Goal: Task Accomplishment & Management: Manage account settings

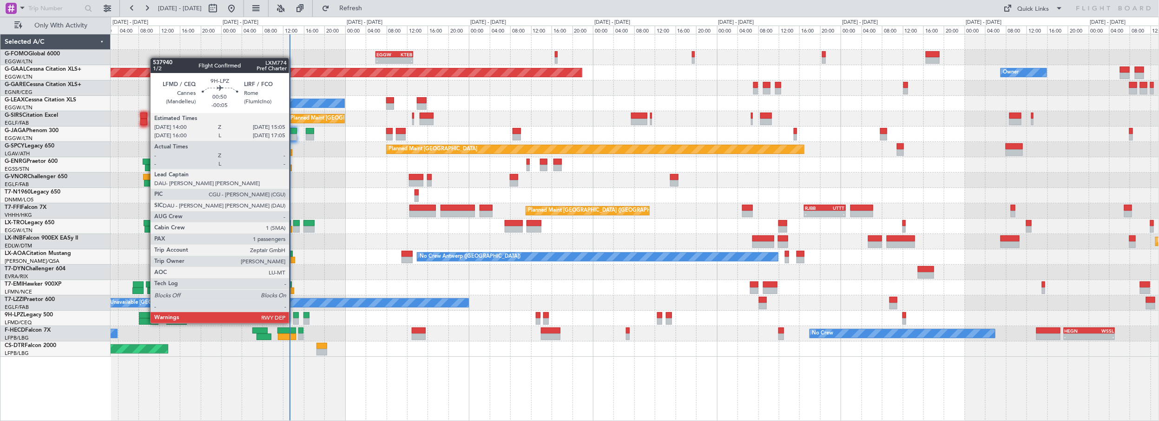
click at [294, 314] on div at bounding box center [296, 315] width 6 height 7
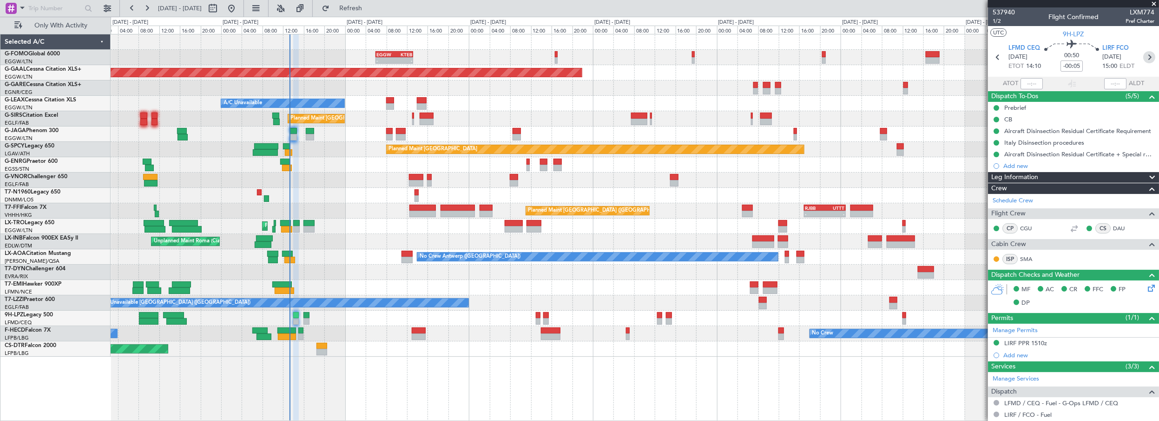
click at [1144, 57] on icon at bounding box center [1149, 57] width 12 height 12
type input "4"
click at [993, 57] on icon at bounding box center [998, 57] width 12 height 12
type input "-00:05"
type input "1"
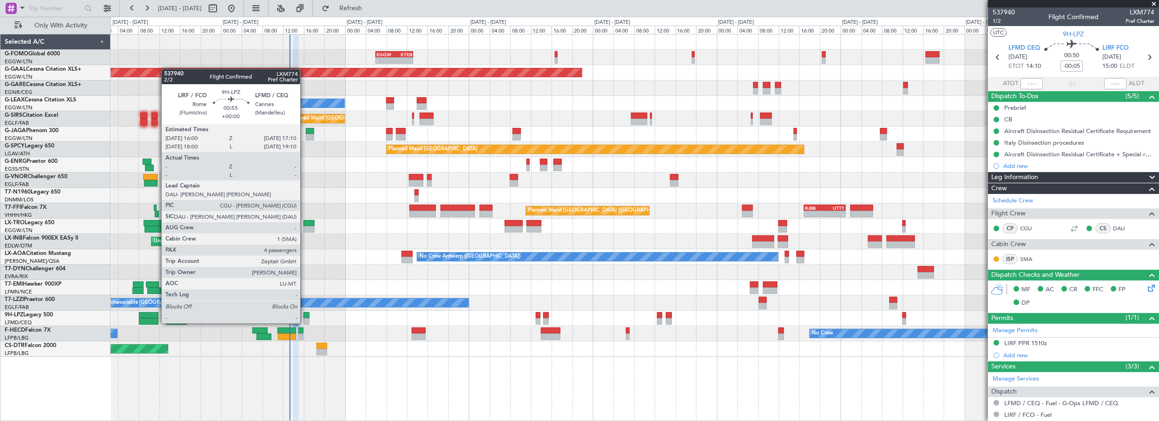
click at [305, 314] on div at bounding box center [307, 315] width 6 height 7
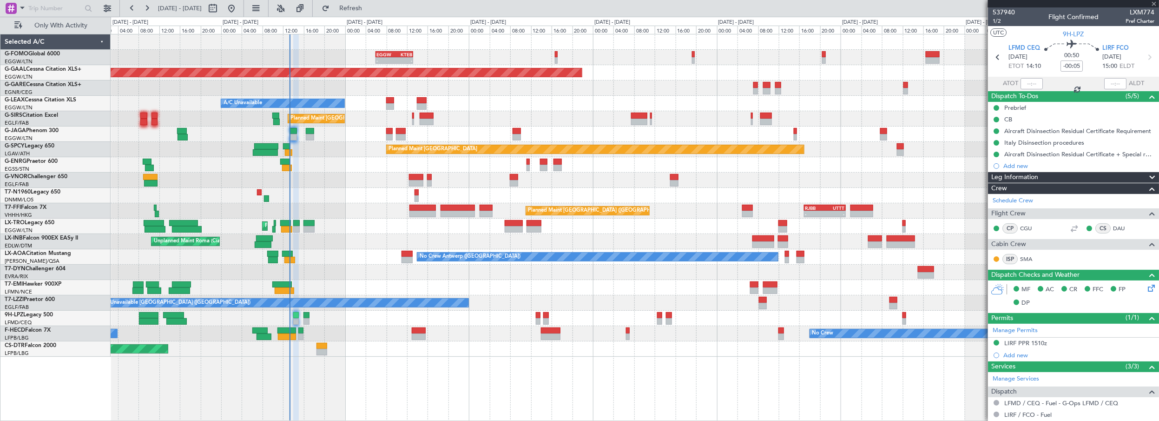
click at [295, 314] on div at bounding box center [296, 315] width 6 height 7
click at [1146, 56] on icon at bounding box center [1149, 57] width 12 height 12
click at [1157, 3] on span at bounding box center [1154, 4] width 9 height 8
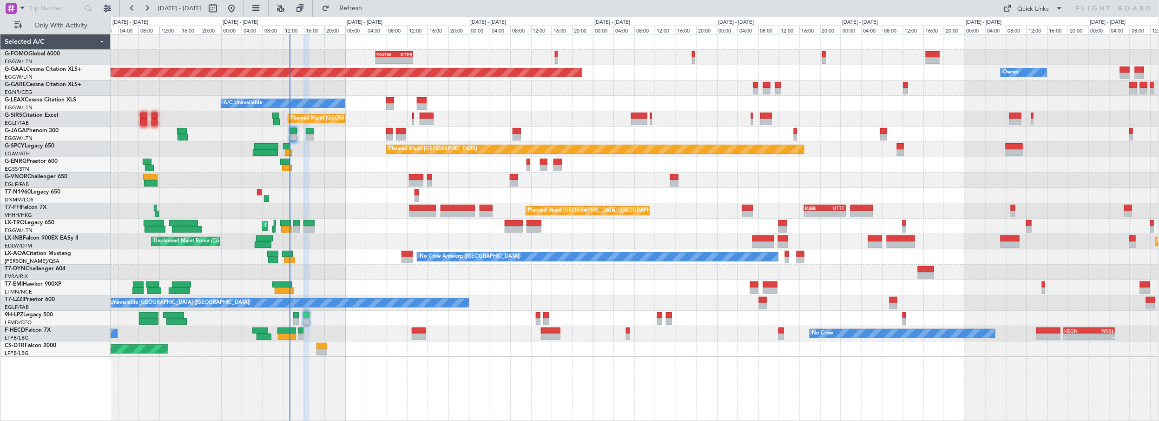
type input "0"
click at [491, 335] on div "No Crew No Crew - - HEGN 19:15 Z WSSL 05:10 Z Planned Maint Paris (Le Bourget) …" at bounding box center [635, 333] width 1049 height 15
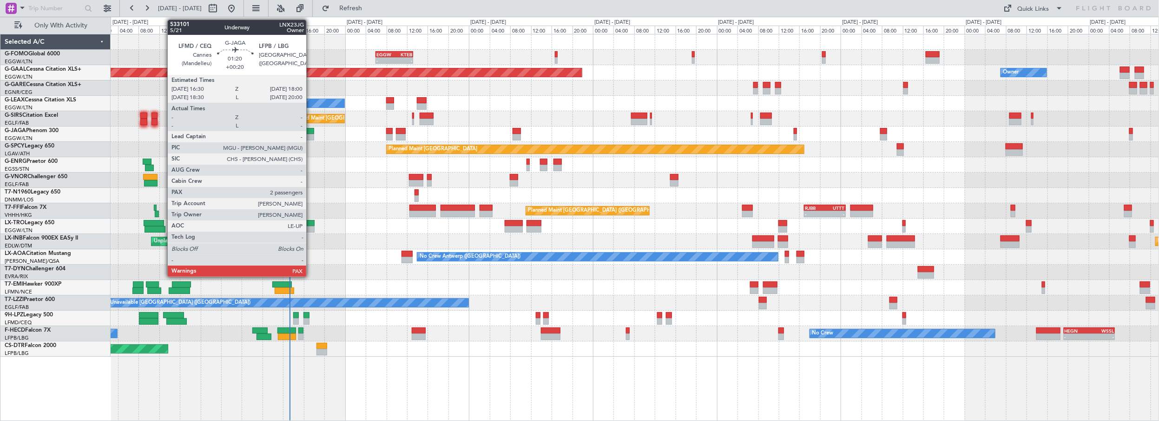
click at [311, 129] on div at bounding box center [310, 131] width 8 height 7
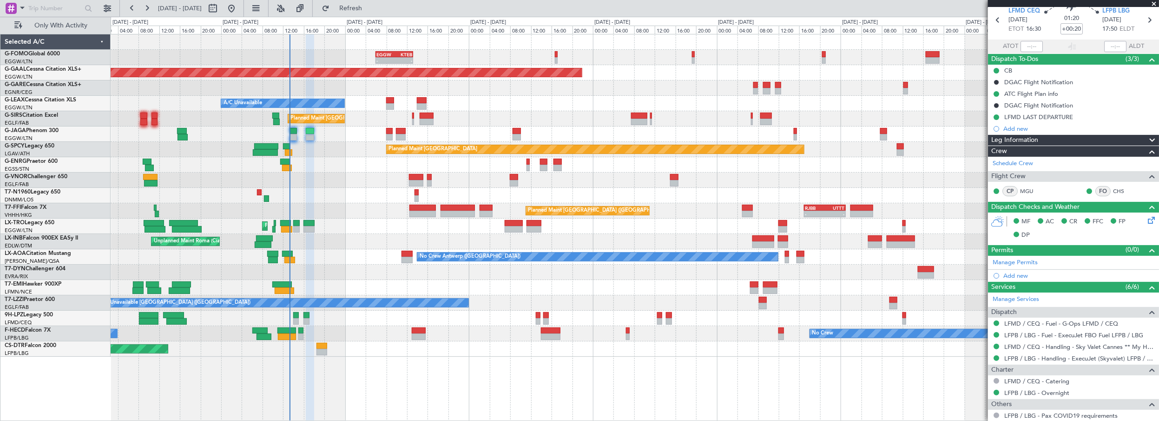
scroll to position [126, 0]
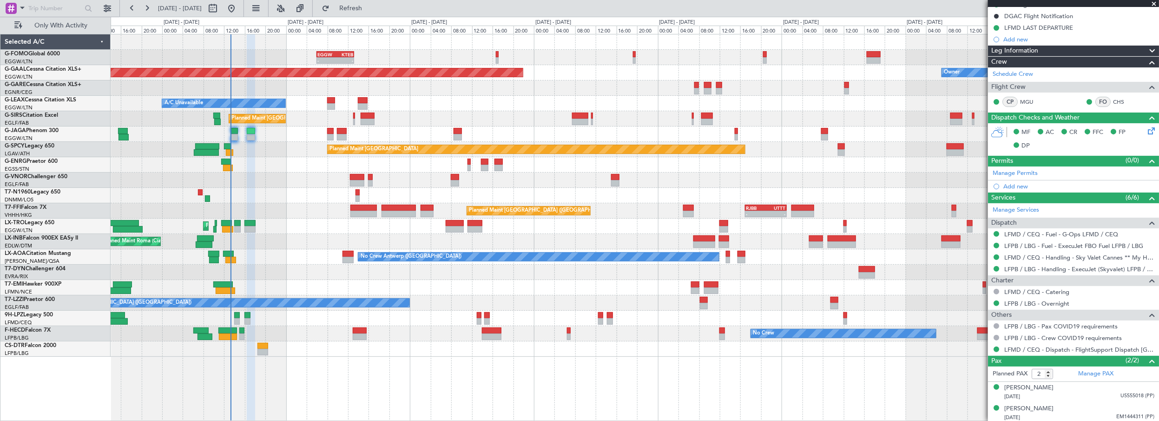
click at [255, 195] on div "- - EGGW 06:00 Z KTEB 13:15 Z Planned Maint Dusseldorf Owner A/C Unavailable Pl…" at bounding box center [635, 195] width 1049 height 322
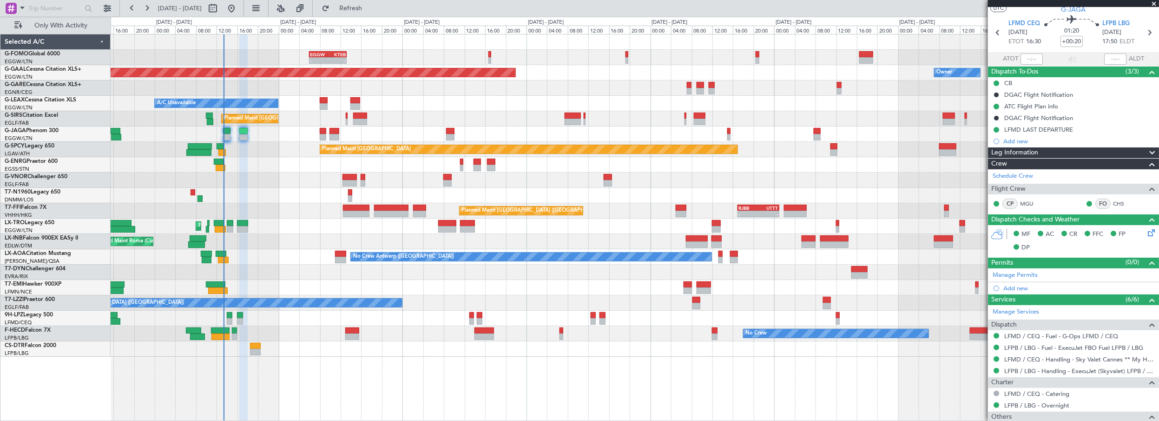
scroll to position [0, 0]
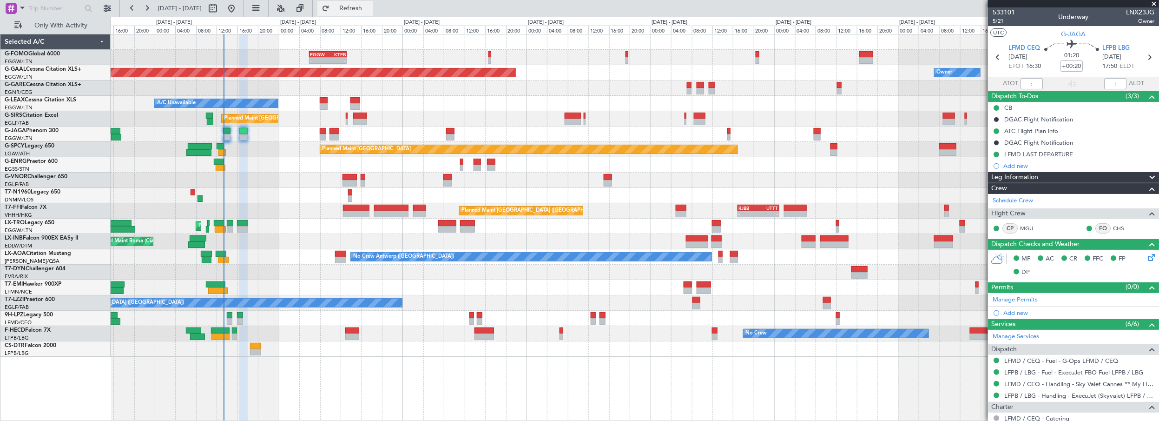
click at [373, 3] on button "Refresh" at bounding box center [345, 8] width 56 height 15
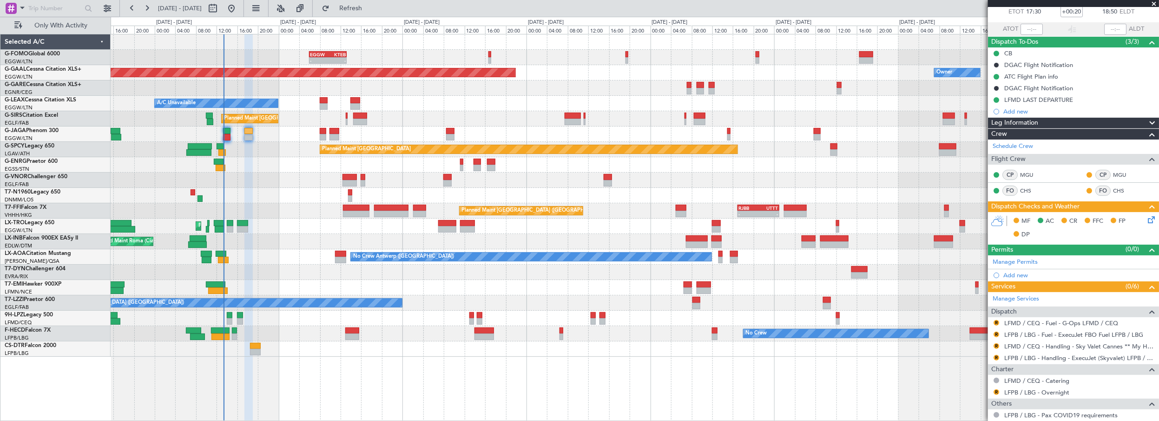
scroll to position [126, 0]
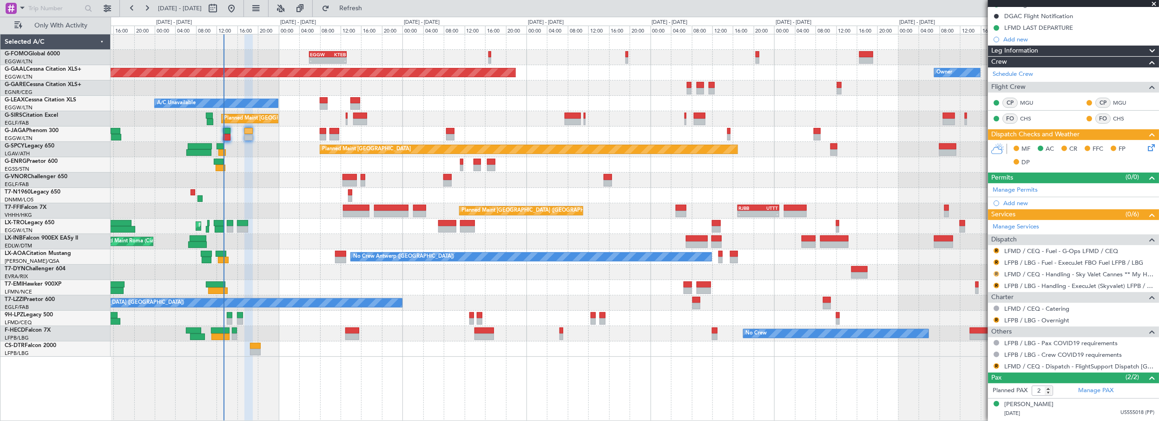
click at [995, 271] on button "R" at bounding box center [997, 274] width 6 height 6
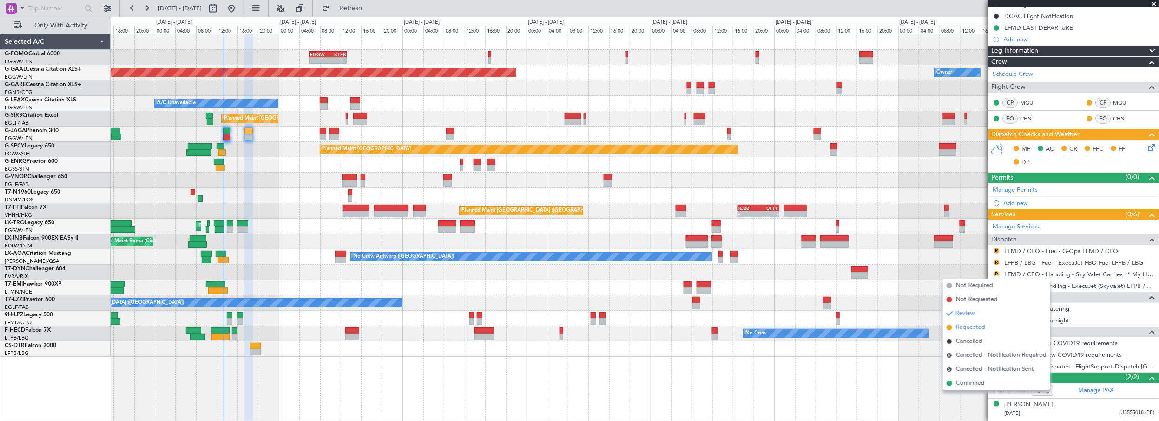
click at [978, 327] on span "Requested" at bounding box center [970, 327] width 29 height 9
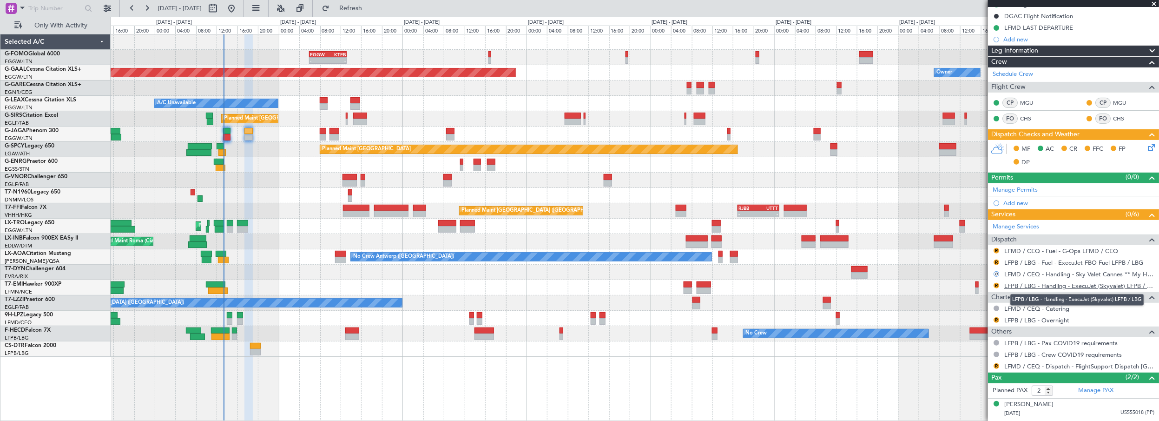
click at [1068, 285] on link "LFPB / LBG - Handling - ExecuJet (Skyvalet) LFPB / LBG" at bounding box center [1079, 286] width 150 height 8
click at [1043, 248] on link "LFMD / CEQ - Fuel - G-Ops LFMD / CEQ" at bounding box center [1061, 251] width 114 height 8
click at [997, 248] on button "R" at bounding box center [997, 251] width 6 height 6
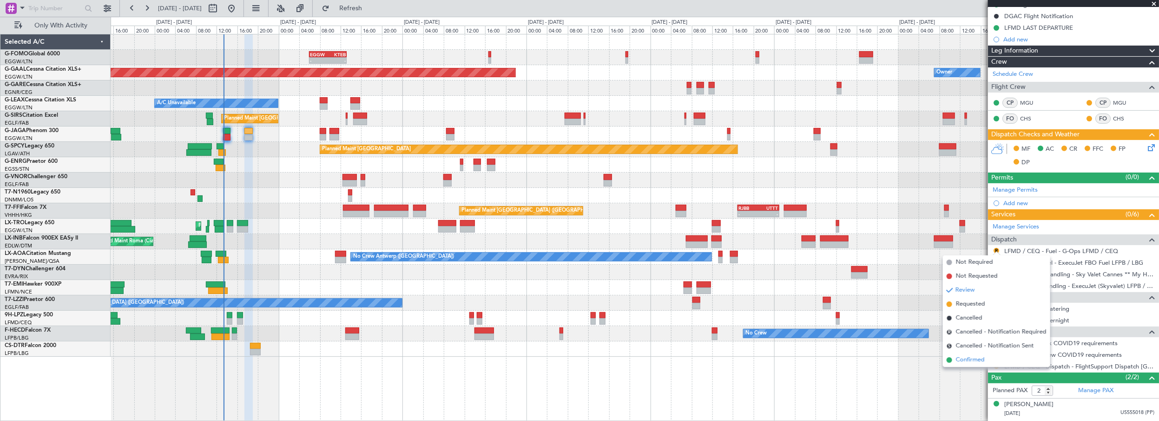
click at [975, 361] on span "Confirmed" at bounding box center [970, 359] width 29 height 9
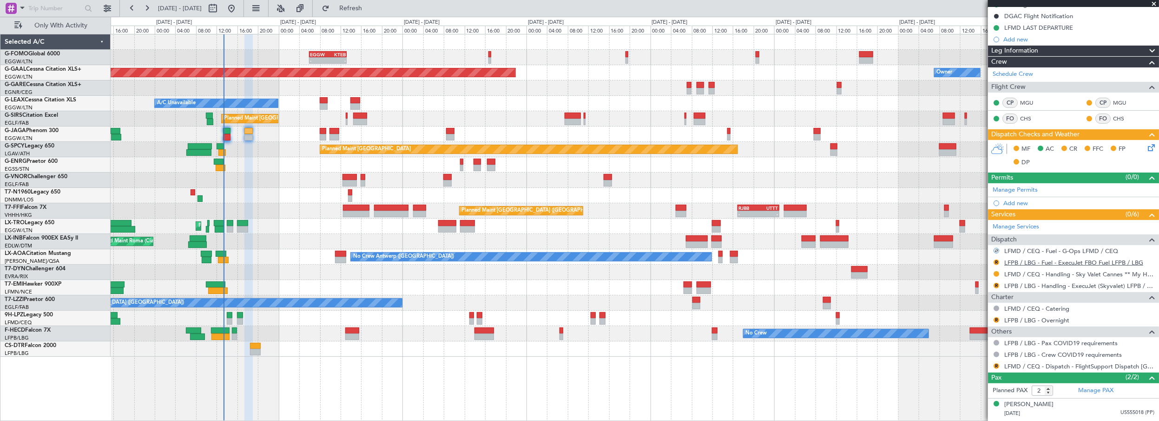
click at [1050, 259] on link "LFPB / LBG - Fuel - ExecuJet FBO Fuel LFPB / LBG" at bounding box center [1073, 262] width 139 height 8
click at [997, 259] on button "R" at bounding box center [997, 262] width 6 height 6
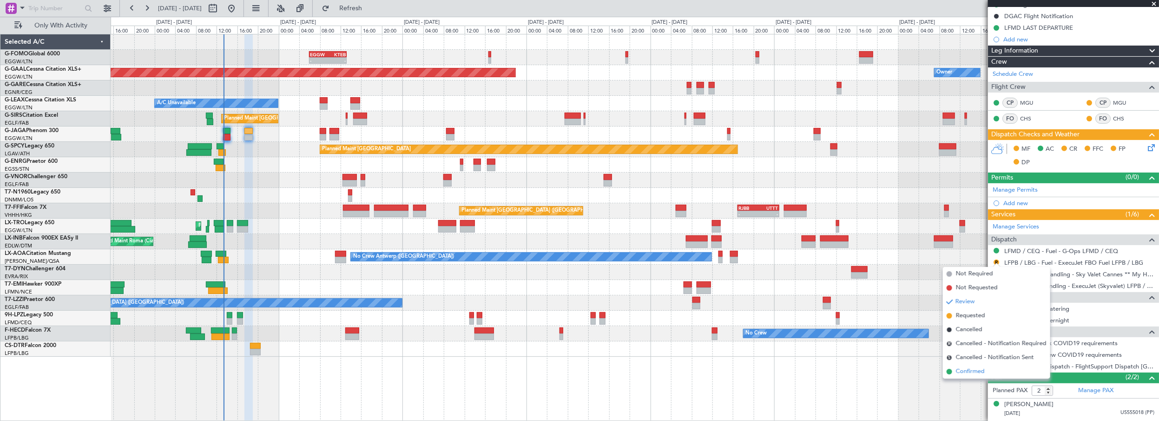
click at [967, 374] on span "Confirmed" at bounding box center [970, 371] width 29 height 9
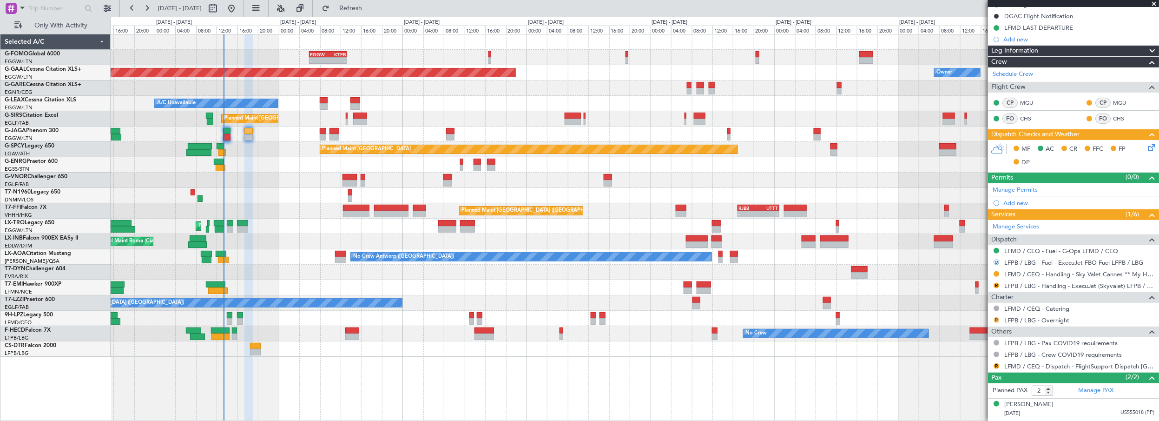
click at [997, 317] on button "R" at bounding box center [997, 320] width 6 height 6
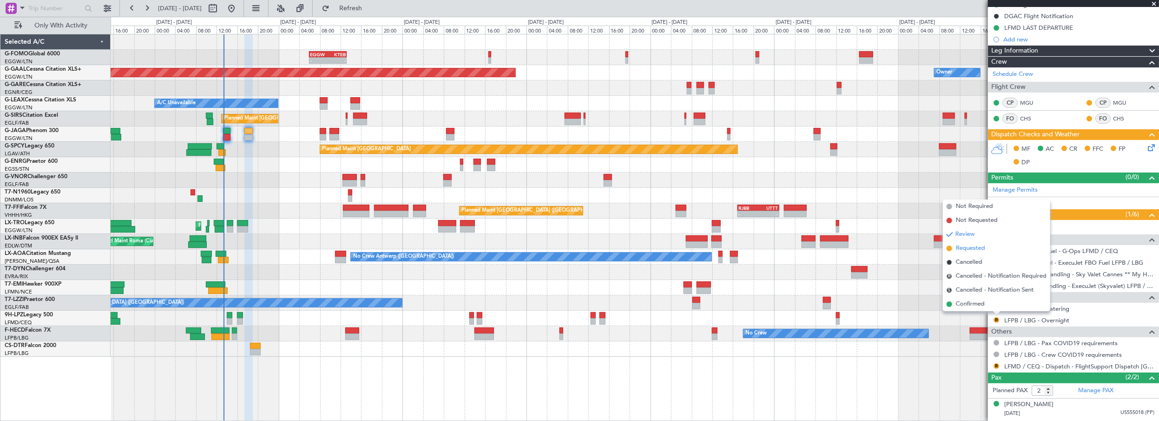
click at [970, 246] on span "Requested" at bounding box center [970, 248] width 29 height 9
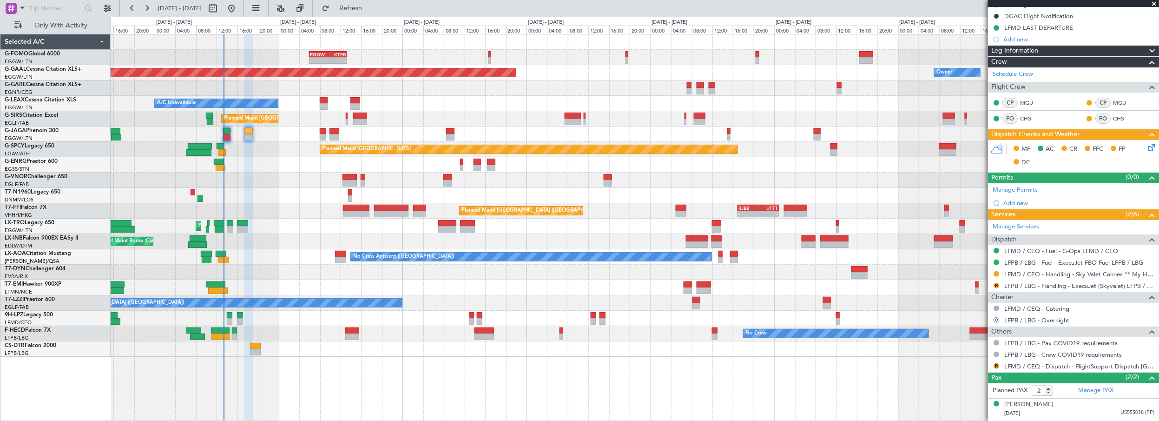
click at [1000, 363] on div "R LFMD / CEQ - Dispatch - FlightSupport Dispatch UK" at bounding box center [1073, 366] width 171 height 12
click at [994, 363] on button "R" at bounding box center [997, 366] width 6 height 6
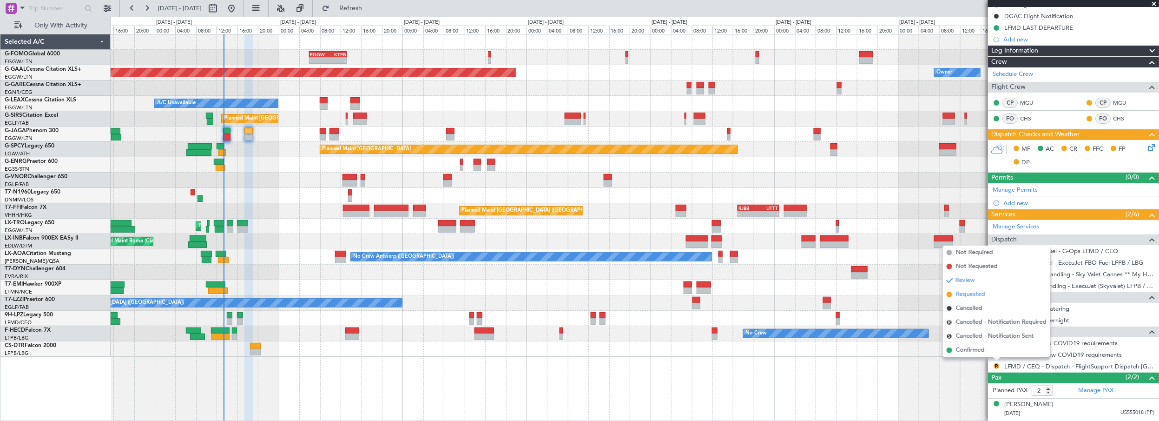
click at [974, 296] on span "Requested" at bounding box center [970, 294] width 29 height 9
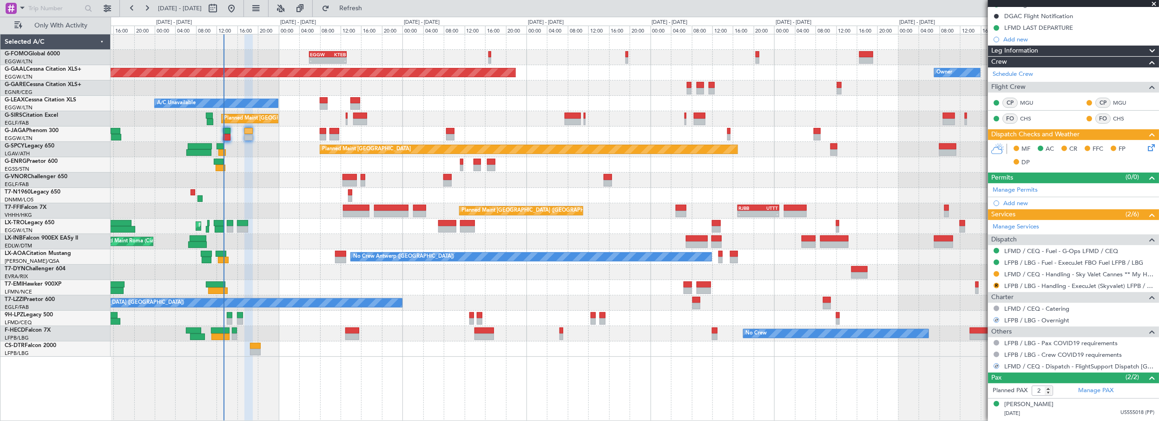
click at [926, 405] on div "- - EGGW 06:00 Z KTEB 13:15 Z Planned Maint Dusseldorf Owner A/C Unavailable Pl…" at bounding box center [635, 227] width 1049 height 387
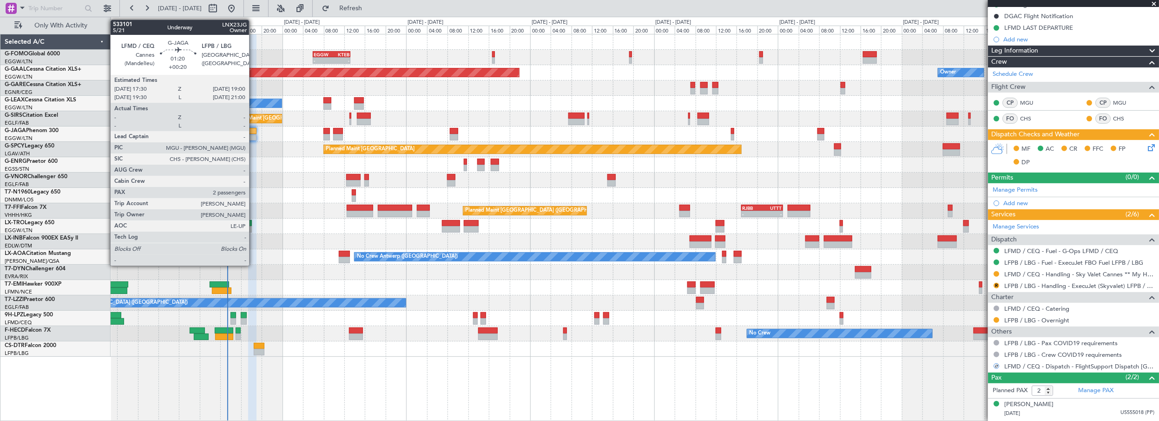
click at [253, 133] on div at bounding box center [252, 131] width 8 height 7
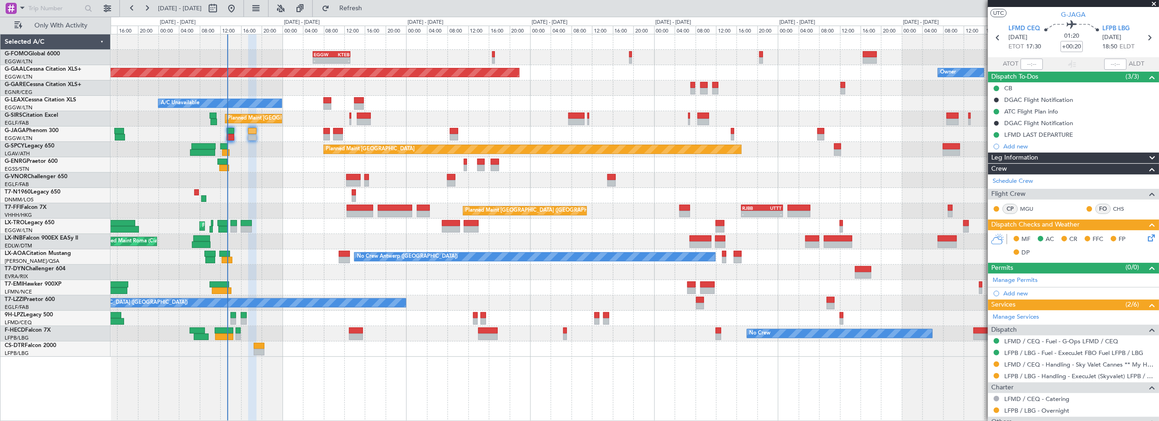
scroll to position [0, 0]
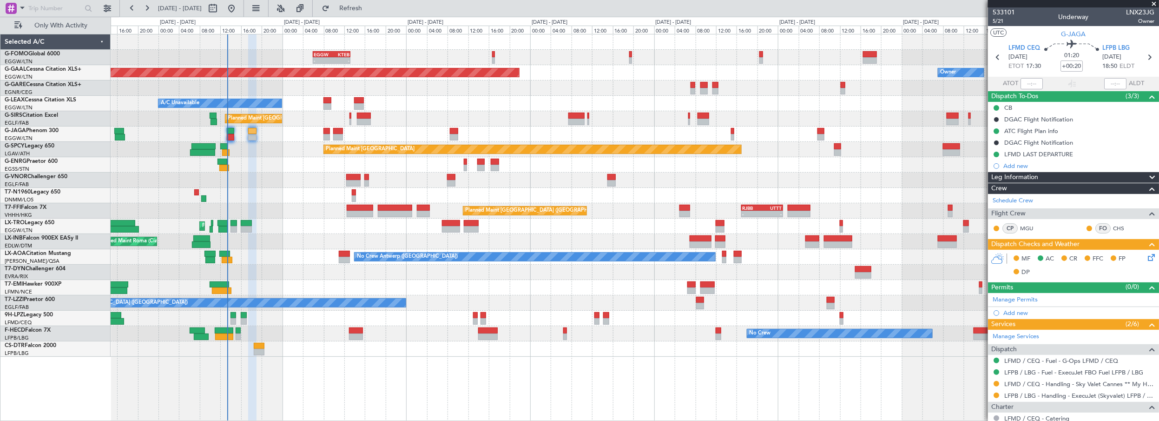
click at [287, 185] on div "Planned Maint [GEOGRAPHIC_DATA] ([GEOGRAPHIC_DATA])" at bounding box center [635, 179] width 1049 height 15
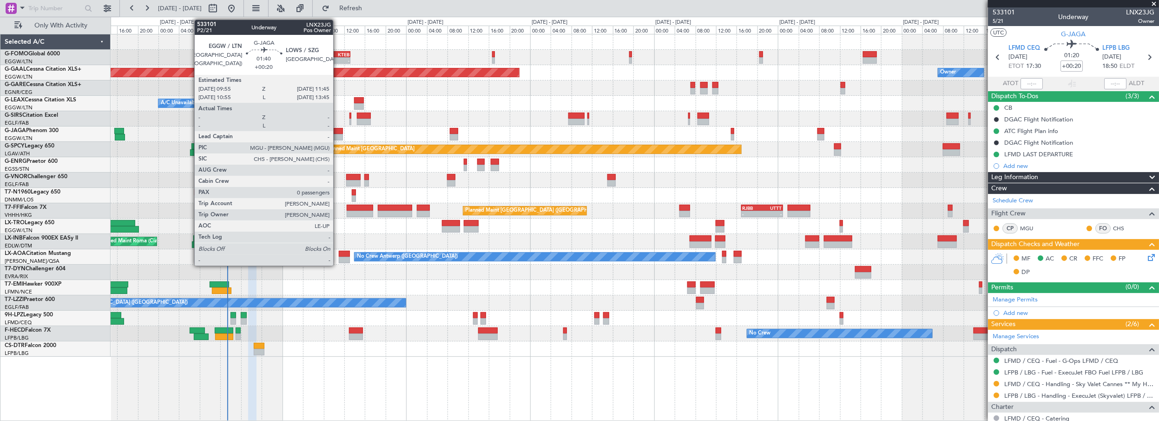
click at [339, 134] on div at bounding box center [338, 137] width 10 height 7
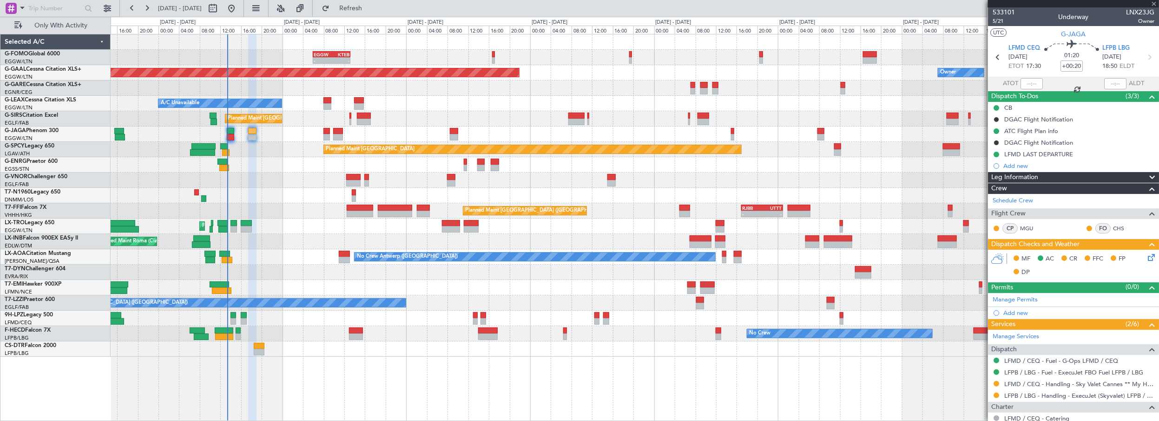
type input "0"
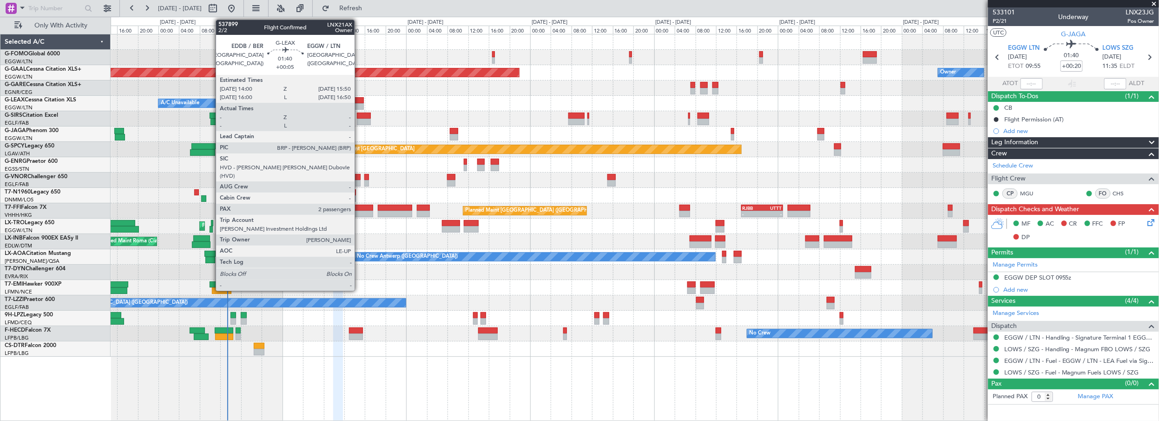
click at [359, 99] on div at bounding box center [359, 100] width 10 height 7
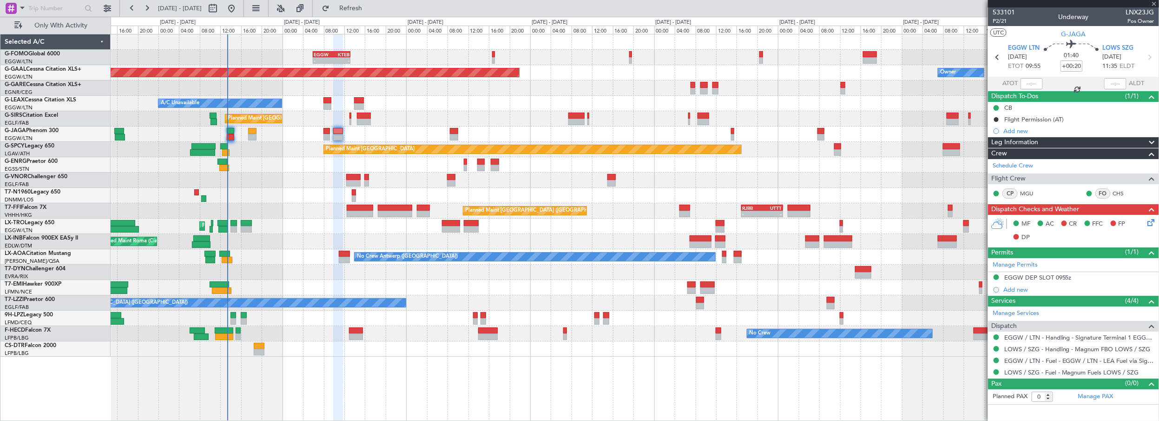
type input "+00:05"
type input "2"
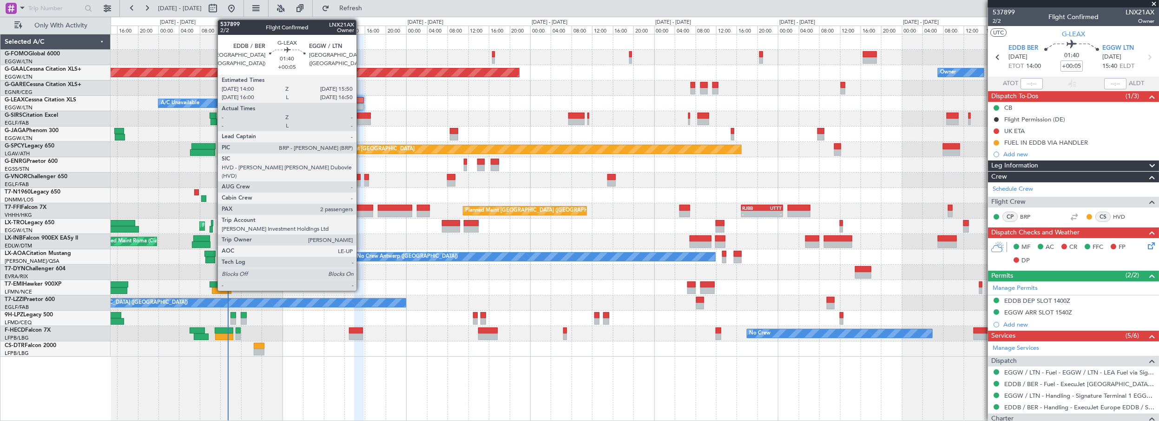
click at [361, 97] on div at bounding box center [359, 100] width 10 height 7
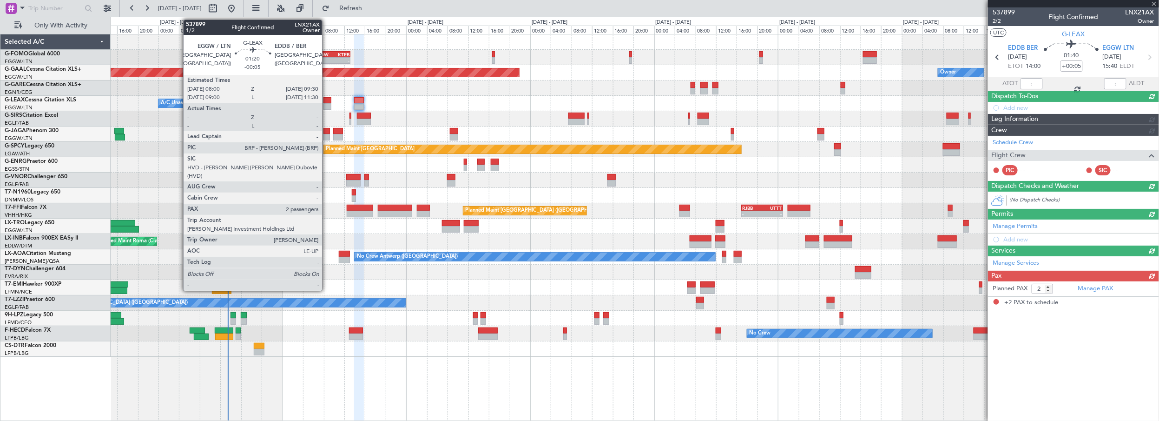
click at [327, 103] on div at bounding box center [327, 106] width 8 height 7
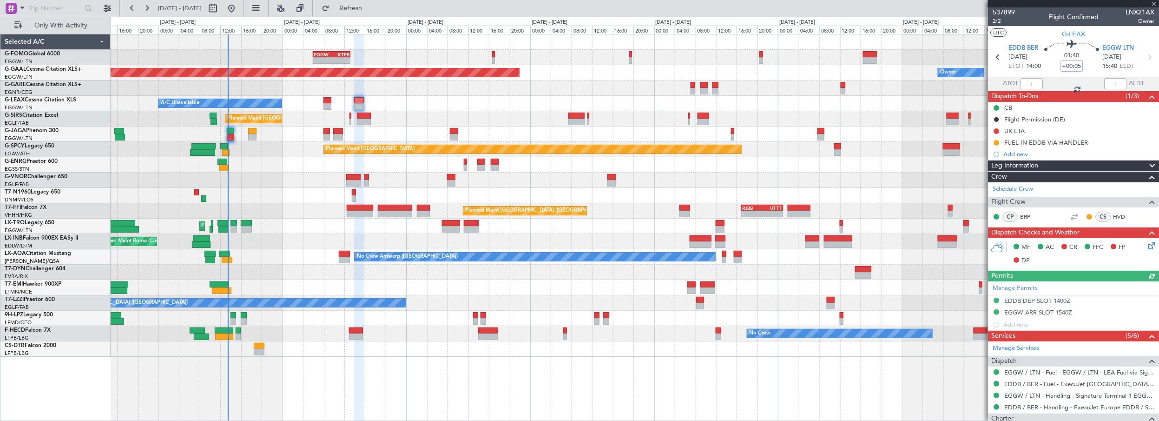
type input "-00:05"
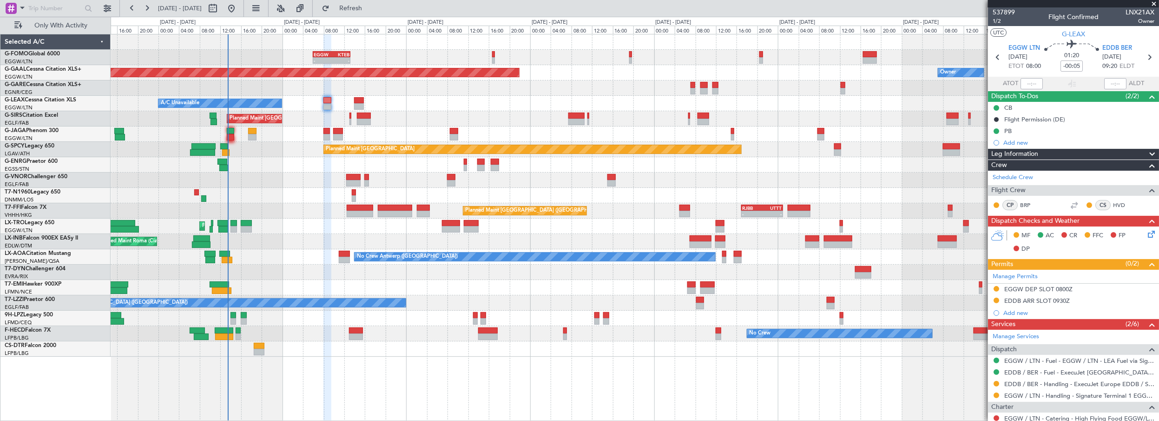
click at [1049, 156] on div "Leg Information" at bounding box center [1073, 154] width 171 height 11
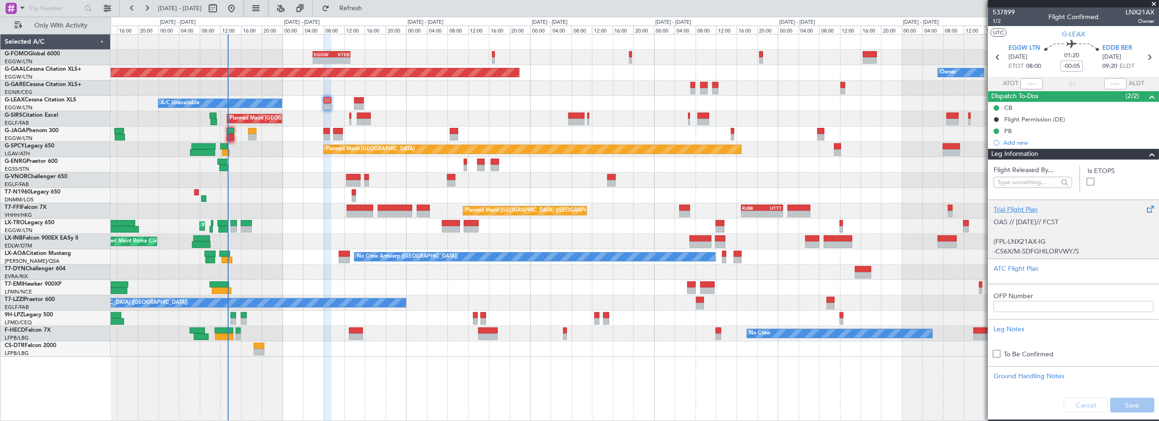
click at [1033, 209] on div "Trial Flight Plan" at bounding box center [1074, 210] width 160 height 10
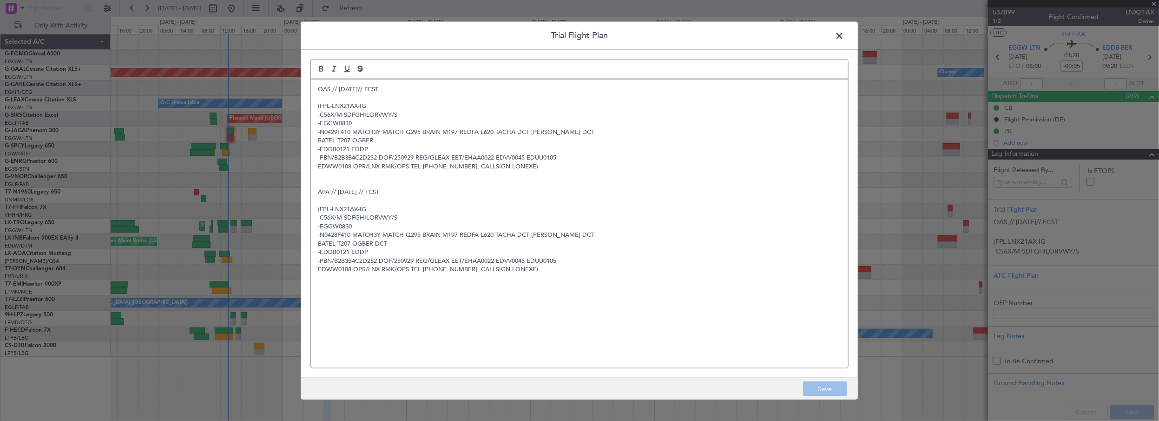
click at [318, 86] on p "OAS // 28SEP// FCST" at bounding box center [579, 89] width 523 height 8
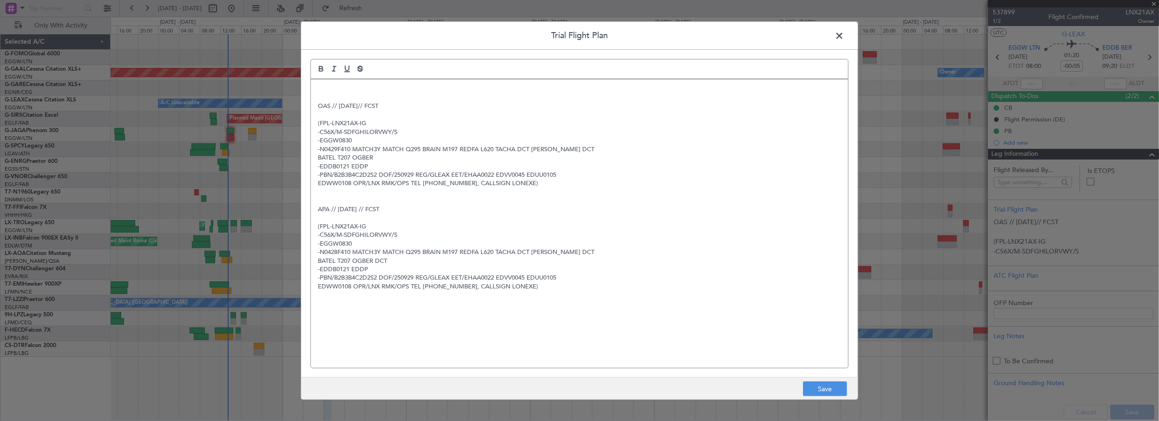
click at [399, 80] on div "OAS // 28SEP// FCST (FPL-LNX21AX-IG -C56X/M-SDFGHILORVWY/S -EGGW0830 -N0429F410…" at bounding box center [579, 223] width 537 height 289
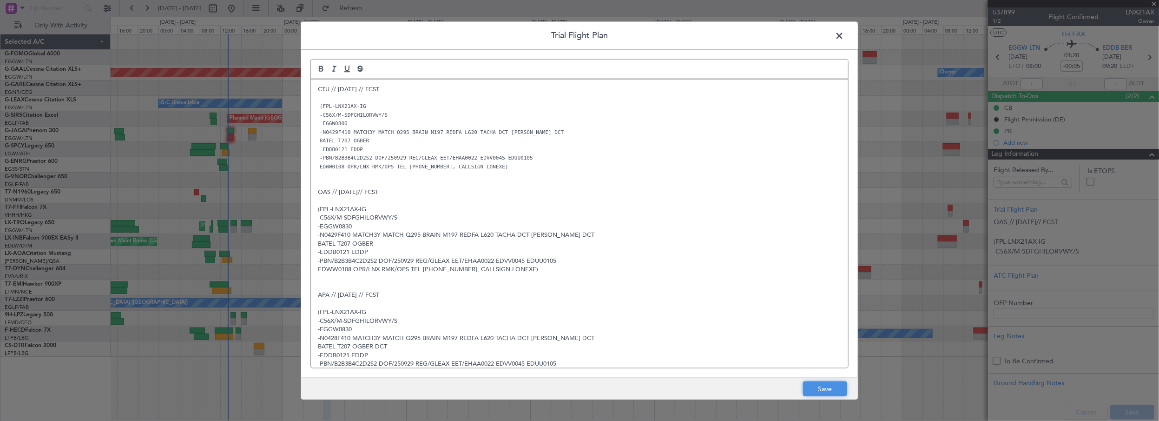
drag, startPoint x: 817, startPoint y: 383, endPoint x: 823, endPoint y: 380, distance: 6.7
click at [817, 382] on button "Save" at bounding box center [825, 388] width 44 height 15
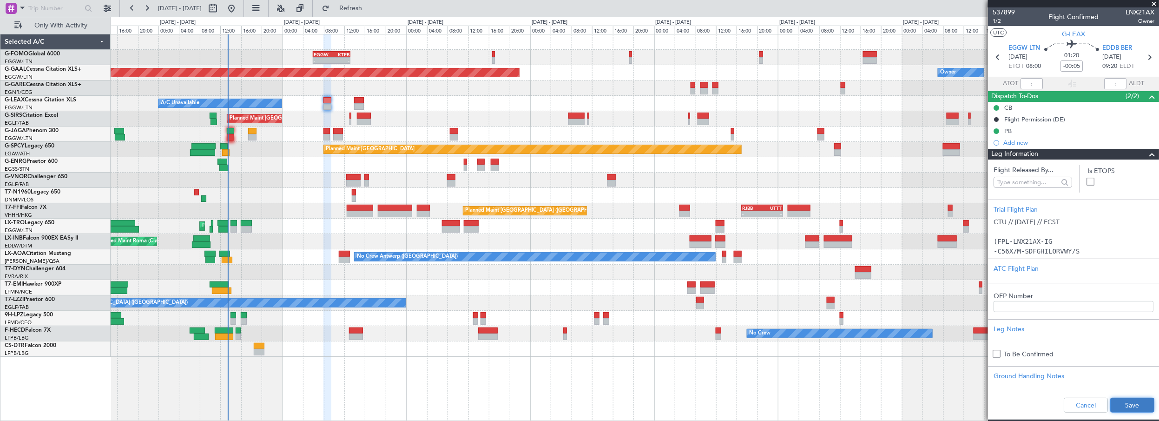
click at [1117, 403] on button "Save" at bounding box center [1132, 404] width 44 height 15
click at [1154, 2] on span at bounding box center [1154, 4] width 9 height 8
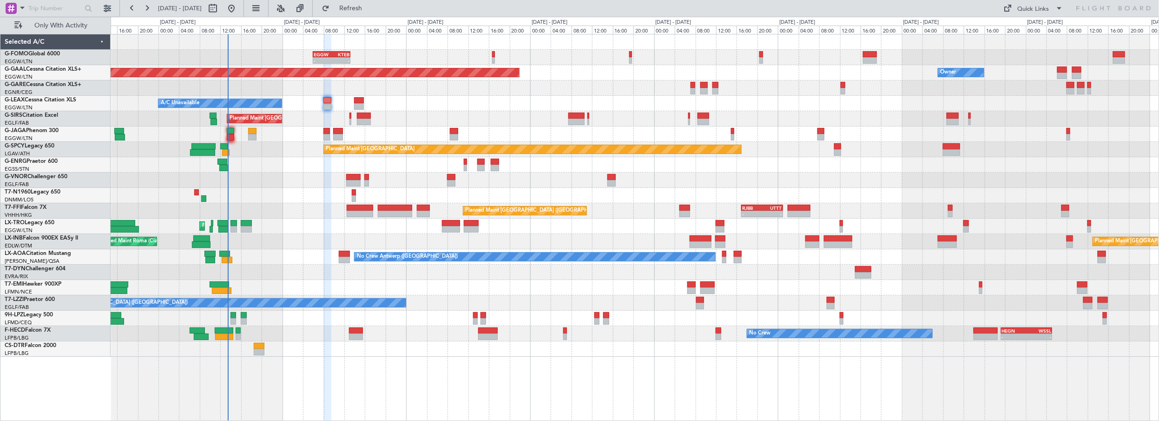
type input "0"
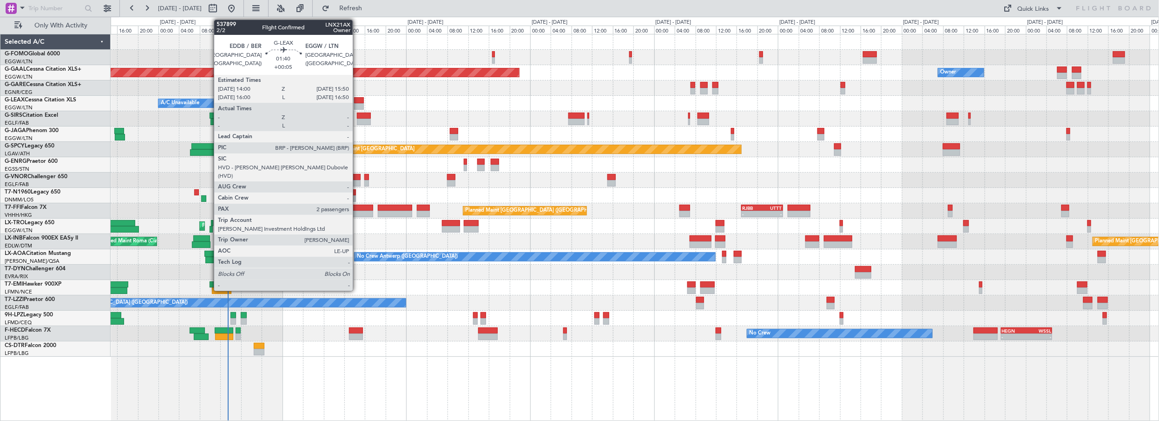
click at [358, 100] on div at bounding box center [359, 100] width 10 height 7
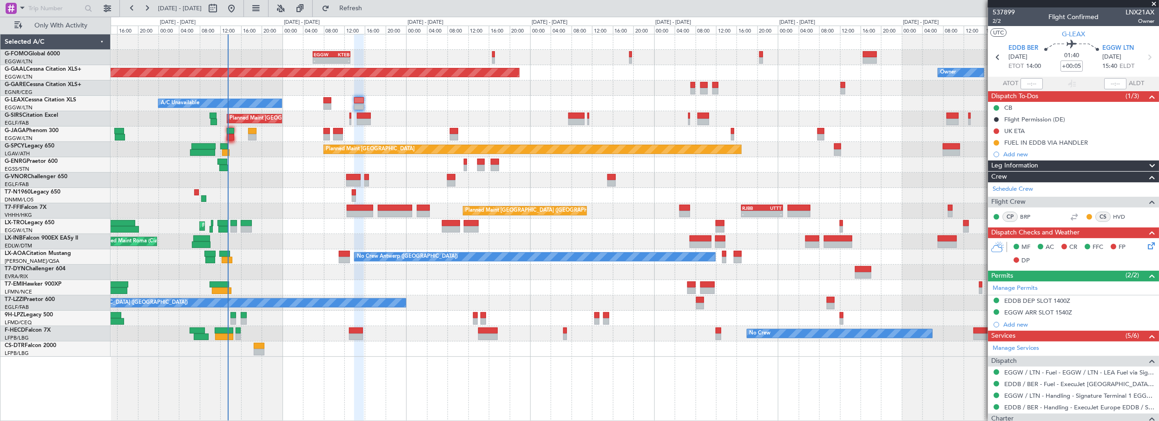
click at [1031, 167] on span "Leg Information" at bounding box center [1014, 165] width 47 height 11
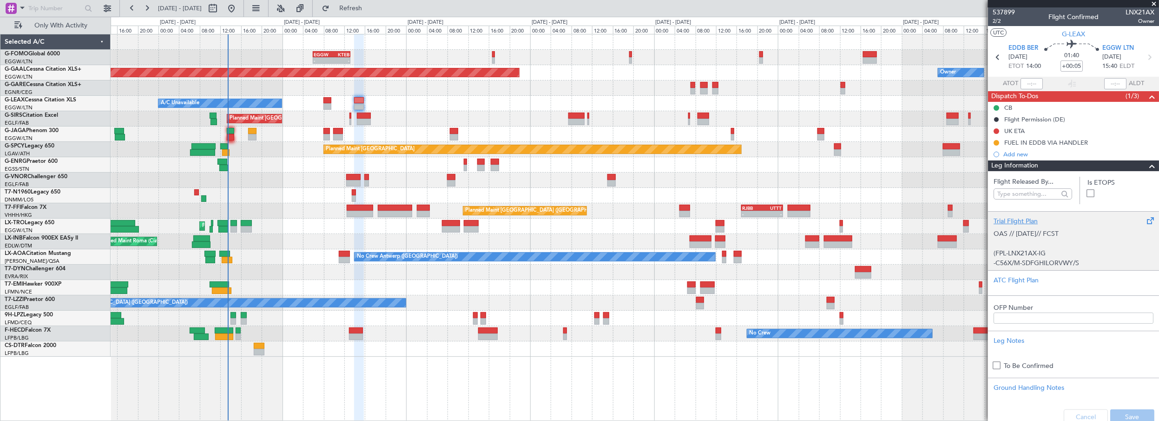
click at [1014, 226] on div "OAS // 28SEP// FCST (FPL-LNX21AX-IG -C56X/M-SDFGHILORVWY/S -EDDB1400 -N0428F400…" at bounding box center [1074, 246] width 160 height 40
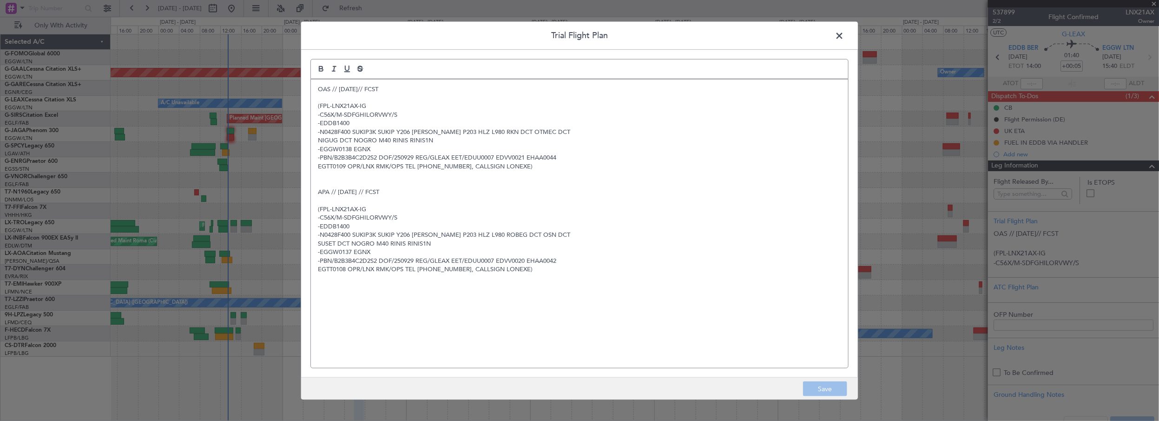
drag, startPoint x: 737, startPoint y: 181, endPoint x: 729, endPoint y: 113, distance: 68.3
click at [736, 181] on p at bounding box center [579, 183] width 523 height 8
click at [844, 37] on span at bounding box center [844, 37] width 0 height 19
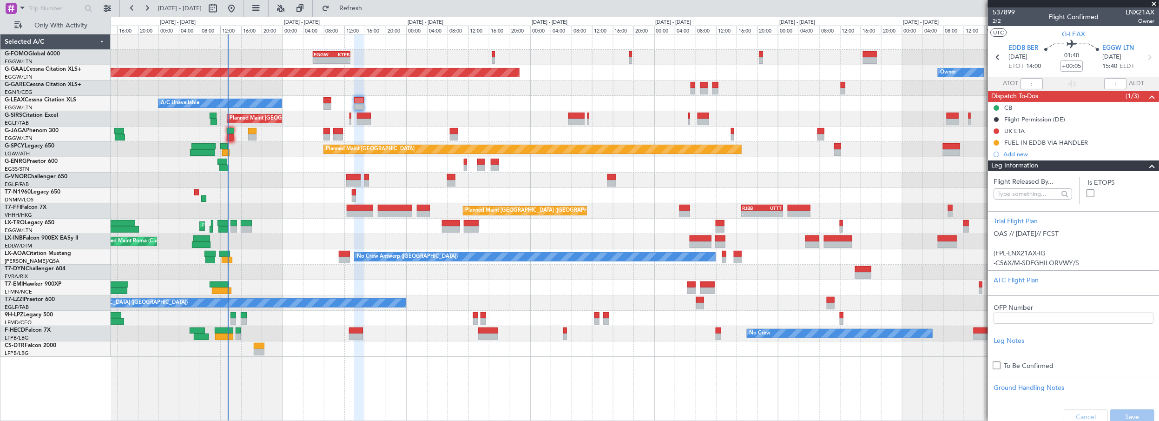
click at [1154, 4] on span at bounding box center [1154, 4] width 9 height 8
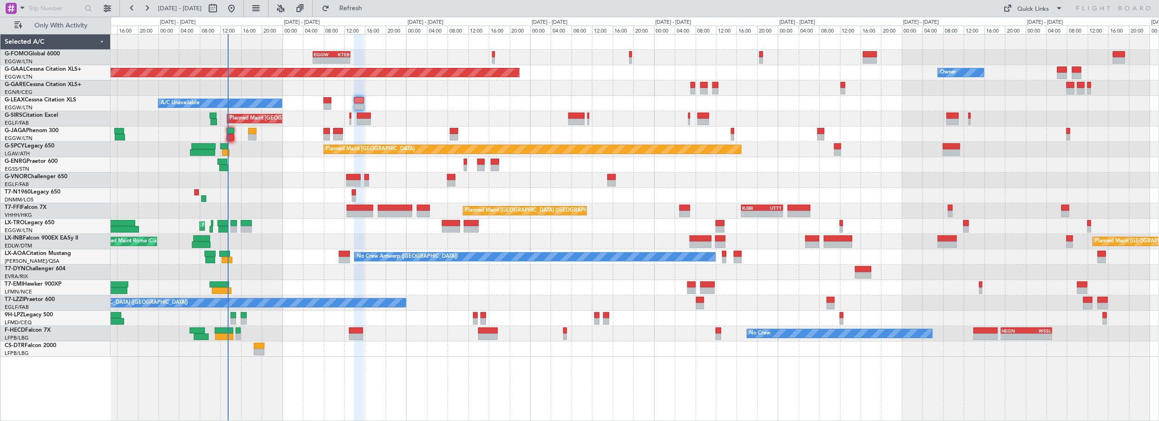
type input "0"
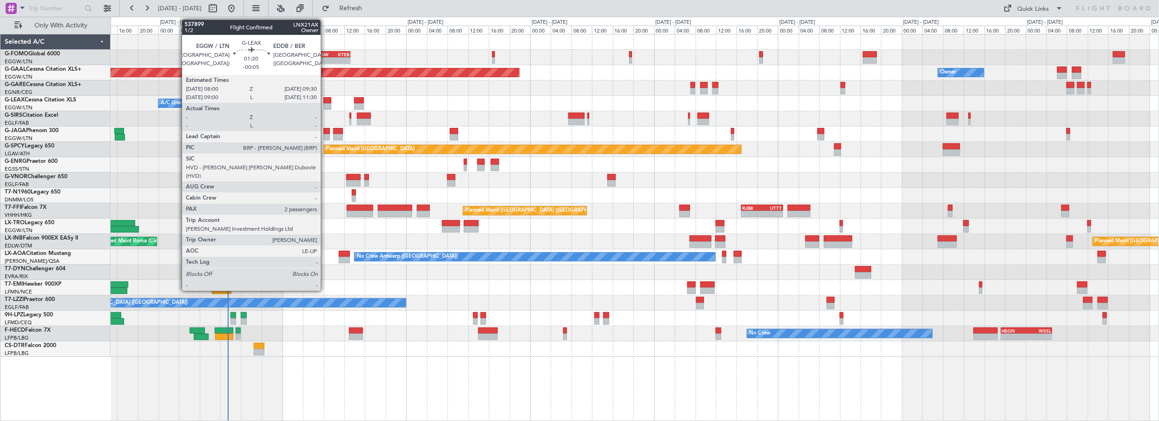
click at [327, 99] on div at bounding box center [327, 100] width 8 height 7
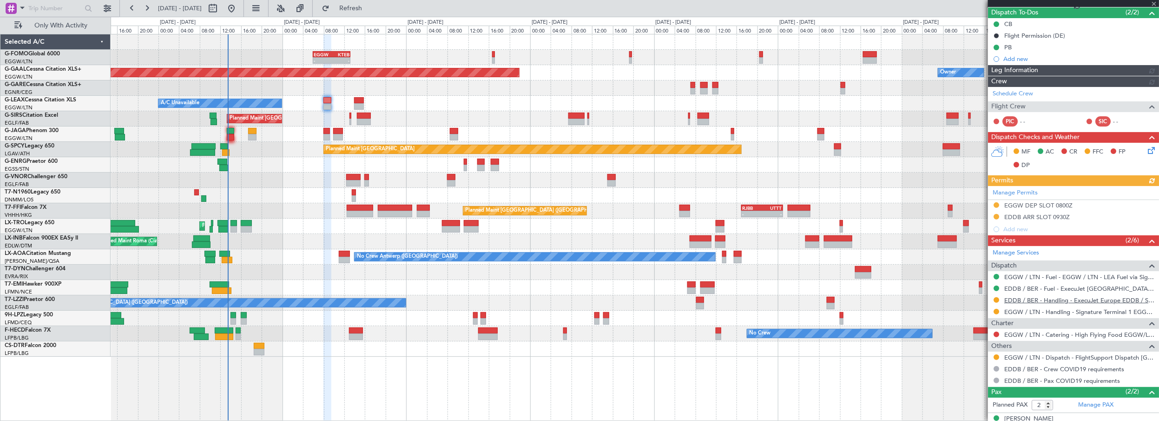
scroll to position [115, 0]
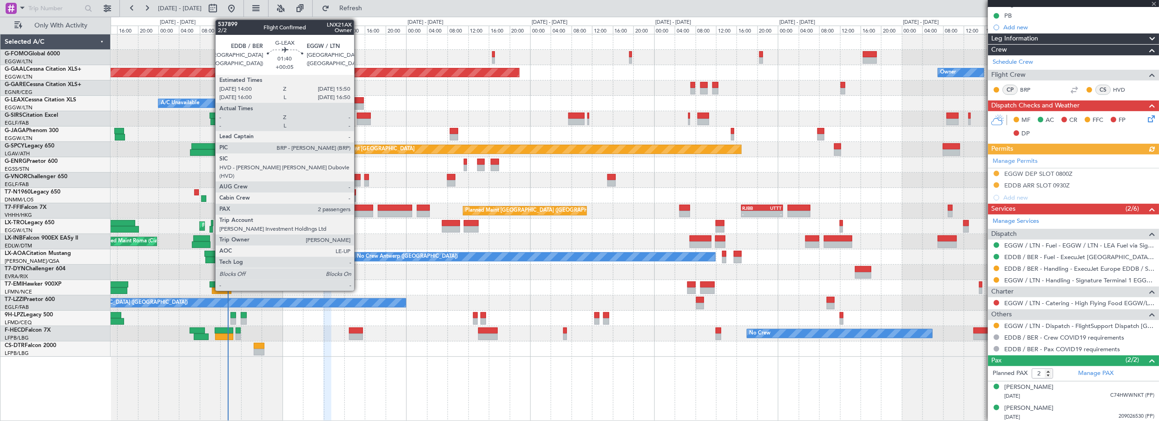
click at [359, 97] on div at bounding box center [359, 100] width 10 height 7
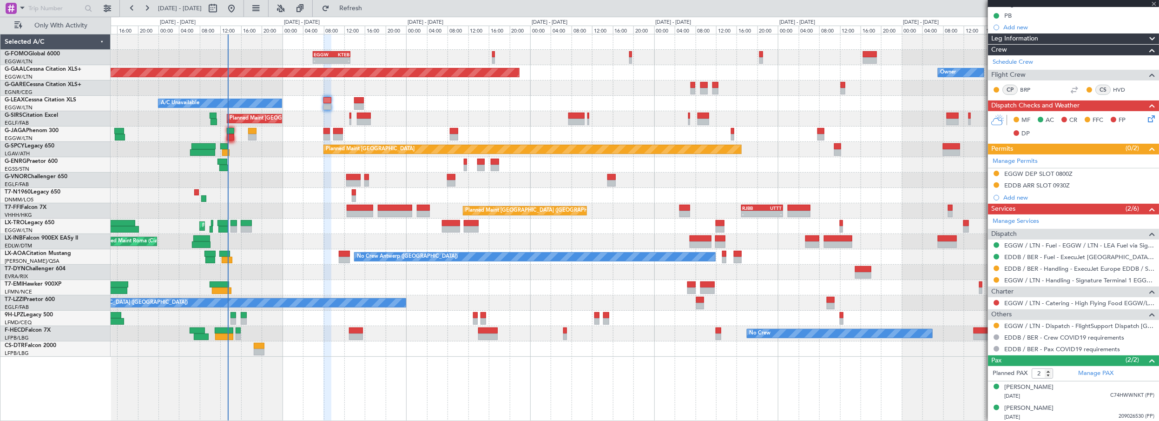
scroll to position [0, 0]
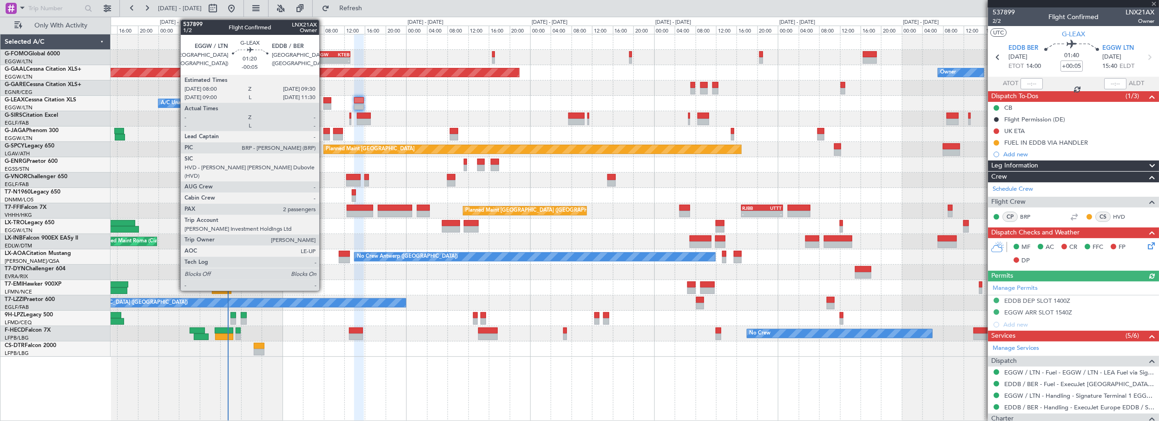
click at [324, 100] on div at bounding box center [327, 100] width 8 height 7
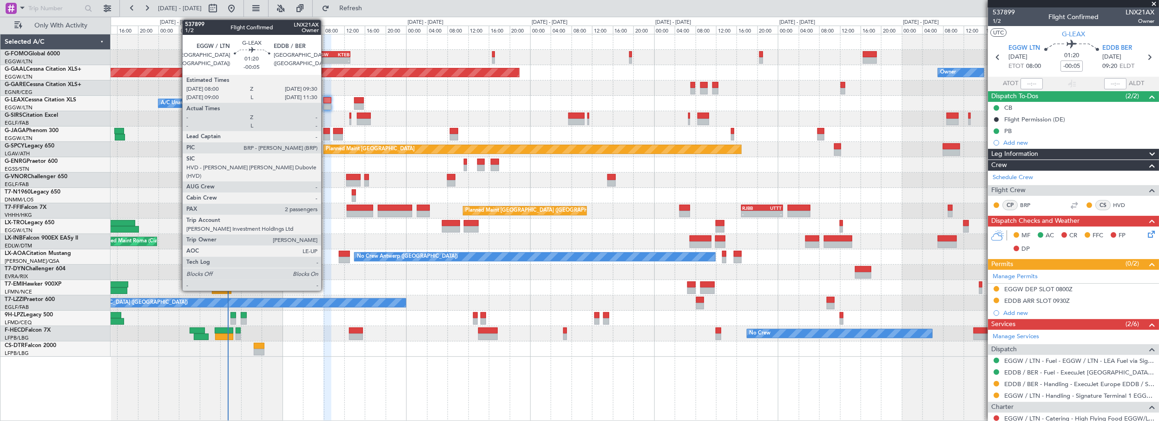
click at [326, 98] on div at bounding box center [327, 100] width 8 height 7
click at [328, 99] on div at bounding box center [327, 100] width 8 height 7
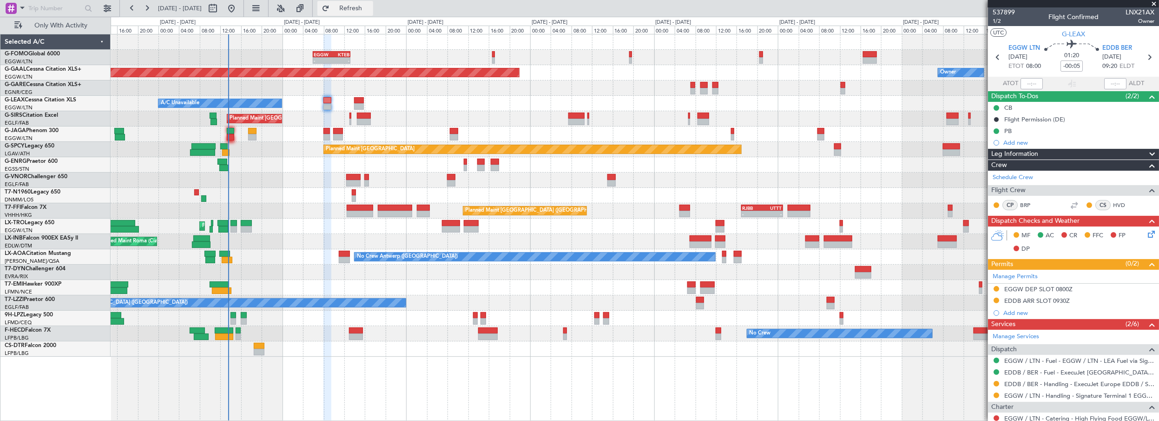
drag, startPoint x: 384, startPoint y: 6, endPoint x: 399, endPoint y: 2, distance: 15.8
click at [370, 5] on span "Refresh" at bounding box center [350, 8] width 39 height 7
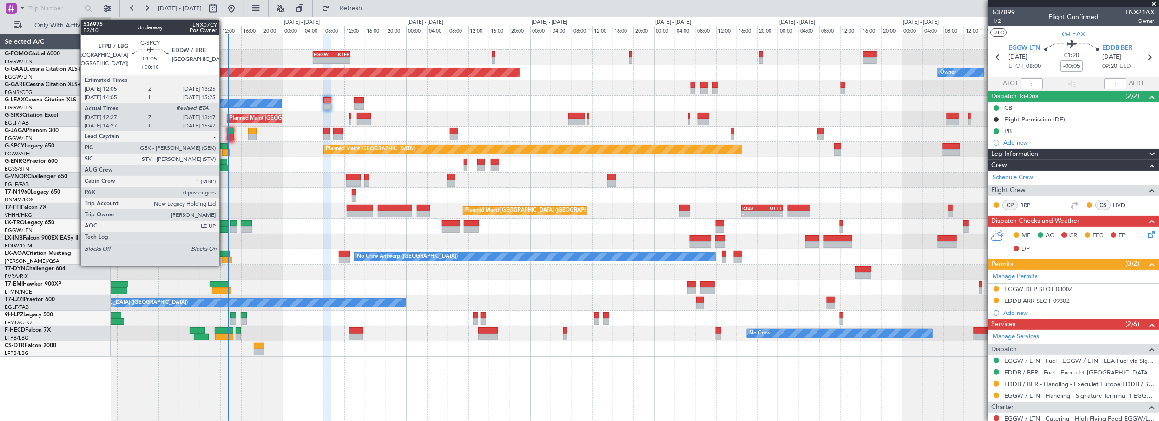
click at [224, 152] on div at bounding box center [225, 152] width 7 height 7
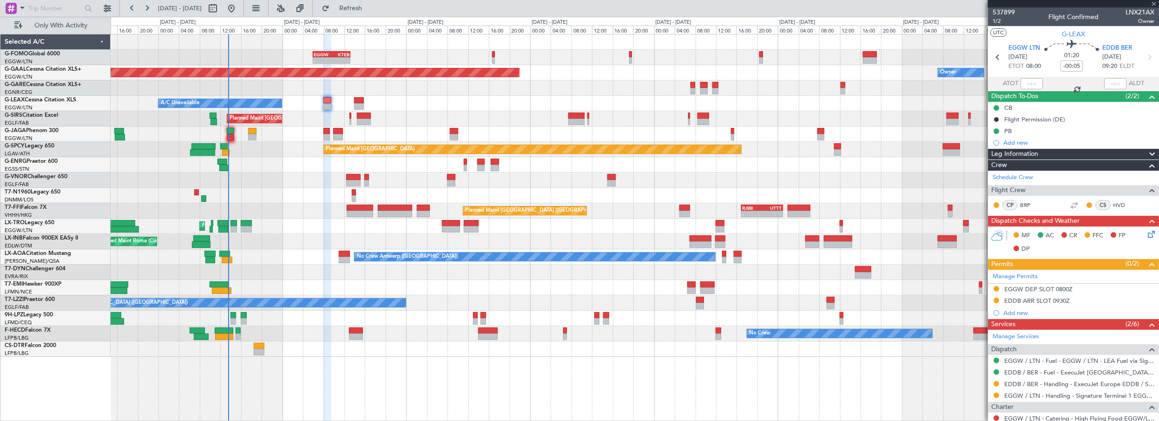
type input "+00:10"
type input "12:27"
type input "0"
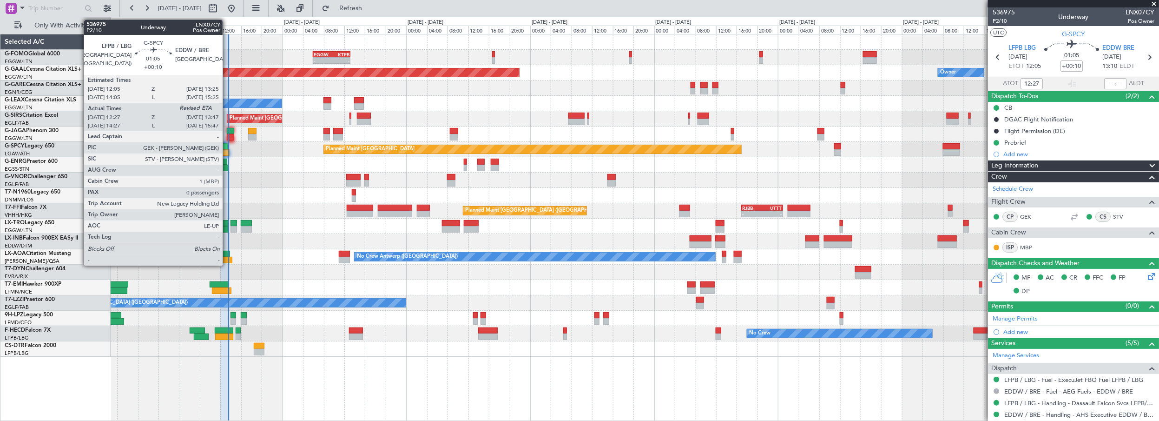
click at [228, 150] on div at bounding box center [225, 152] width 7 height 7
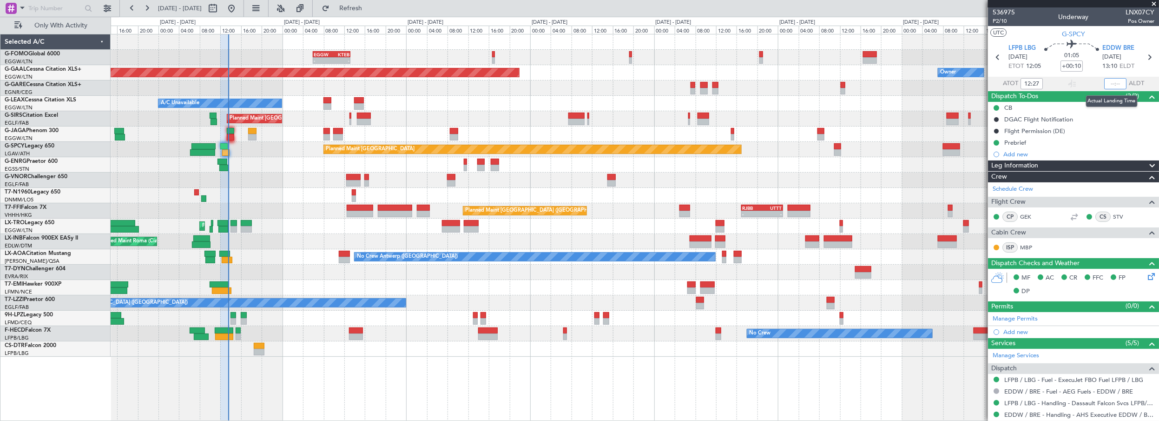
click at [1109, 83] on input "text" at bounding box center [1115, 83] width 22 height 11
type input "13:30"
click at [308, 174] on div "Planned Maint [GEOGRAPHIC_DATA] ([GEOGRAPHIC_DATA])" at bounding box center [635, 179] width 1049 height 15
click at [370, 7] on span "Refresh" at bounding box center [350, 8] width 39 height 7
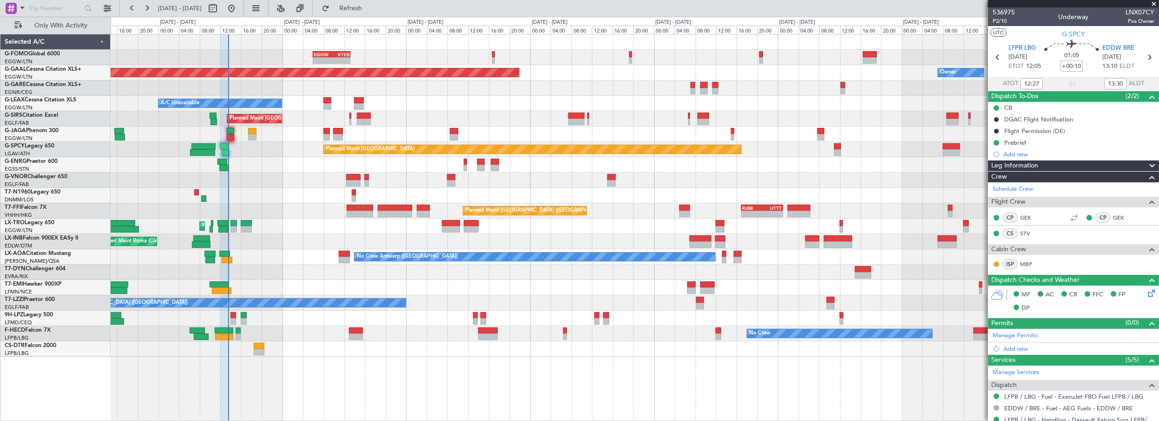
click at [257, 131] on div "Planned Maint [GEOGRAPHIC_DATA] ([GEOGRAPHIC_DATA])" at bounding box center [635, 133] width 1049 height 15
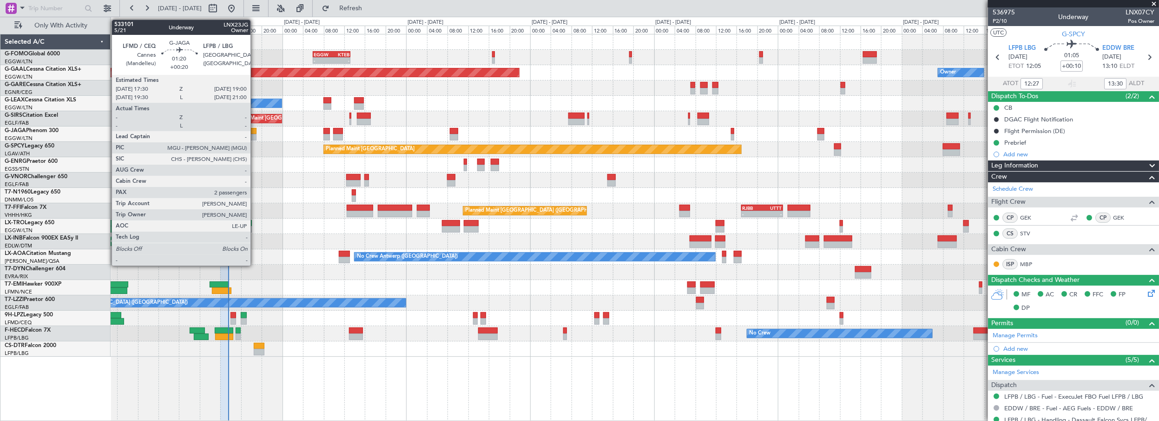
click at [255, 131] on div at bounding box center [252, 131] width 8 height 7
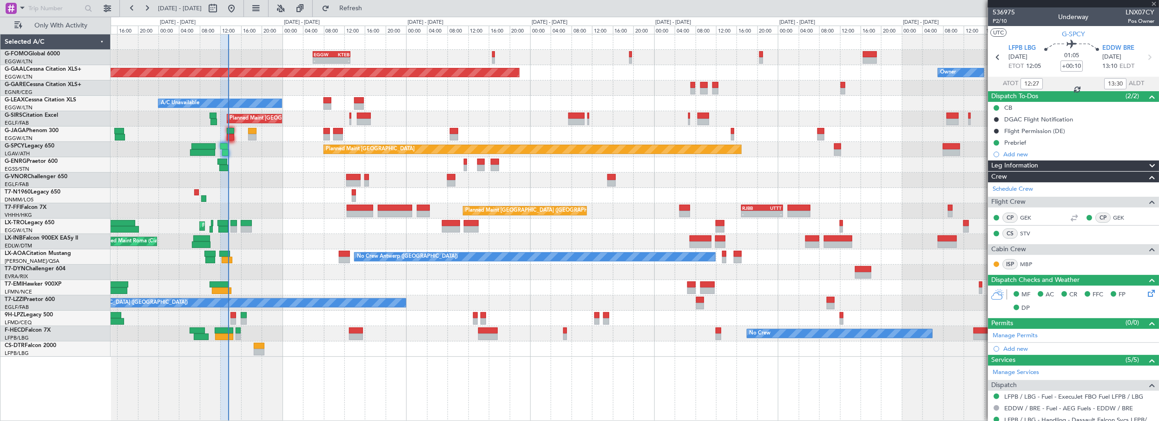
type input "+00:20"
type input "2"
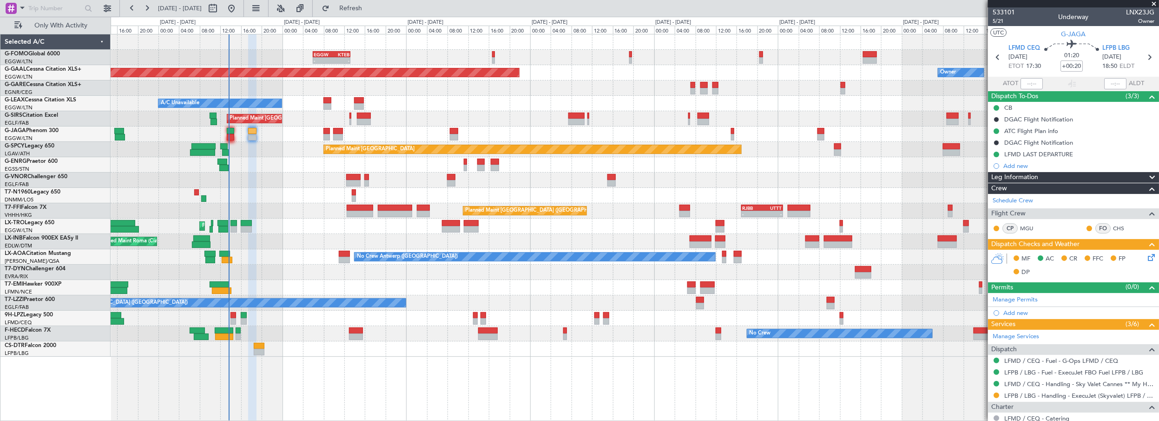
click at [281, 158] on div "Unplanned Maint London (Stansted) A/C Unavailable" at bounding box center [635, 164] width 1049 height 15
click at [370, 9] on span "Refresh" at bounding box center [350, 8] width 39 height 7
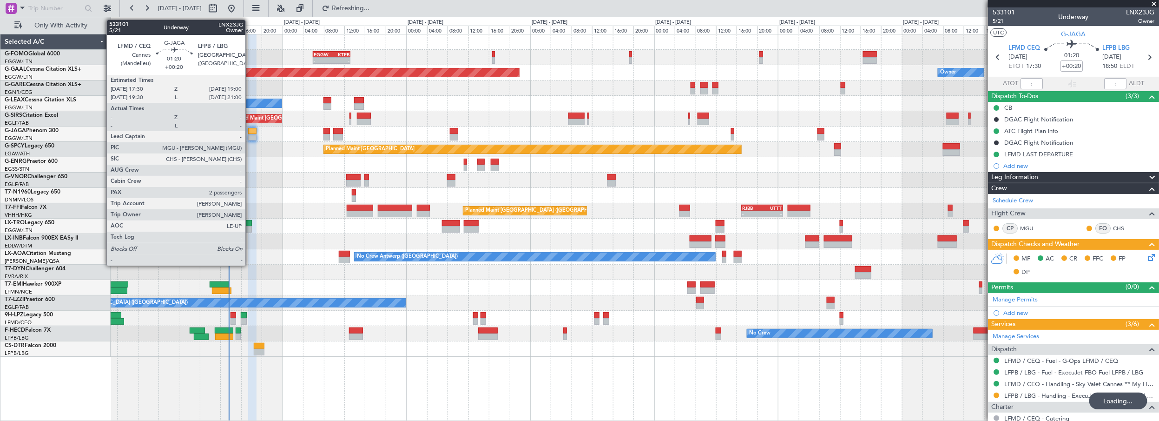
click at [251, 128] on div at bounding box center [252, 131] width 8 height 7
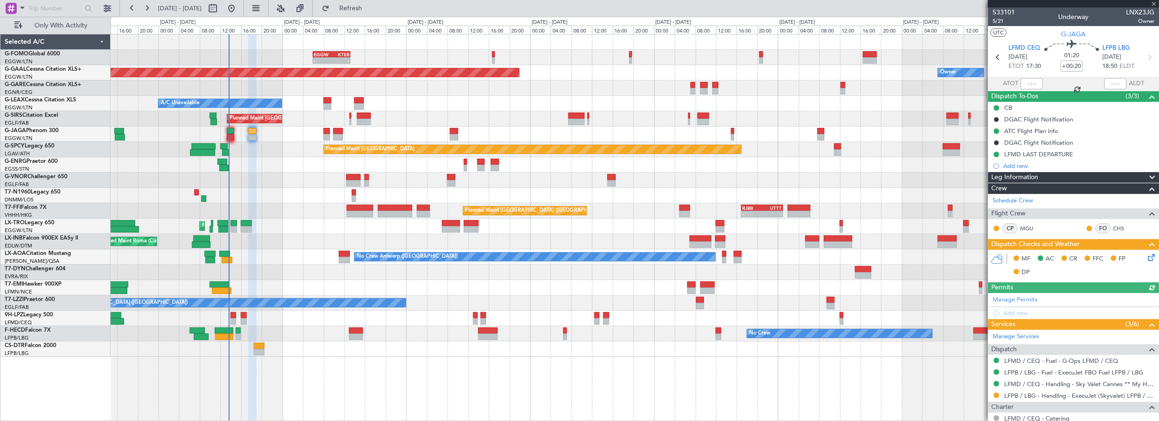
click at [1139, 258] on div "MF AC CR FFC FP DP" at bounding box center [1078, 265] width 137 height 27
click at [1147, 257] on icon at bounding box center [1149, 255] width 7 height 7
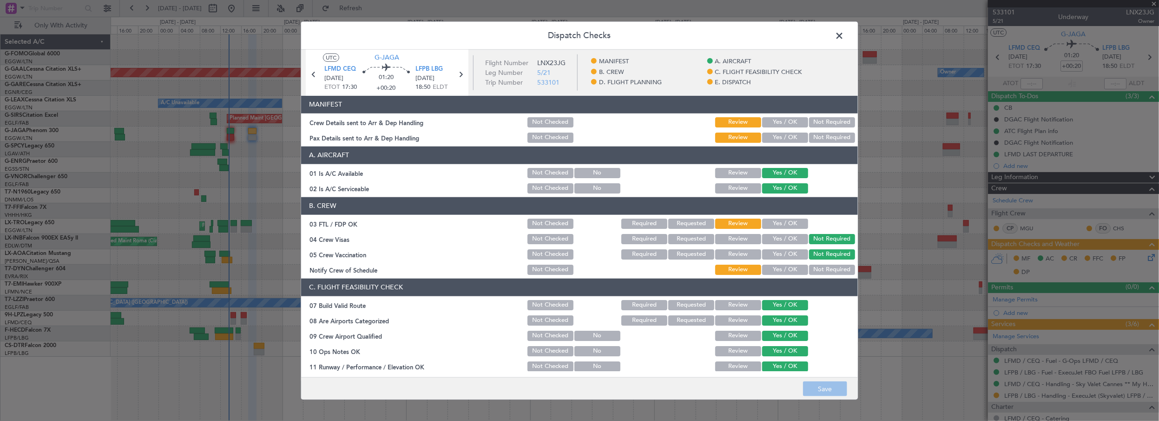
click at [785, 224] on button "Yes / OK" at bounding box center [785, 223] width 46 height 10
click at [778, 266] on button "Yes / OK" at bounding box center [785, 269] width 46 height 10
drag, startPoint x: 774, startPoint y: 122, endPoint x: 771, endPoint y: 126, distance: 5.7
click at [774, 121] on button "Yes / OK" at bounding box center [785, 122] width 46 height 10
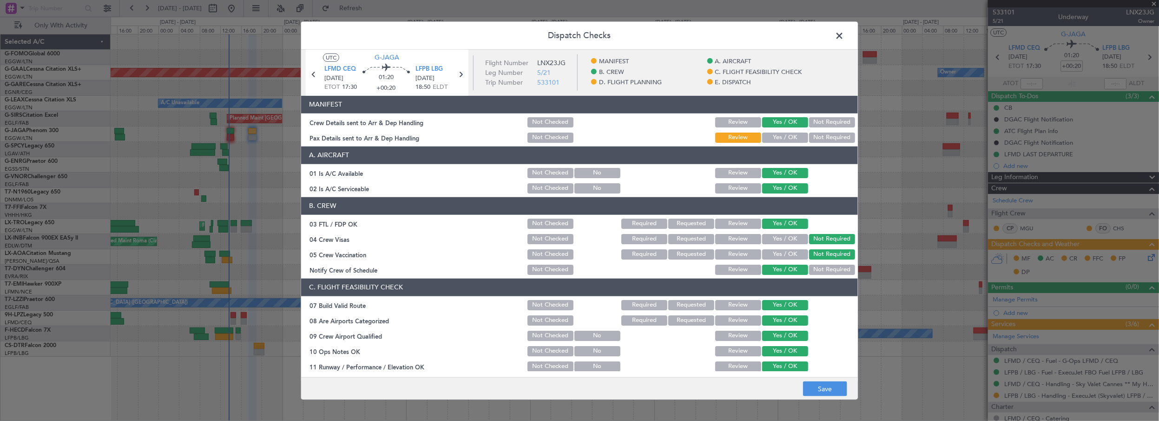
drag, startPoint x: 769, startPoint y: 136, endPoint x: 797, endPoint y: 145, distance: 29.3
click at [769, 136] on button "Yes / OK" at bounding box center [785, 137] width 46 height 10
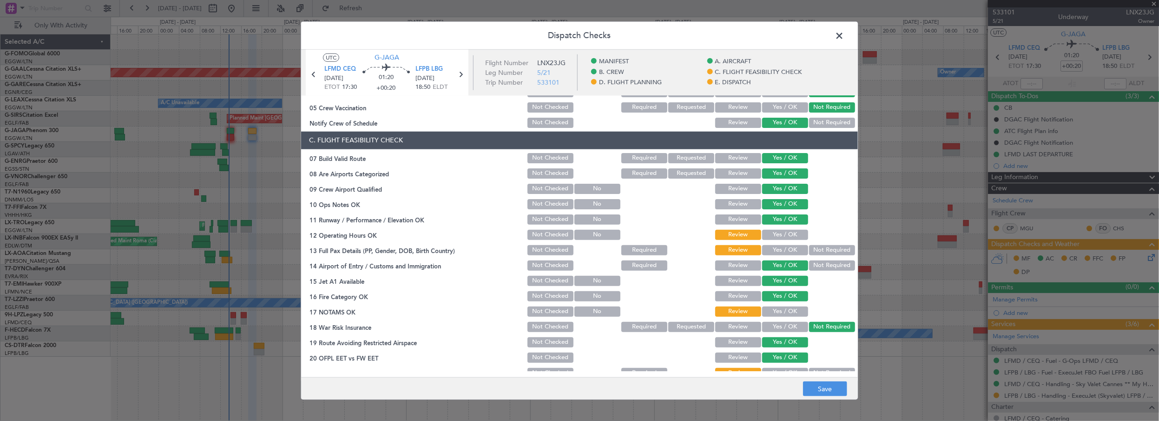
scroll to position [211, 0]
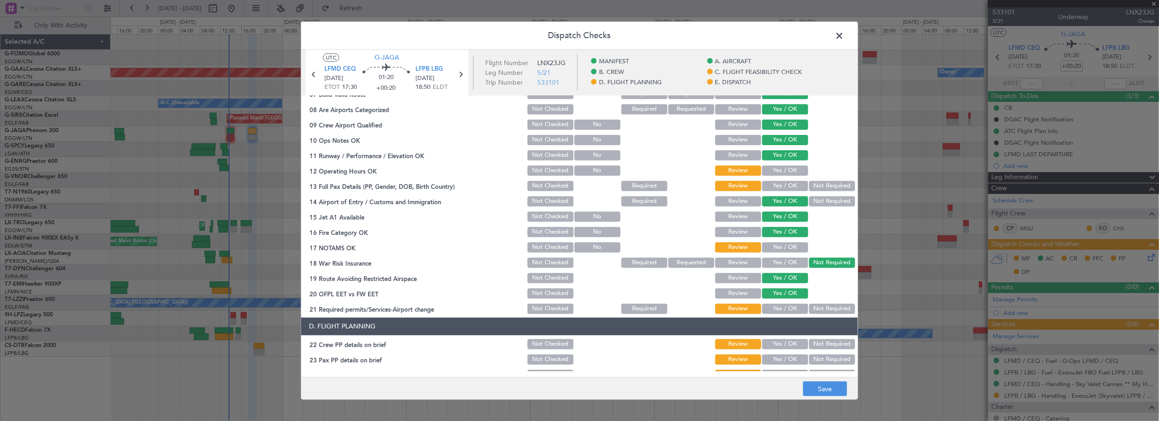
click at [790, 172] on button "Yes / OK" at bounding box center [785, 170] width 46 height 10
click at [785, 183] on button "Yes / OK" at bounding box center [785, 186] width 46 height 10
click at [782, 260] on button "Yes / OK" at bounding box center [785, 262] width 46 height 10
click at [785, 243] on button "Yes / OK" at bounding box center [785, 247] width 46 height 10
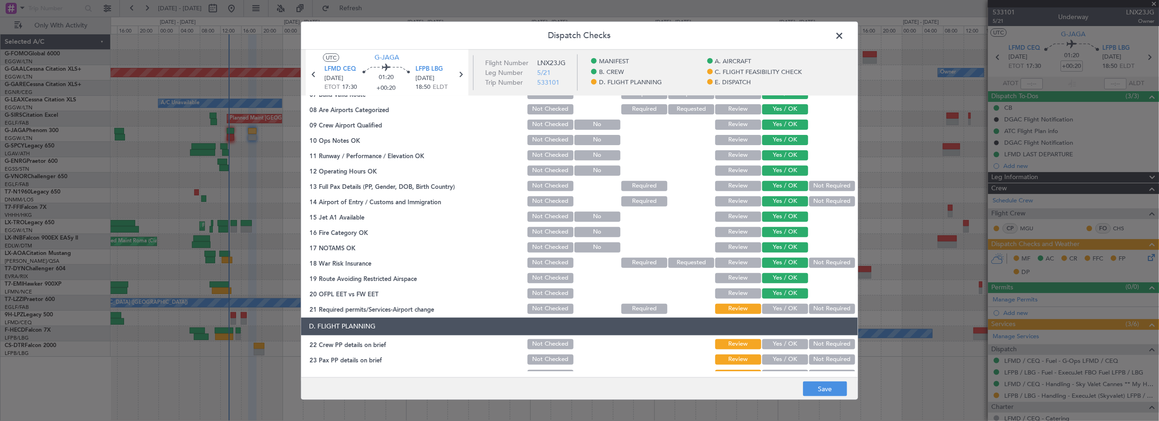
click at [824, 261] on button "Not Required" at bounding box center [832, 262] width 46 height 10
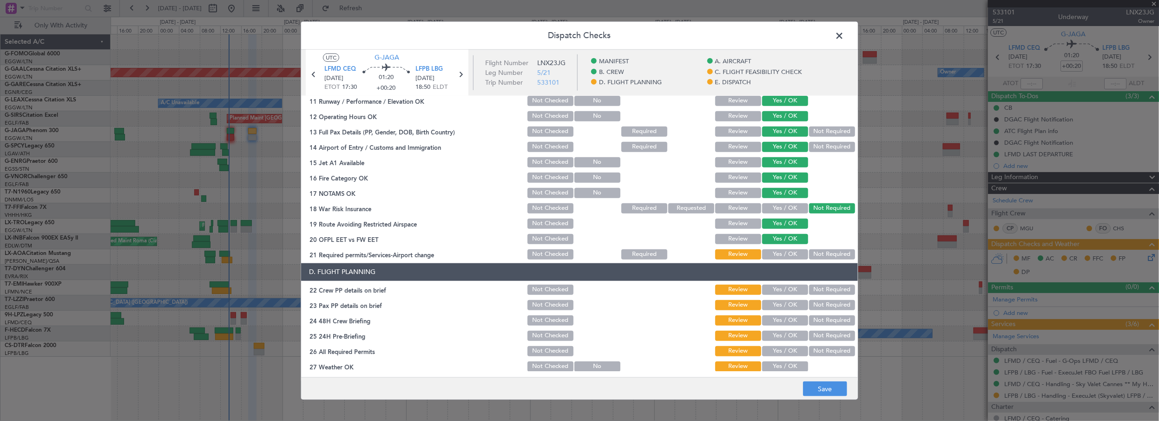
scroll to position [338, 0]
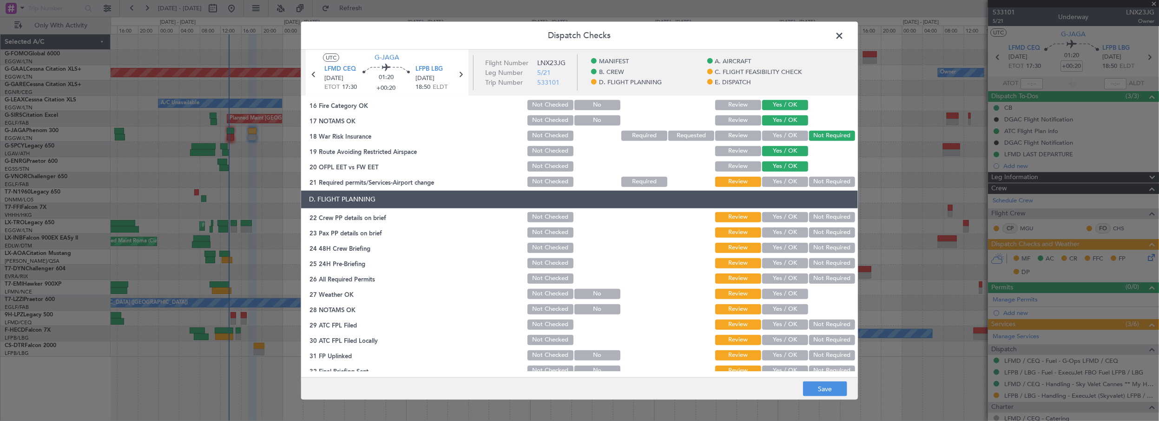
click at [795, 178] on button "Yes / OK" at bounding box center [785, 182] width 46 height 10
click at [769, 218] on button "Yes / OK" at bounding box center [785, 217] width 46 height 10
click at [774, 233] on button "Yes / OK" at bounding box center [785, 232] width 46 height 10
drag, startPoint x: 771, startPoint y: 249, endPoint x: 808, endPoint y: 263, distance: 39.1
click at [772, 249] on button "Yes / OK" at bounding box center [785, 248] width 46 height 10
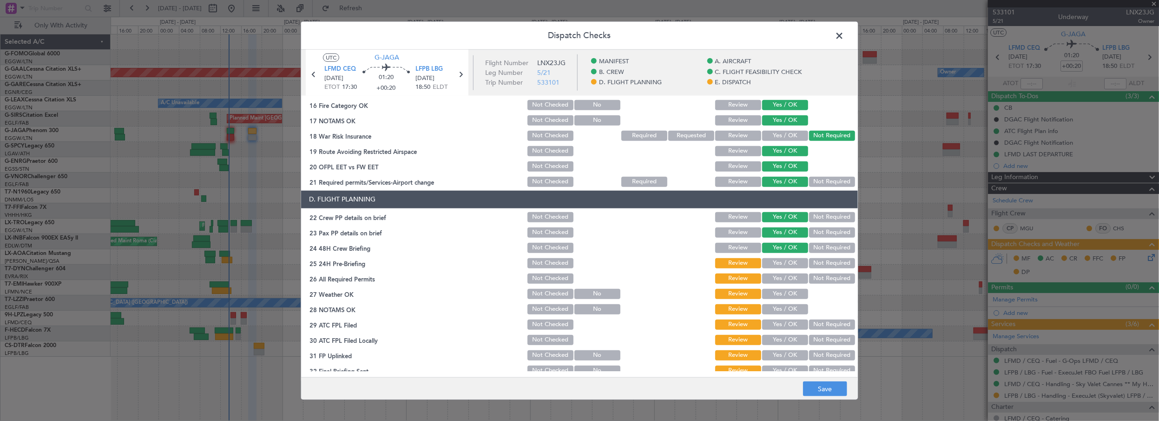
click at [809, 264] on button "Not Required" at bounding box center [832, 263] width 46 height 10
click at [790, 276] on button "Yes / OK" at bounding box center [785, 278] width 46 height 10
click at [782, 294] on button "Yes / OK" at bounding box center [785, 294] width 46 height 10
drag, startPoint x: 781, startPoint y: 309, endPoint x: 778, endPoint y: 324, distance: 15.6
click at [780, 309] on button "Yes / OK" at bounding box center [785, 309] width 46 height 10
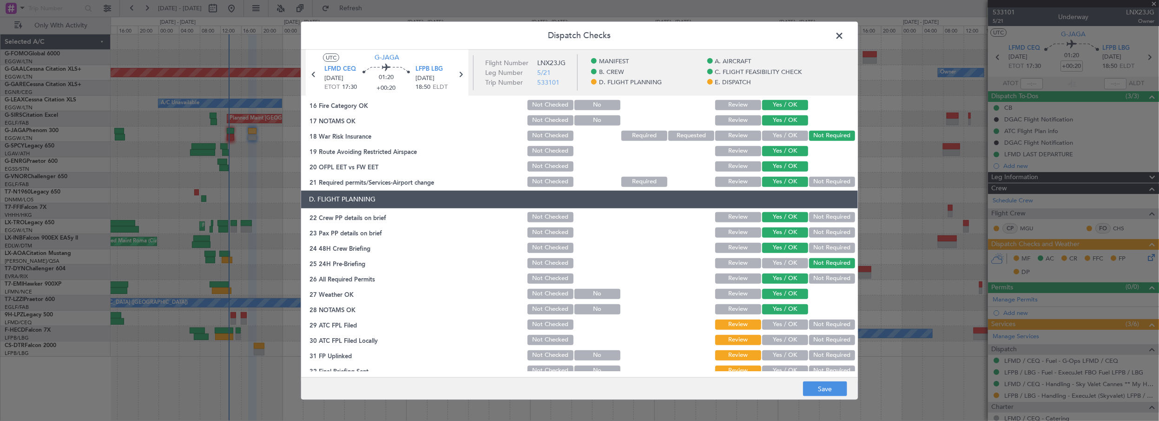
click at [778, 324] on button "Yes / OK" at bounding box center [785, 324] width 46 height 10
click at [817, 339] on button "Not Required" at bounding box center [832, 340] width 46 height 10
click at [787, 356] on button "Yes / OK" at bounding box center [785, 355] width 46 height 10
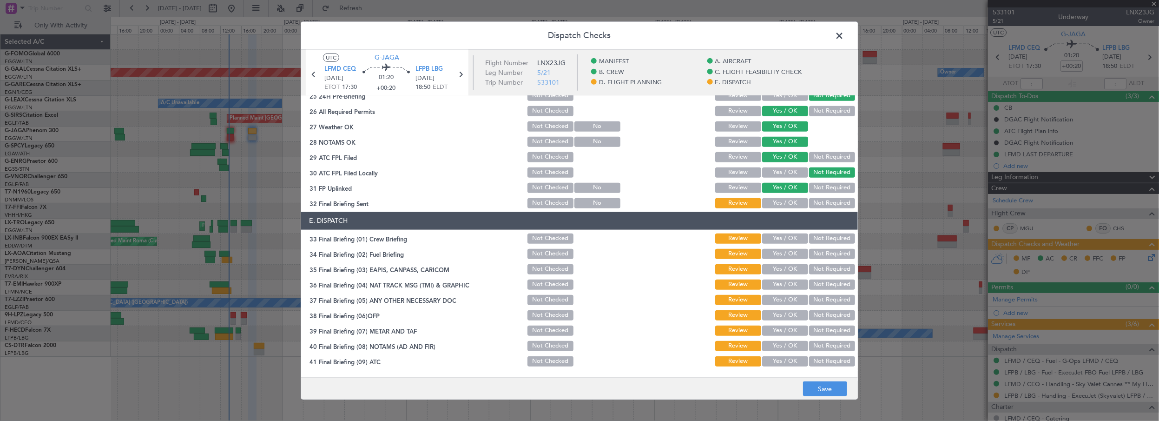
scroll to position [507, 0]
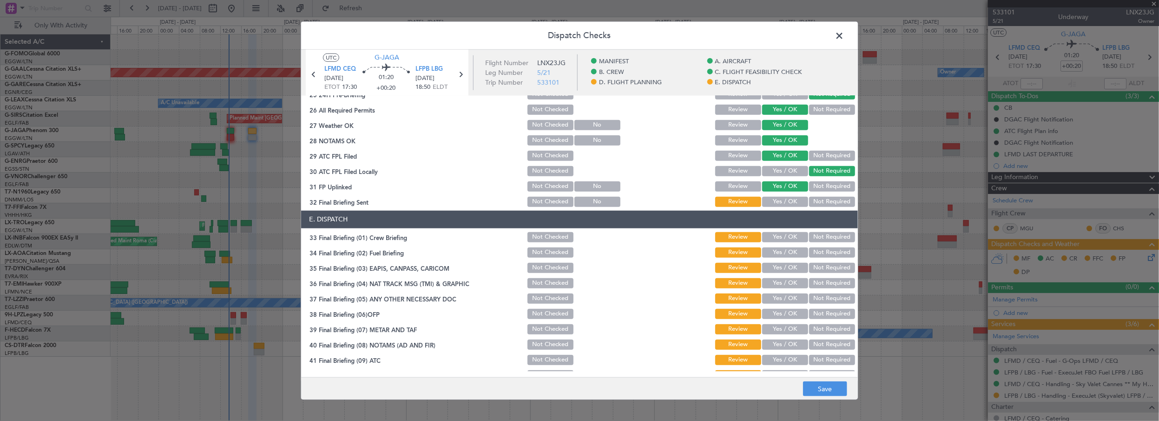
click at [782, 206] on div "Yes / OK" at bounding box center [784, 201] width 47 height 13
click at [783, 203] on button "Yes / OK" at bounding box center [785, 202] width 46 height 10
click at [771, 238] on button "Yes / OK" at bounding box center [785, 237] width 46 height 10
drag, startPoint x: 768, startPoint y: 250, endPoint x: 799, endPoint y: 263, distance: 33.6
click at [768, 250] on button "Yes / OK" at bounding box center [785, 252] width 46 height 10
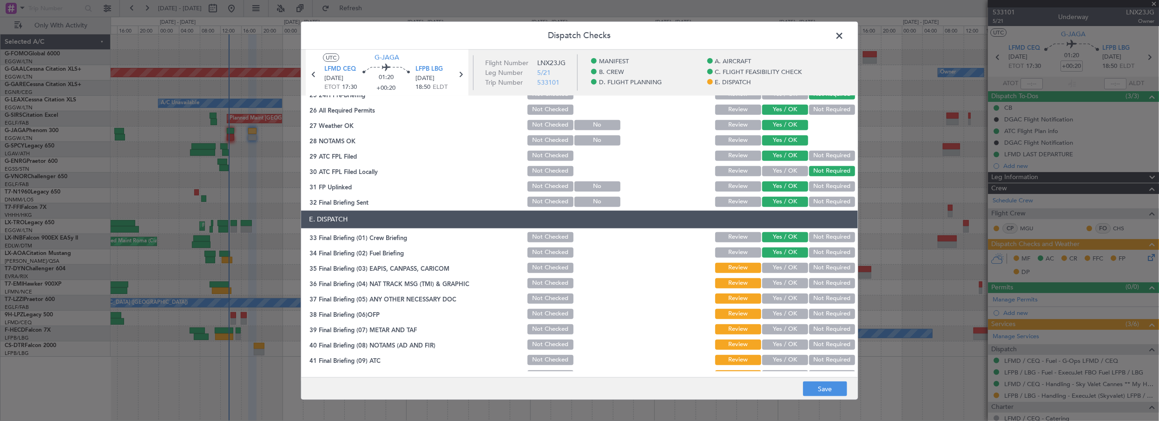
click at [813, 269] on button "Not Required" at bounding box center [832, 268] width 46 height 10
click at [809, 284] on button "Not Required" at bounding box center [832, 283] width 46 height 10
drag, startPoint x: 811, startPoint y: 295, endPoint x: 799, endPoint y: 317, distance: 24.9
click at [811, 297] on button "Not Required" at bounding box center [832, 298] width 46 height 10
click at [792, 312] on button "Yes / OK" at bounding box center [785, 314] width 46 height 10
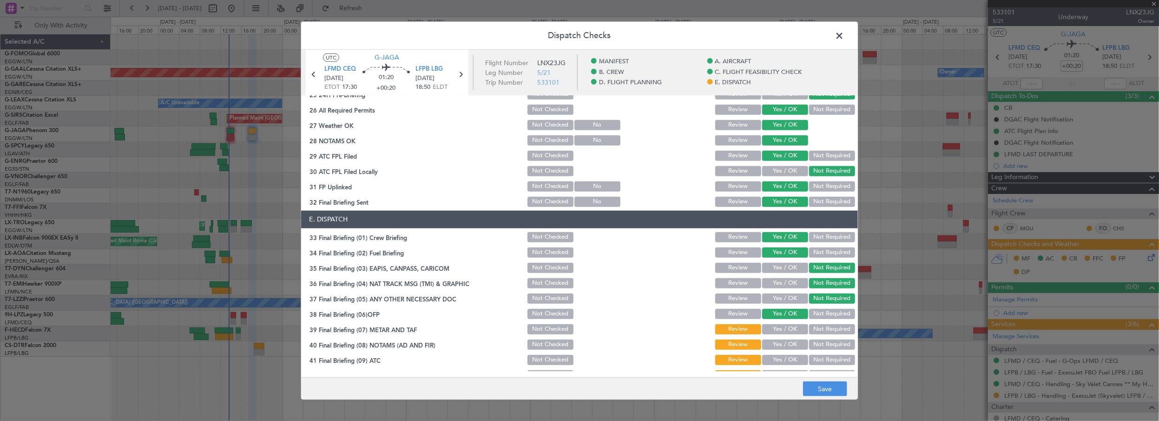
click at [783, 333] on button "Yes / OK" at bounding box center [785, 329] width 46 height 10
click at [779, 344] on button "Yes / OK" at bounding box center [785, 344] width 46 height 10
drag, startPoint x: 779, startPoint y: 360, endPoint x: 770, endPoint y: 298, distance: 62.1
click at [779, 357] on button "Yes / OK" at bounding box center [785, 360] width 46 height 10
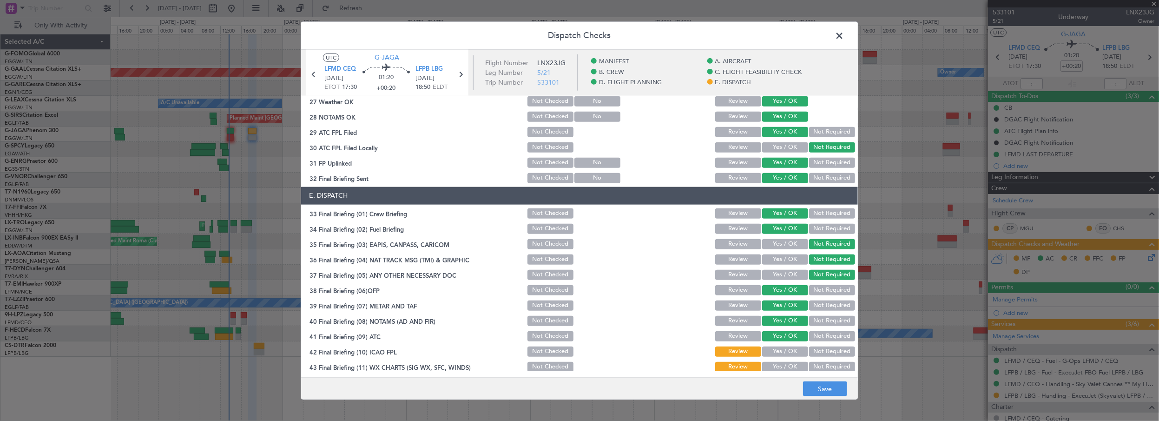
scroll to position [549, 0]
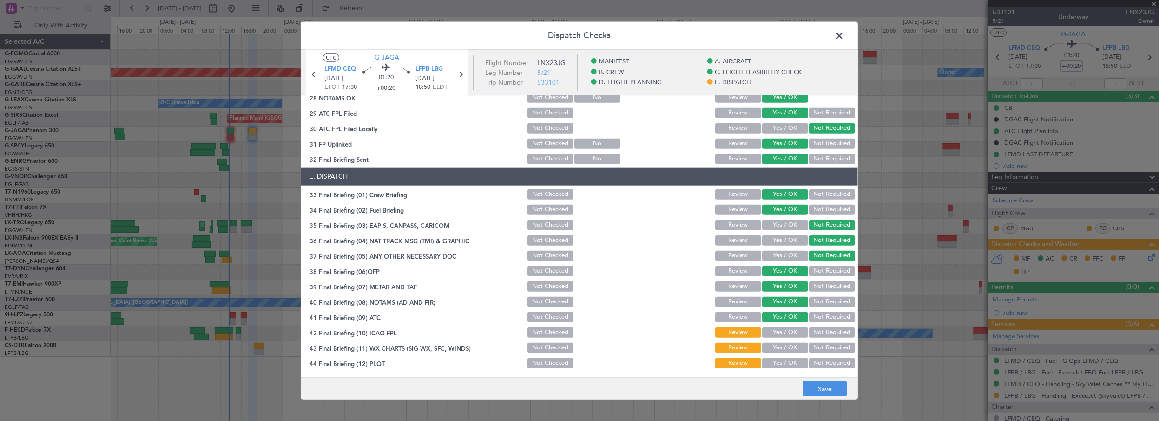
drag, startPoint x: 771, startPoint y: 331, endPoint x: 778, endPoint y: 361, distance: 31.0
click at [771, 334] on button "Yes / OK" at bounding box center [785, 332] width 46 height 10
click at [777, 349] on button "Yes / OK" at bounding box center [785, 348] width 46 height 10
click at [776, 362] on button "Yes / OK" at bounding box center [785, 363] width 46 height 10
click at [814, 394] on button "Save" at bounding box center [825, 388] width 44 height 15
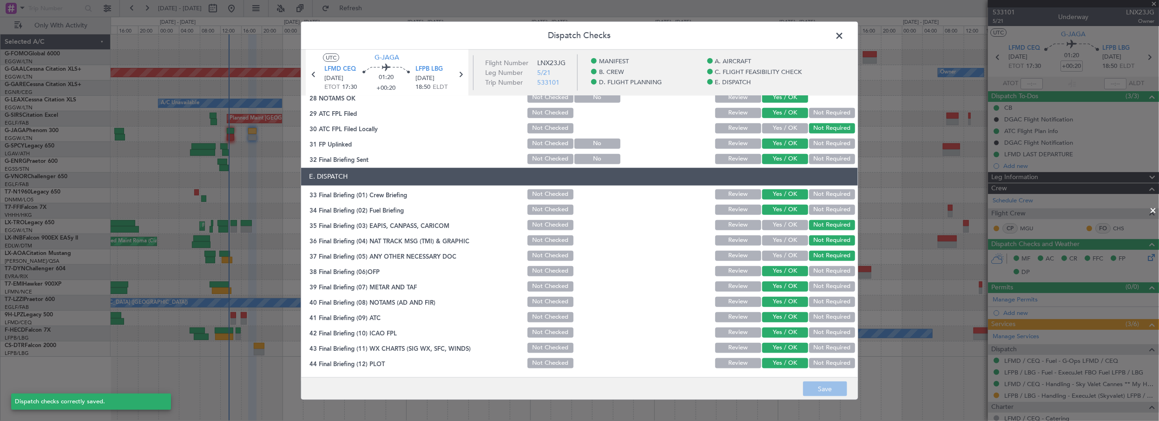
drag, startPoint x: 837, startPoint y: 38, endPoint x: 956, endPoint y: 40, distance: 118.5
click at [844, 38] on span at bounding box center [844, 37] width 0 height 19
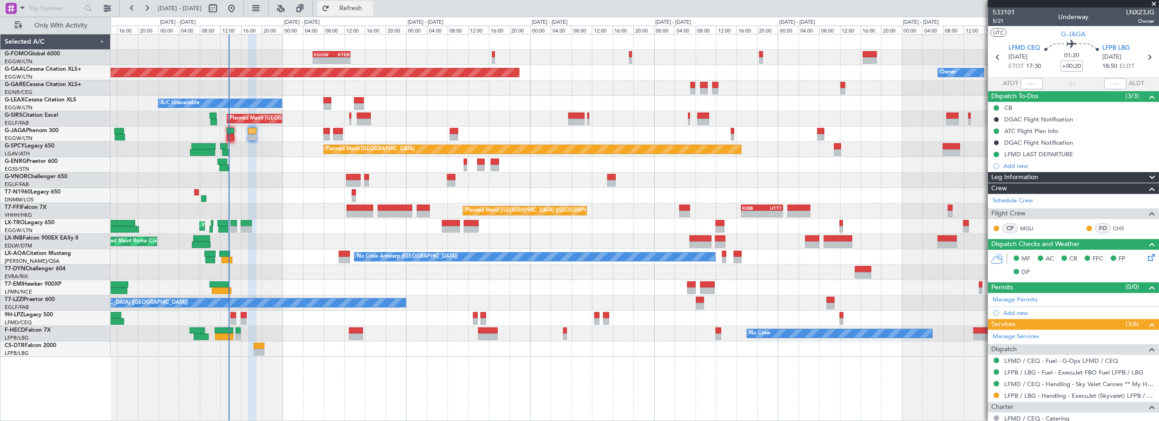
drag, startPoint x: 396, startPoint y: 1, endPoint x: 379, endPoint y: 6, distance: 17.5
click at [373, 1] on button "Refresh" at bounding box center [345, 8] width 56 height 15
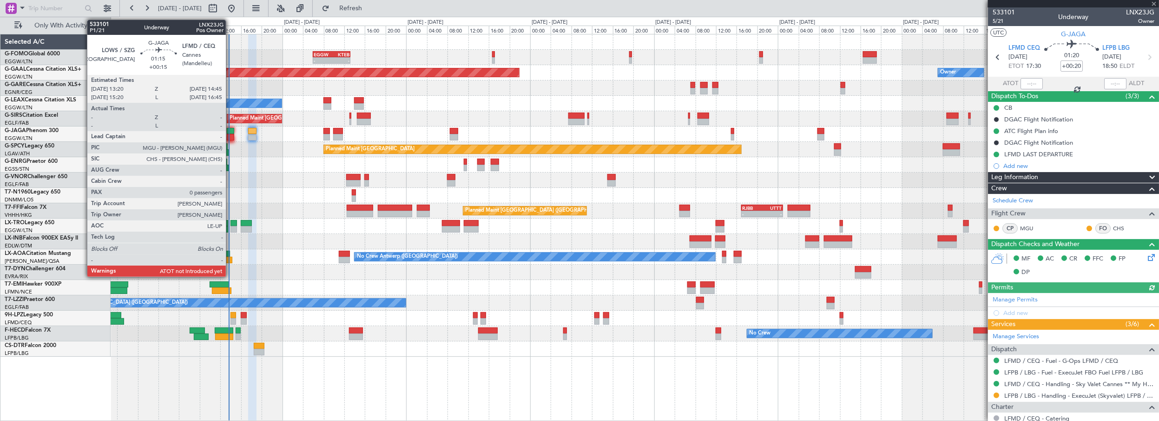
click at [231, 130] on div at bounding box center [230, 131] width 7 height 7
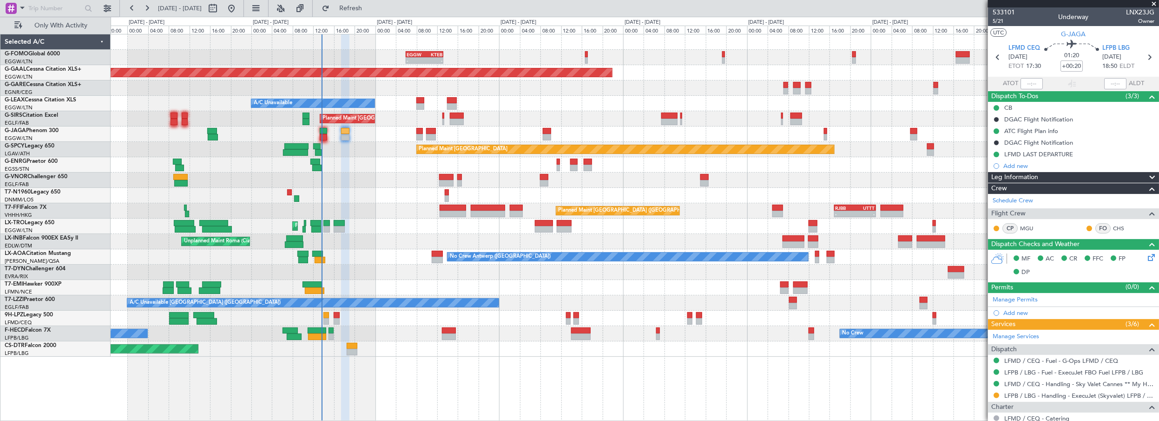
click at [377, 95] on div at bounding box center [635, 87] width 1049 height 15
click at [370, 8] on span "Refresh" at bounding box center [350, 8] width 39 height 7
click at [368, 251] on div "No Crew Antwerp ([GEOGRAPHIC_DATA])" at bounding box center [635, 256] width 1049 height 15
click at [393, 158] on div "Unplanned Maint London (Stansted) A/C Unavailable" at bounding box center [635, 164] width 1049 height 15
drag, startPoint x: 388, startPoint y: 5, endPoint x: 421, endPoint y: 1, distance: 33.7
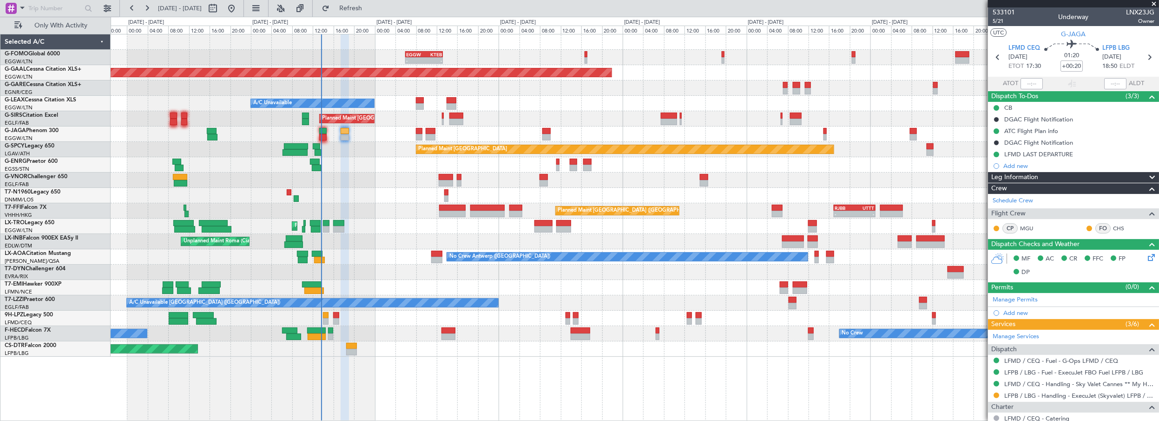
click at [370, 5] on span "Refresh" at bounding box center [350, 8] width 39 height 7
click at [369, 6] on span "Refresh" at bounding box center [350, 8] width 39 height 7
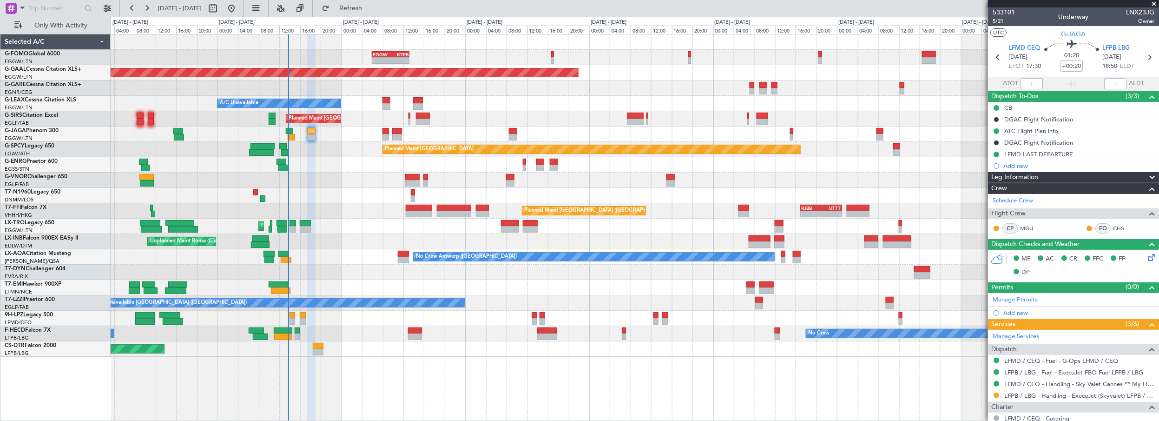
click at [484, 243] on div "Unplanned Maint Roma (Ciampino) Planned Maint London (Farnborough) Planned Main…" at bounding box center [635, 241] width 1049 height 15
click at [1157, 2] on span at bounding box center [1154, 4] width 9 height 8
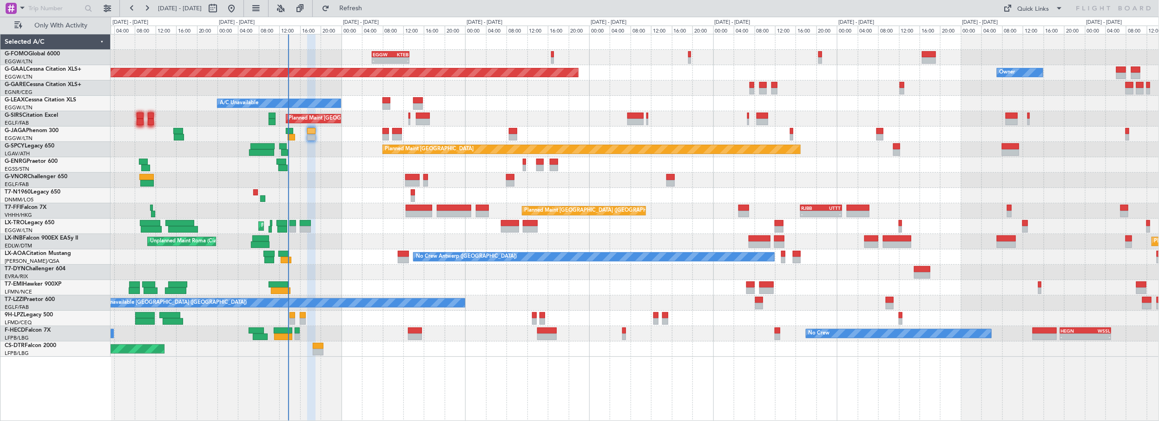
type input "0"
click at [687, 234] on div "Planned Maint London (Farnborough) Unplanned Maint Roma (Ciampino) Planned Main…" at bounding box center [635, 241] width 1049 height 15
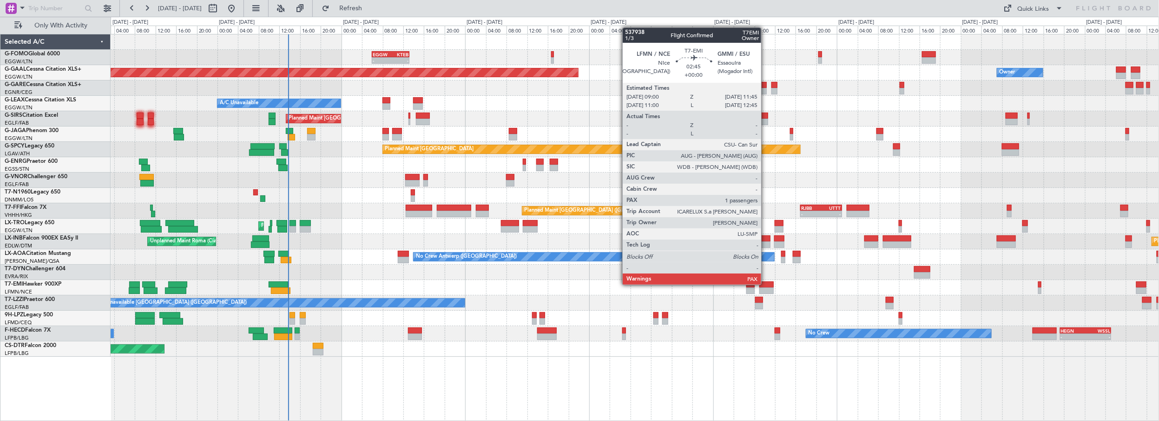
click at [766, 284] on div at bounding box center [766, 284] width 14 height 7
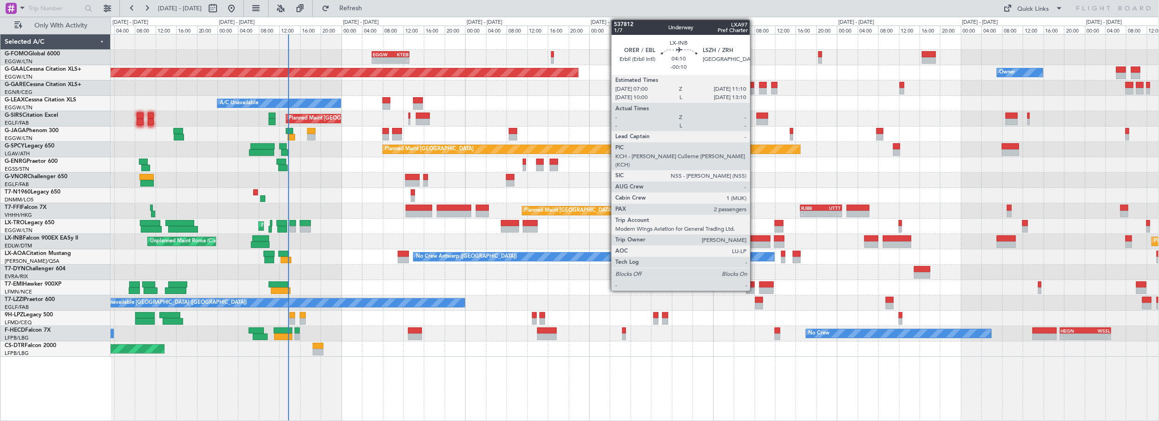
click at [755, 239] on div at bounding box center [760, 238] width 22 height 7
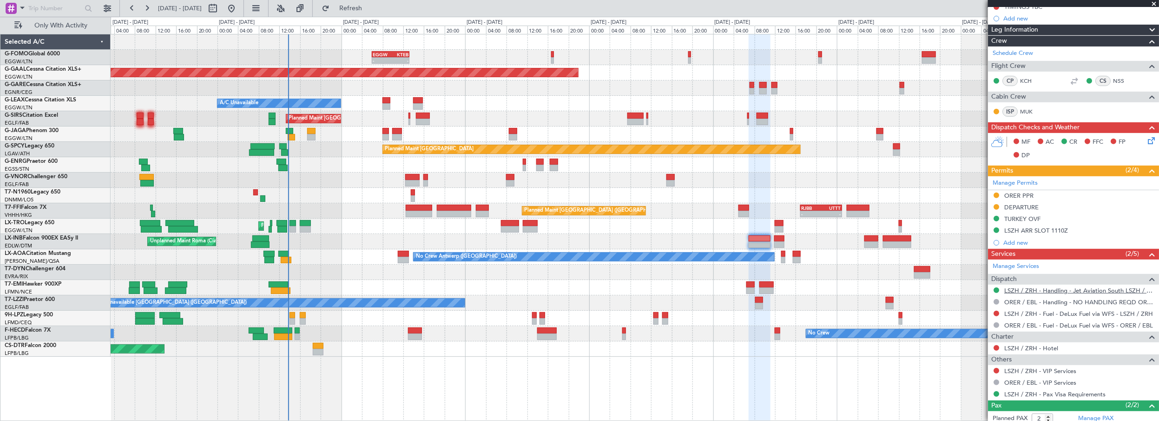
scroll to position [253, 0]
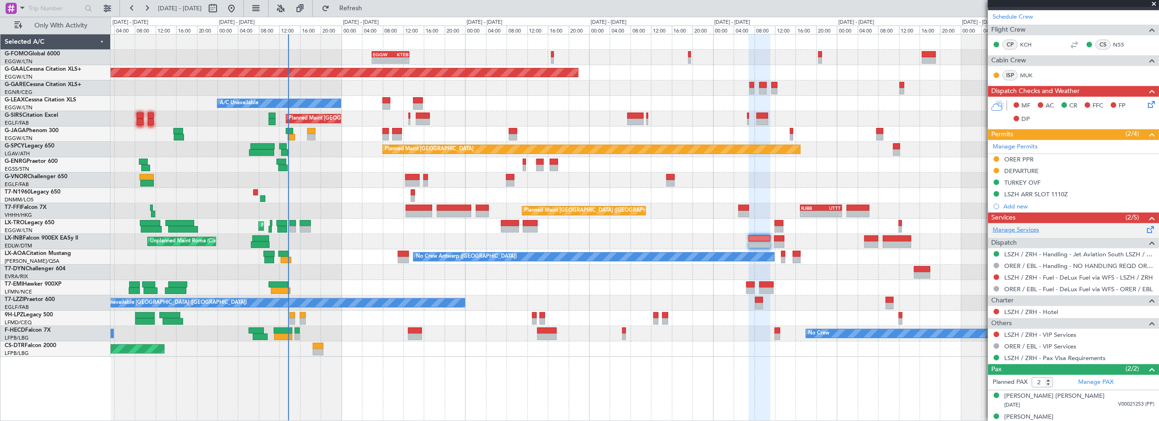
click at [1023, 229] on link "Manage Services" at bounding box center [1016, 229] width 46 height 9
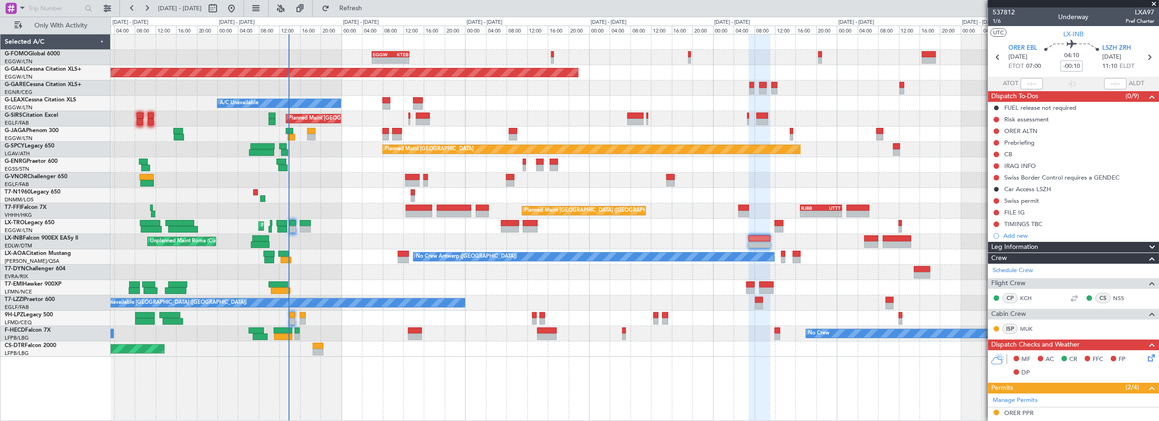
scroll to position [253, 0]
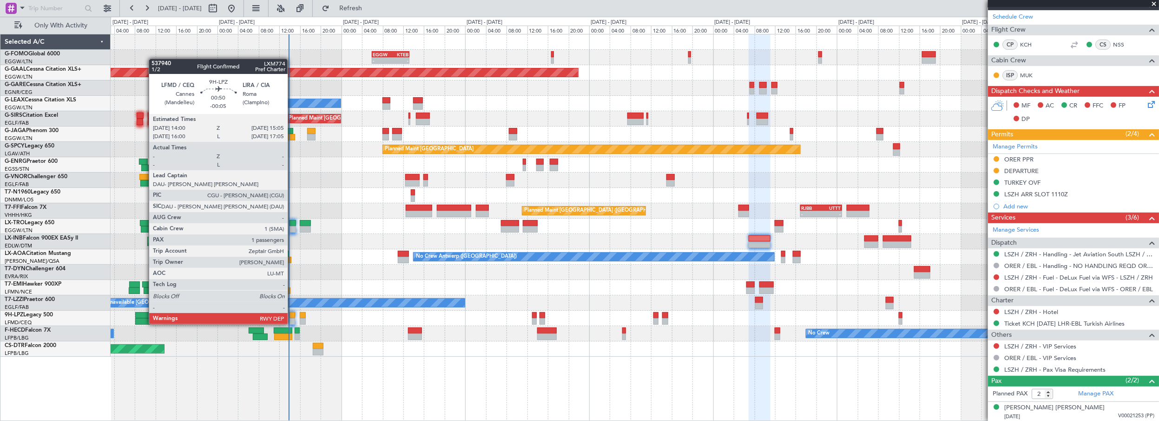
click at [292, 315] on div at bounding box center [293, 315] width 6 height 7
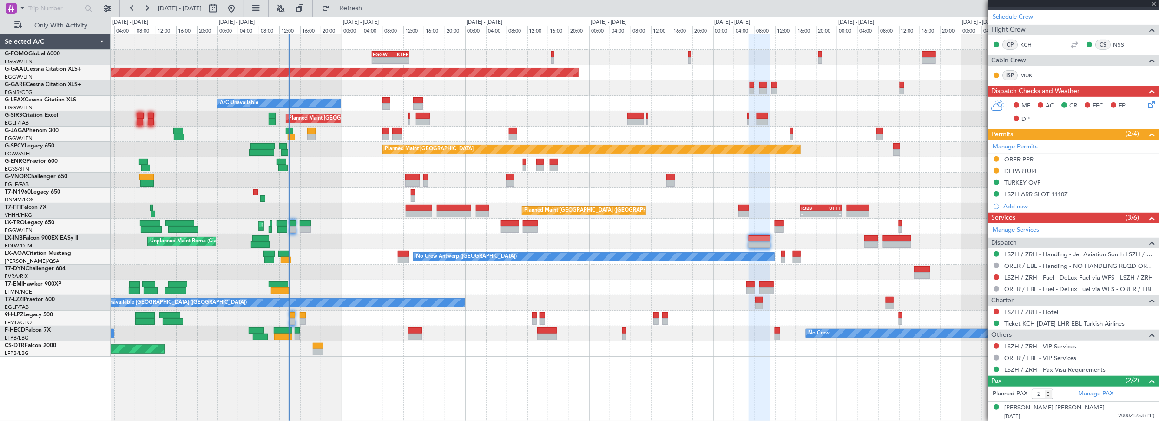
type input "-00:05"
type input "1"
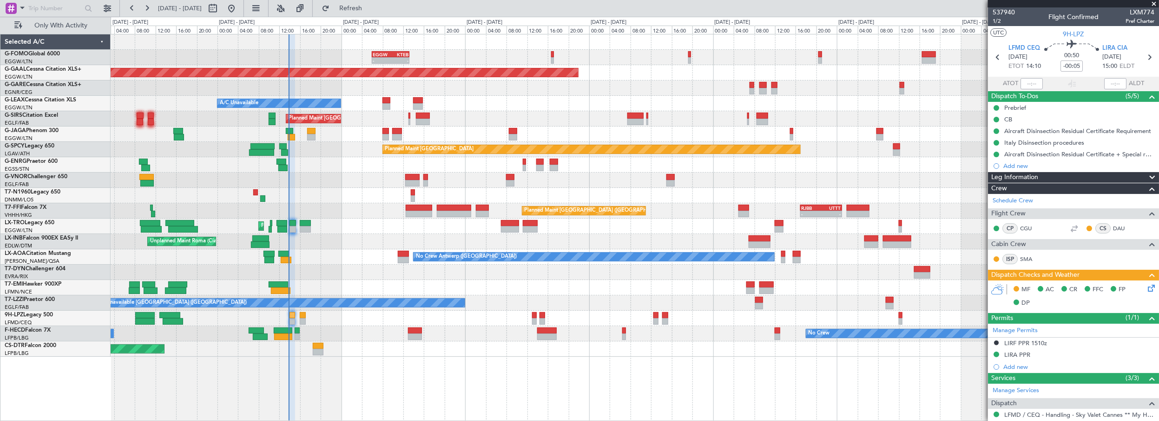
click at [420, 176] on div "Planned Maint [GEOGRAPHIC_DATA] ([GEOGRAPHIC_DATA])" at bounding box center [635, 179] width 1049 height 15
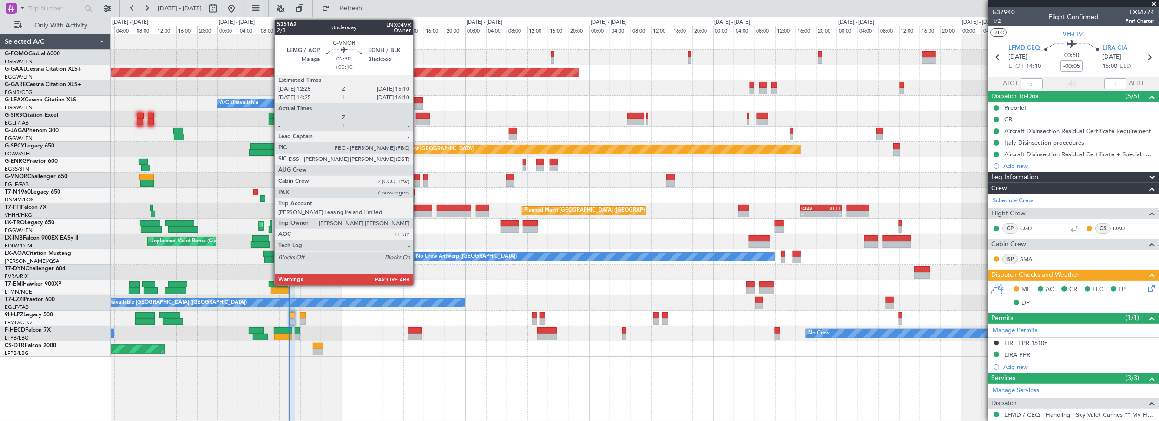
click at [415, 176] on div at bounding box center [412, 177] width 14 height 7
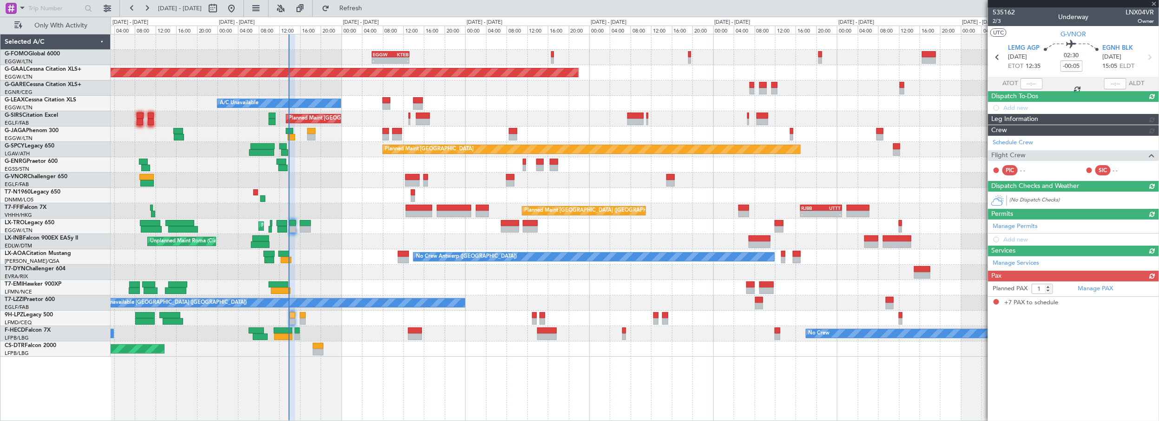
type input "+00:10"
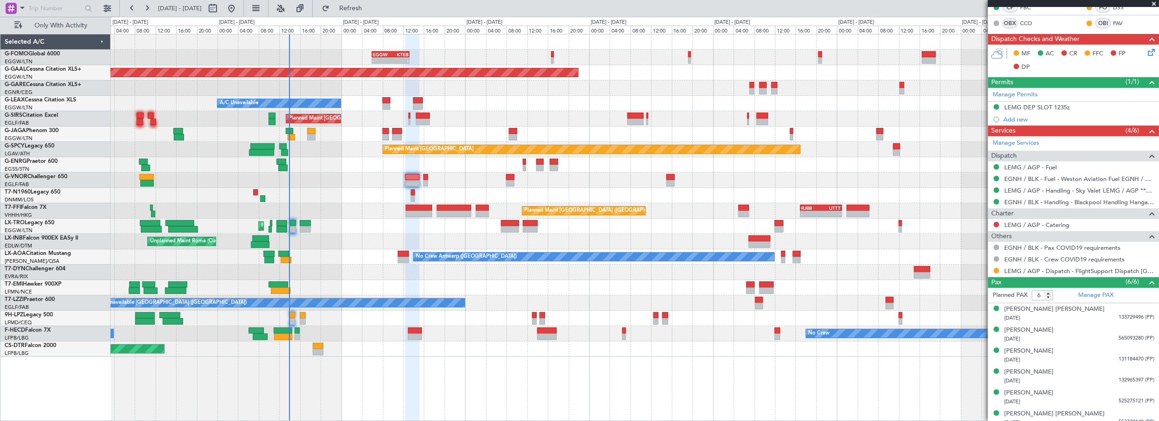
scroll to position [211, 0]
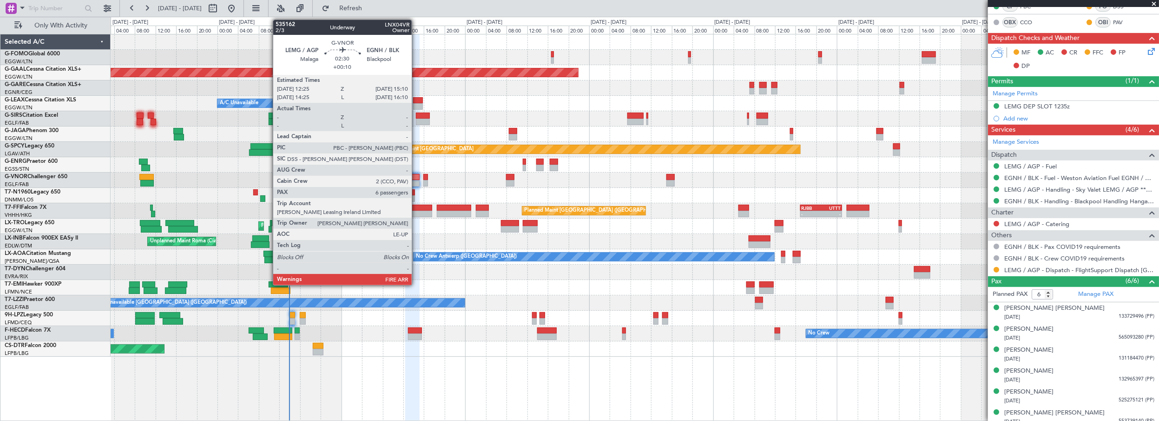
click at [416, 178] on div at bounding box center [412, 177] width 14 height 7
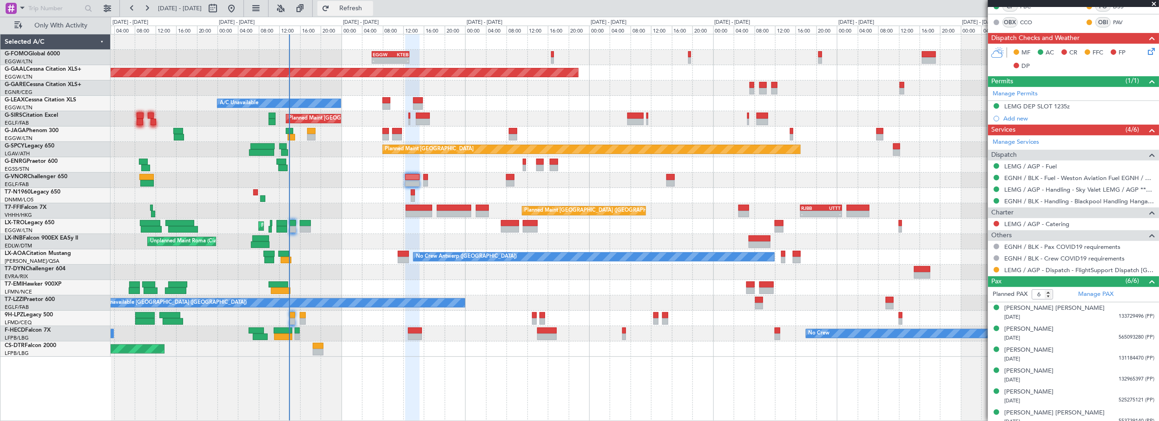
click at [370, 8] on span "Refresh" at bounding box center [350, 8] width 39 height 7
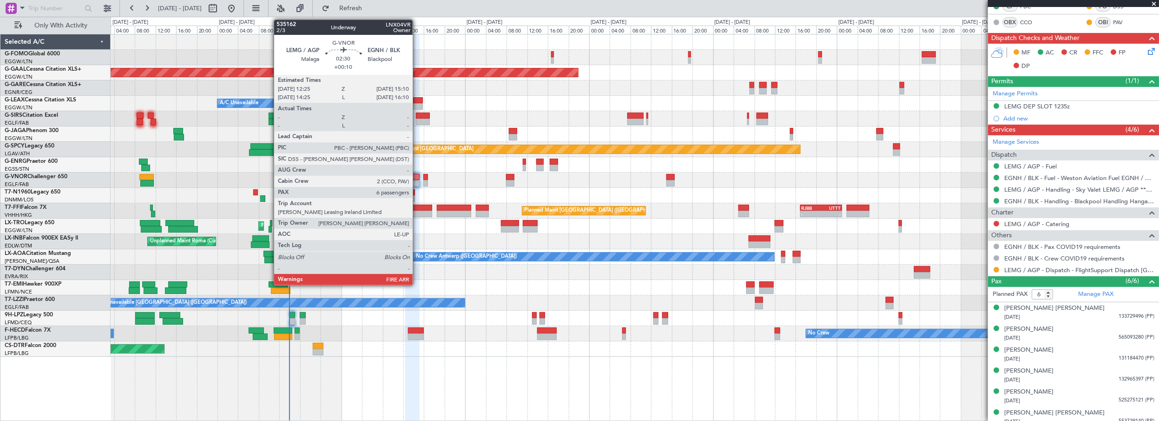
click at [417, 176] on div at bounding box center [412, 177] width 14 height 7
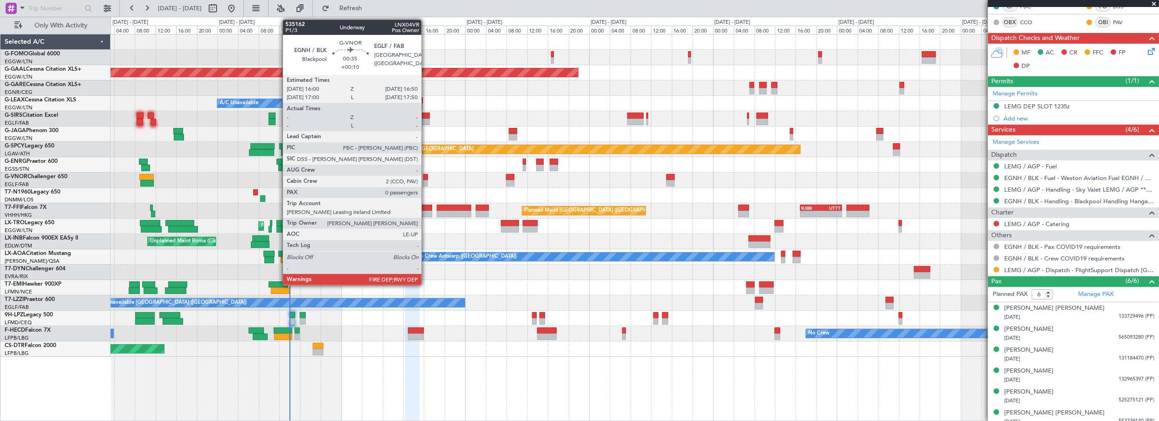
click at [426, 177] on div at bounding box center [425, 177] width 5 height 7
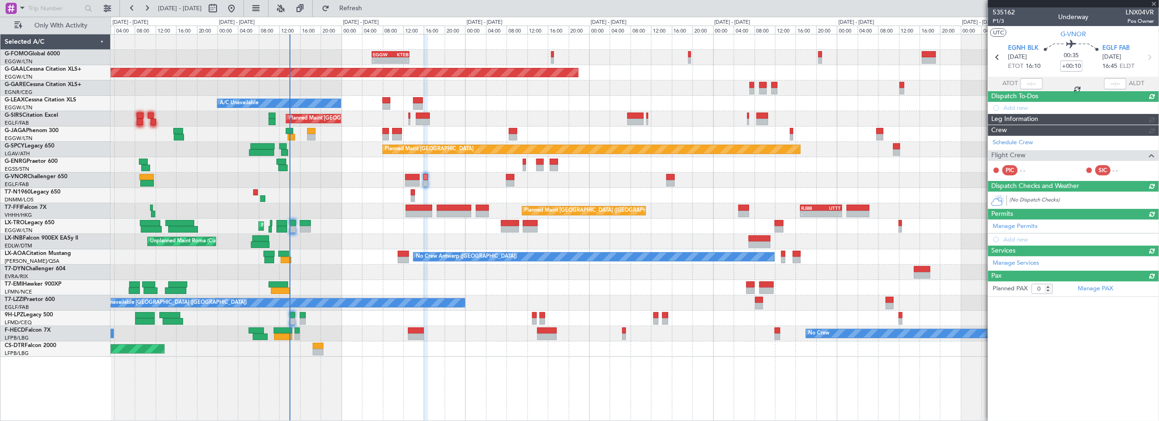
scroll to position [0, 0]
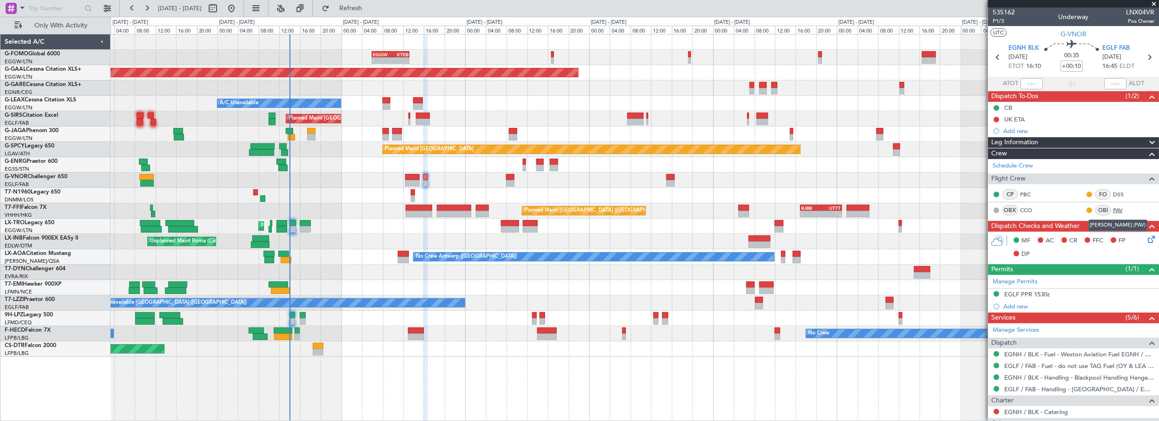
click at [1113, 209] on link "PAV" at bounding box center [1123, 210] width 21 height 8
click at [1113, 208] on link "PAV" at bounding box center [1123, 210] width 21 height 8
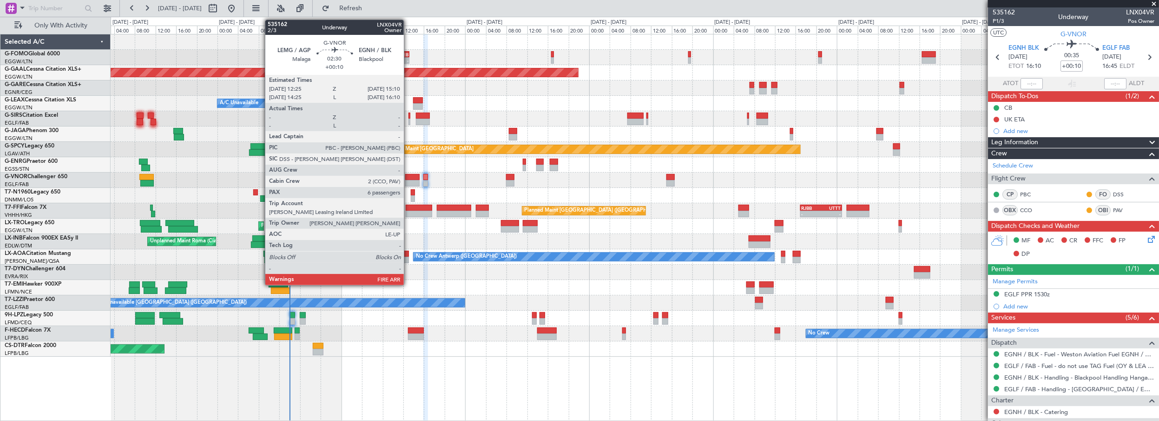
click at [409, 178] on div at bounding box center [412, 177] width 14 height 7
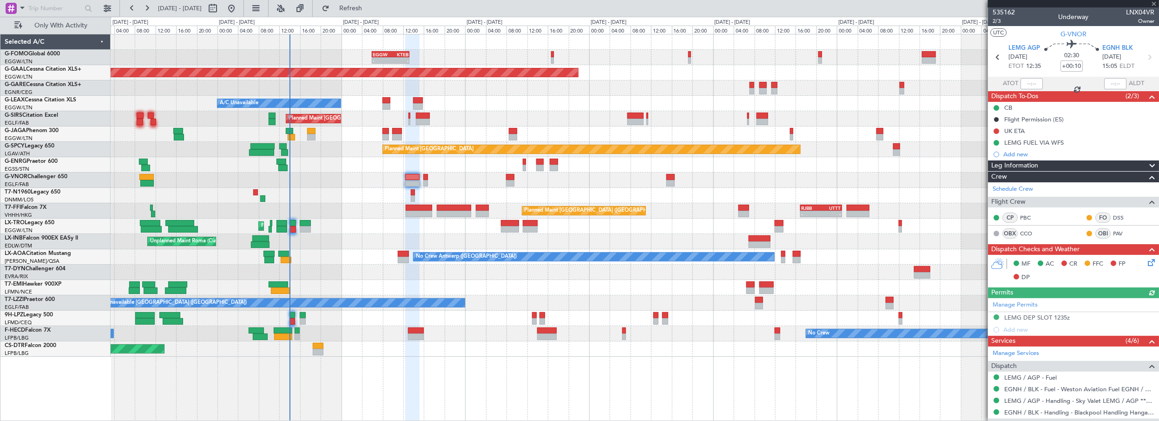
click at [1151, 261] on icon at bounding box center [1149, 260] width 7 height 7
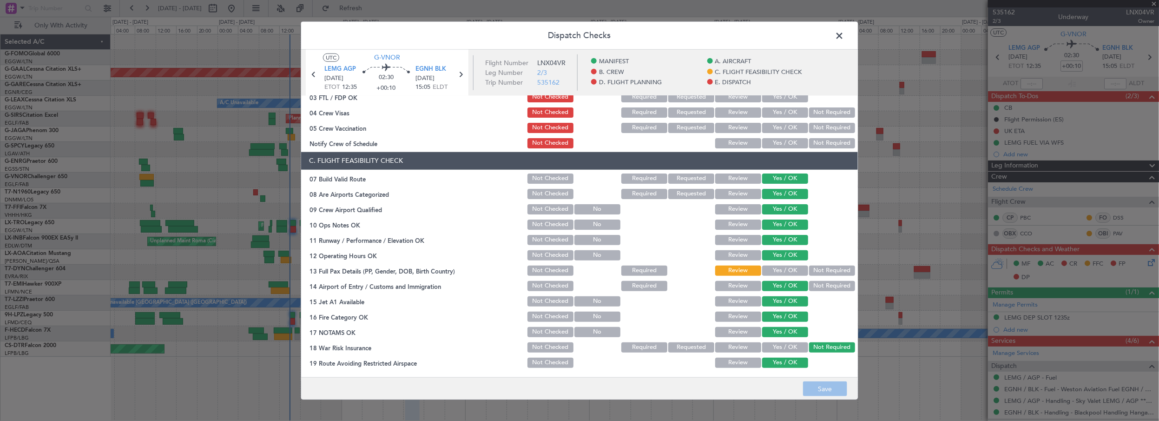
scroll to position [253, 0]
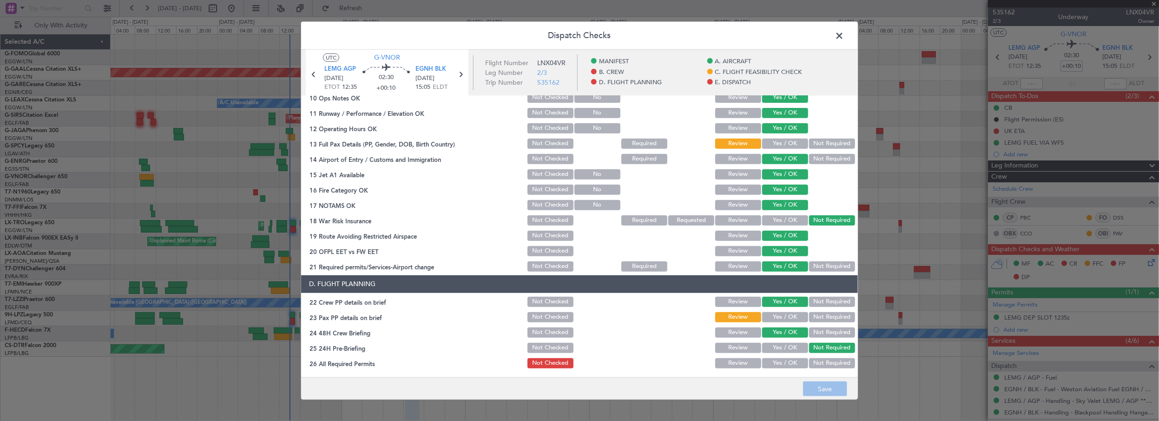
click at [781, 144] on button "Yes / OK" at bounding box center [785, 144] width 46 height 10
click at [787, 312] on button "Yes / OK" at bounding box center [785, 317] width 46 height 10
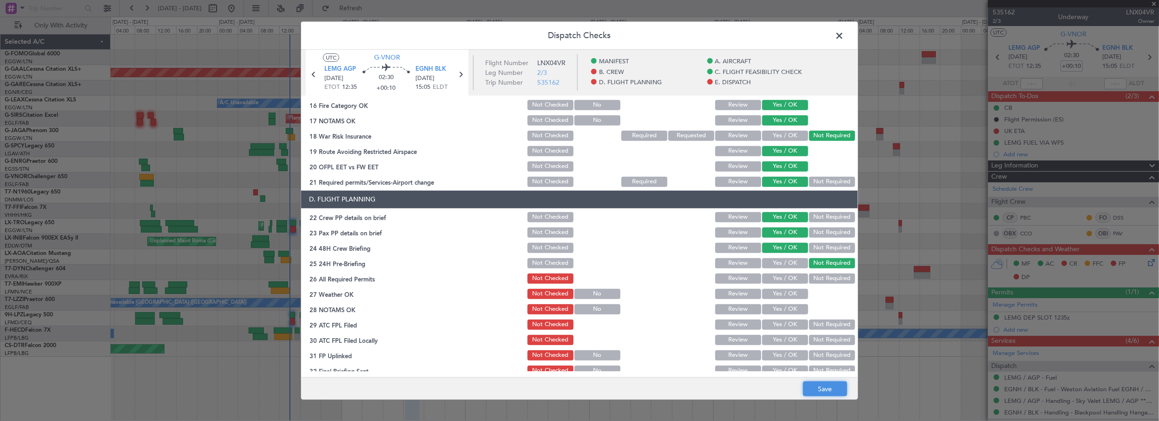
click at [827, 393] on button "Save" at bounding box center [825, 388] width 44 height 15
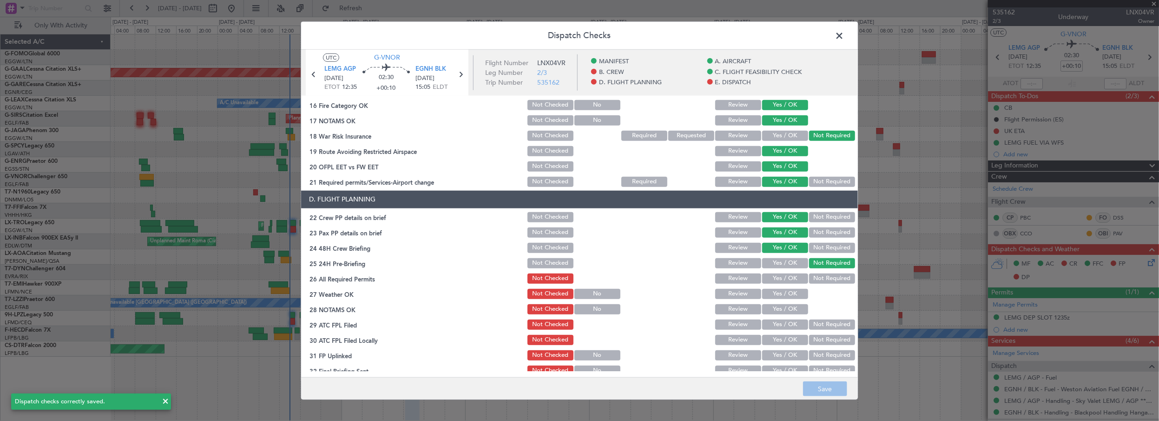
click at [844, 38] on span at bounding box center [844, 37] width 0 height 19
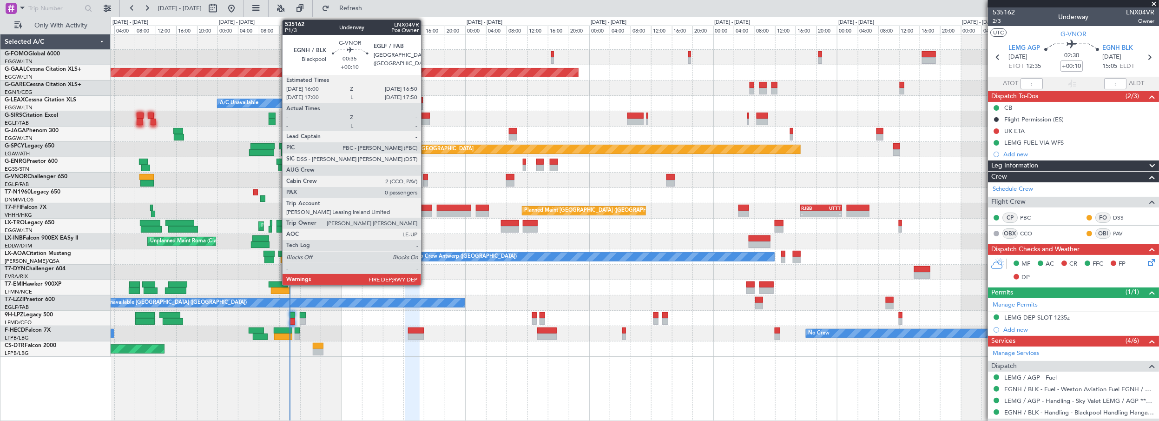
click at [426, 176] on div at bounding box center [425, 177] width 5 height 7
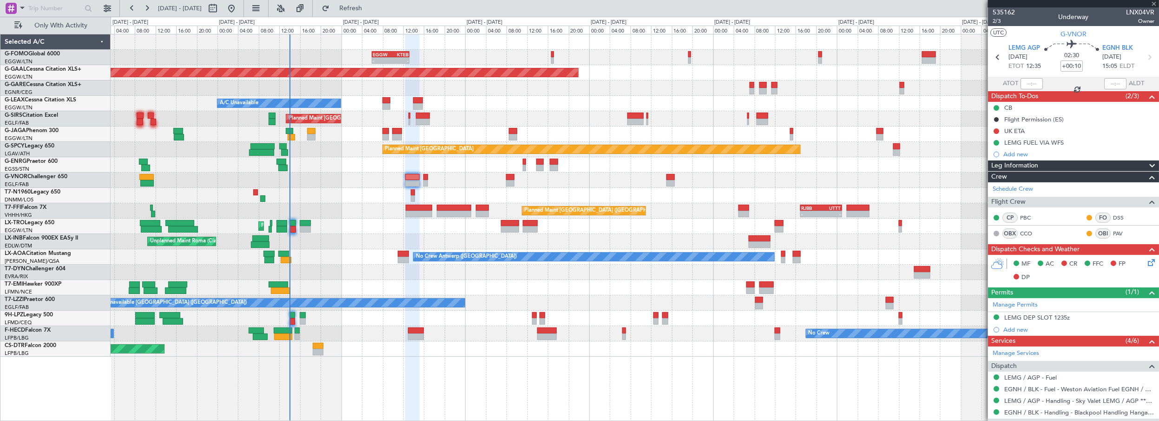
type input "0"
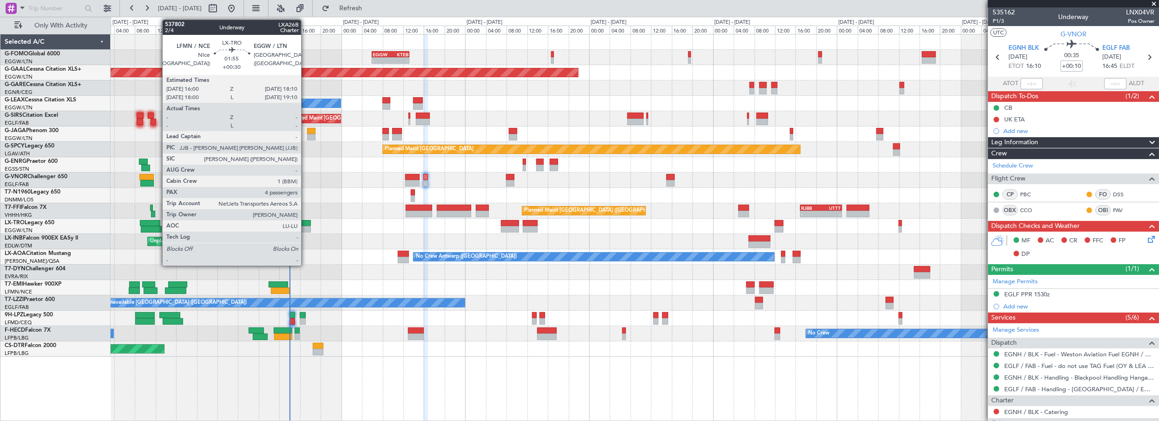
click at [306, 223] on div at bounding box center [306, 223] width 12 height 7
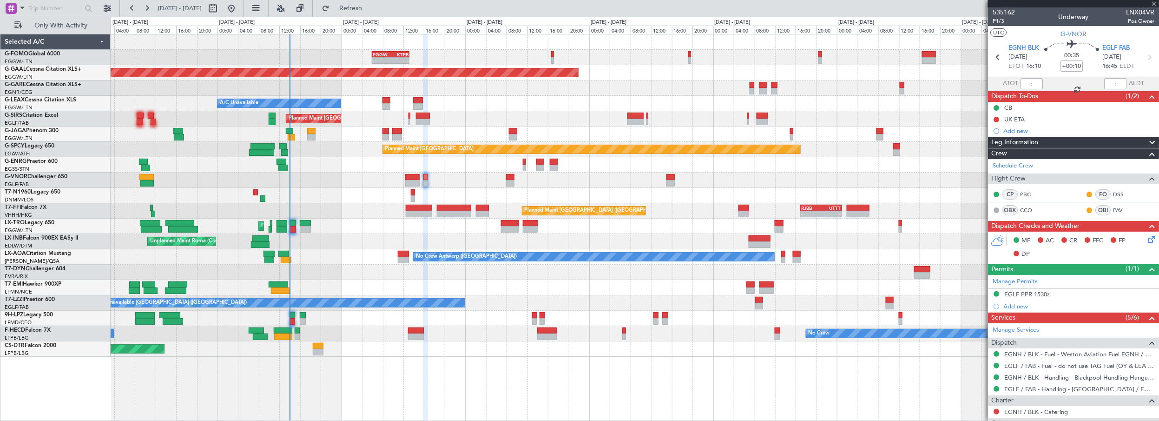
type input "+00:30"
type input "4"
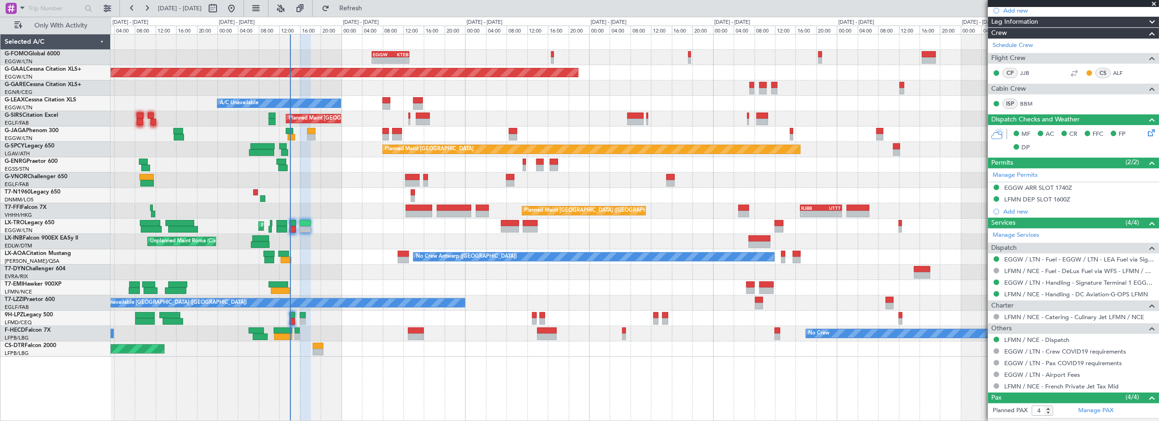
scroll to position [234, 0]
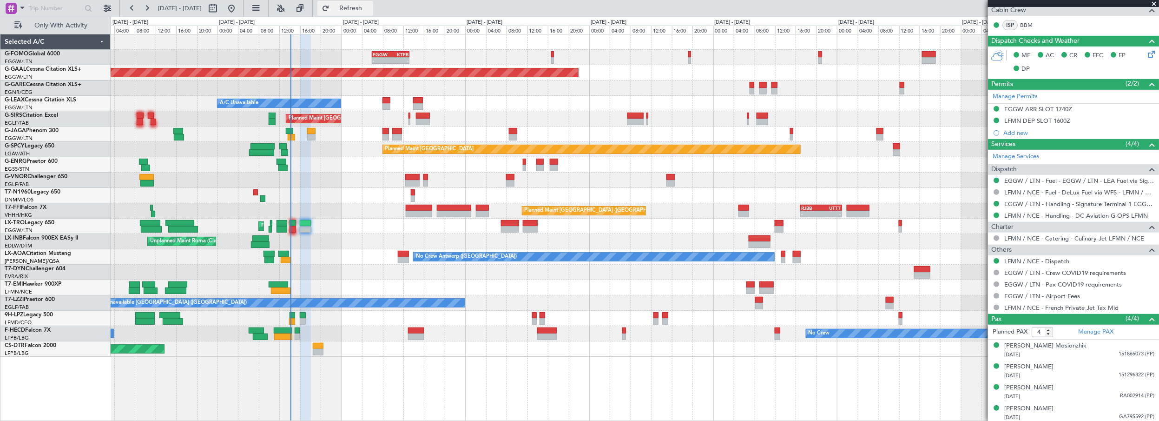
click at [369, 2] on button "Refresh" at bounding box center [345, 8] width 56 height 15
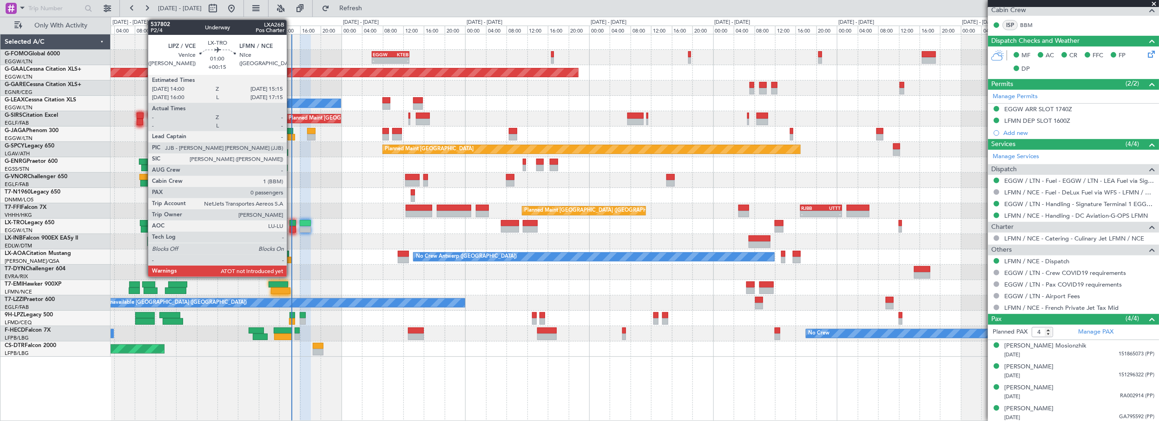
click at [291, 221] on div at bounding box center [293, 223] width 7 height 7
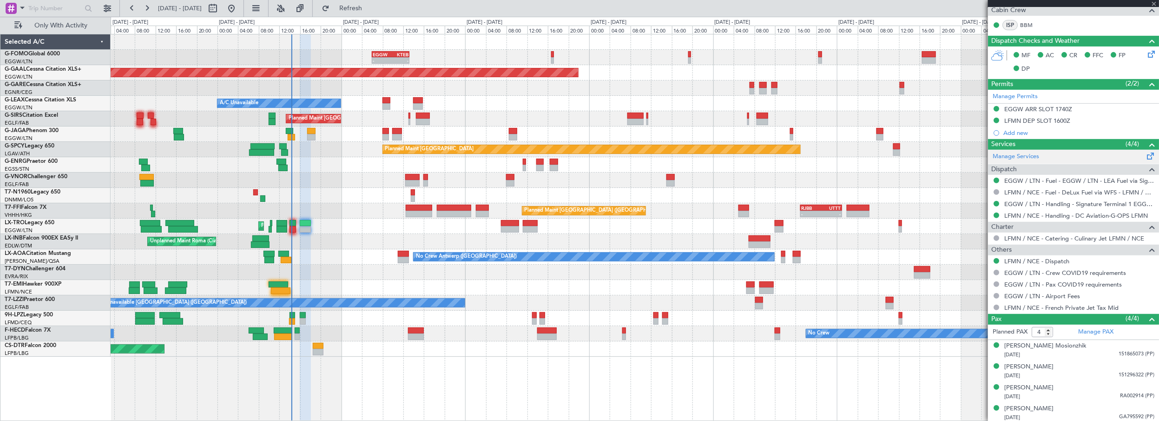
type input "+00:15"
type input "0"
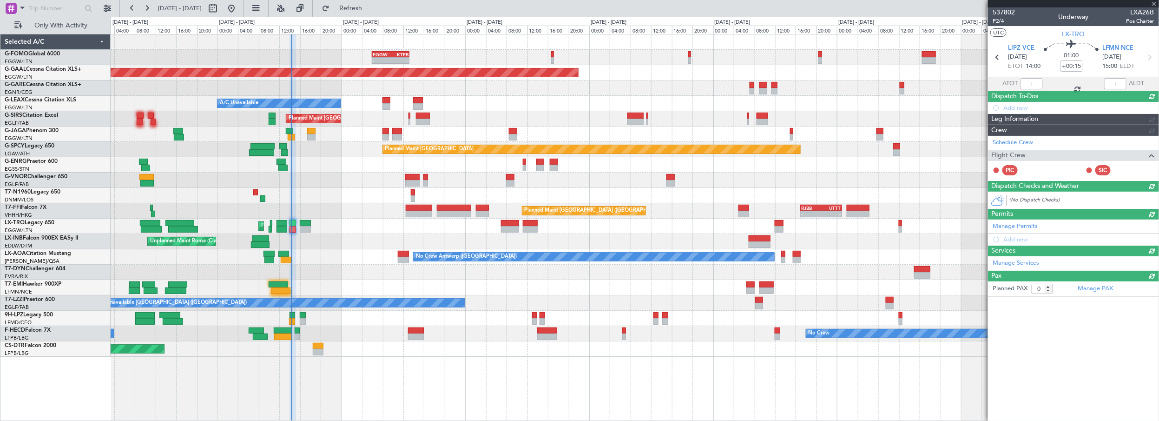
scroll to position [0, 0]
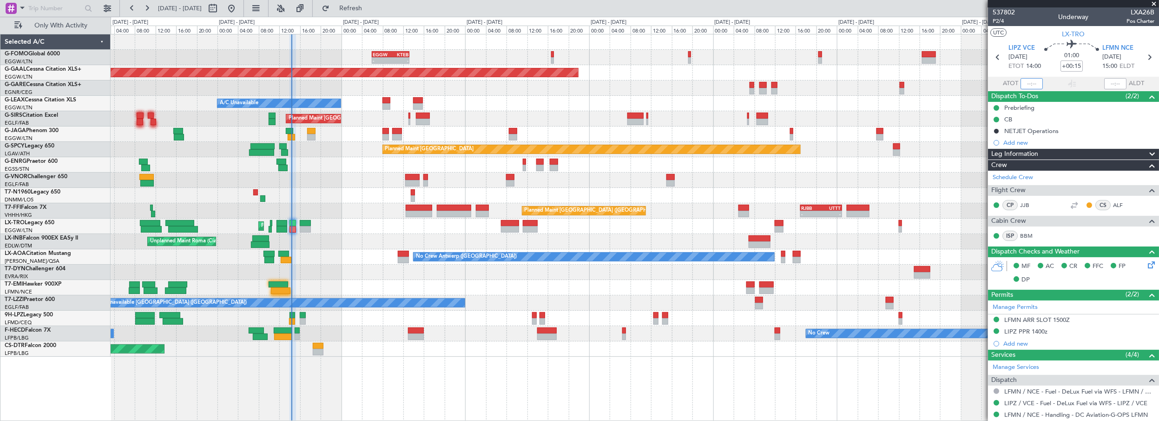
drag, startPoint x: 1031, startPoint y: 85, endPoint x: 1049, endPoint y: 83, distance: 18.2
click at [1031, 85] on input "text" at bounding box center [1032, 83] width 22 height 11
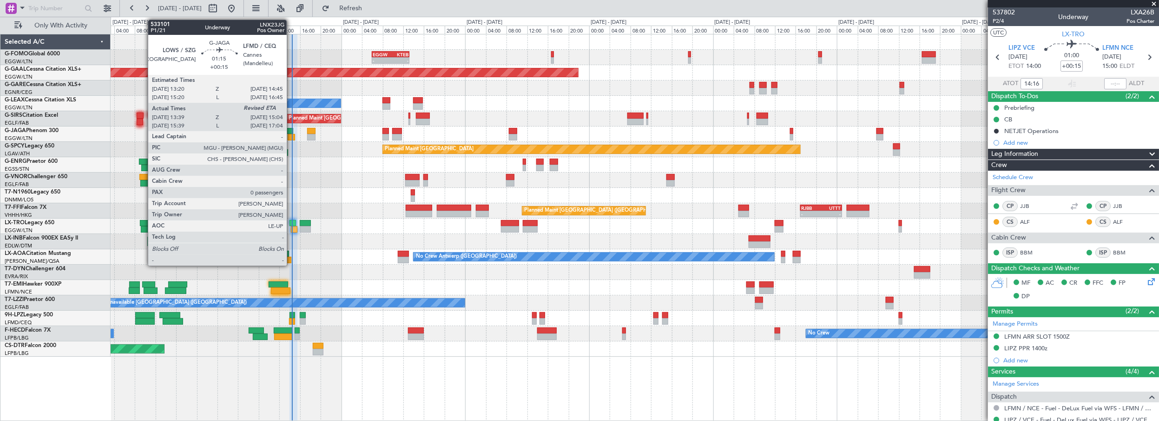
click at [291, 136] on div at bounding box center [291, 137] width 7 height 7
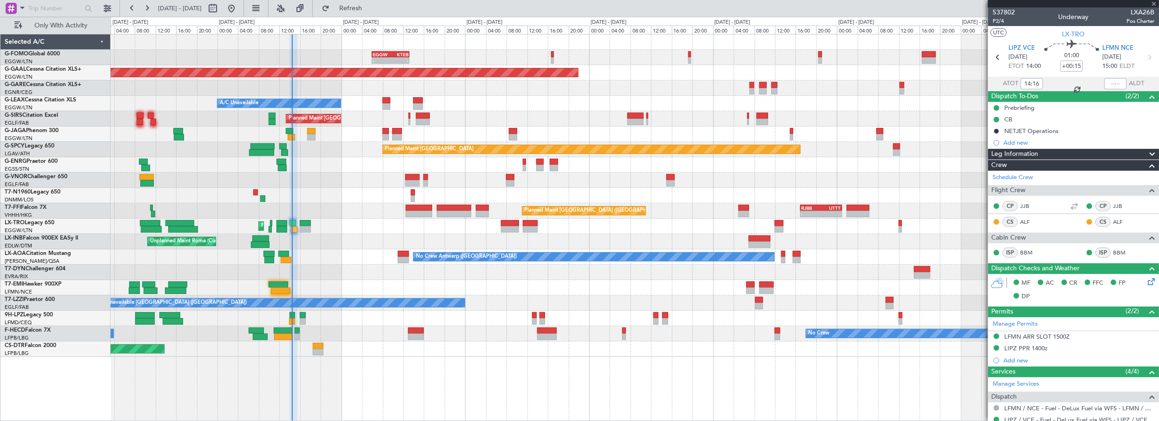
type input "13:39"
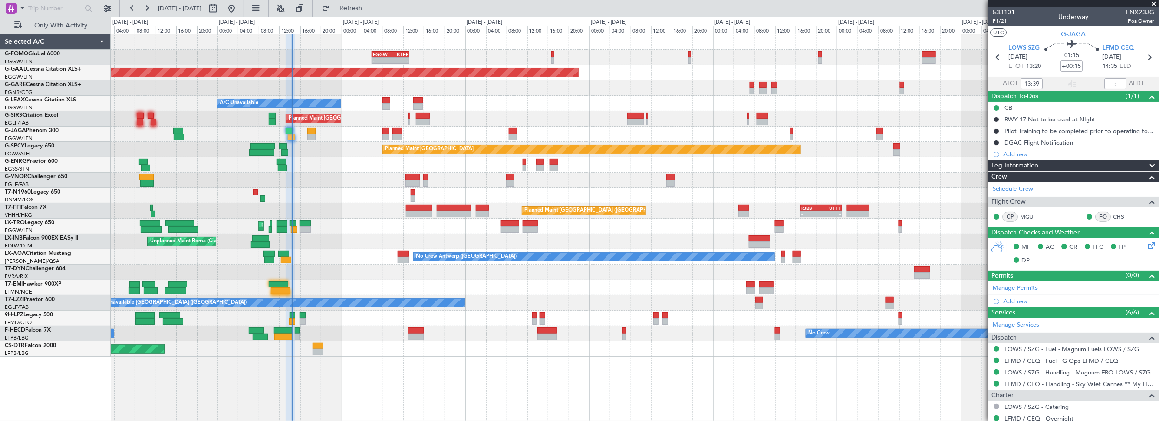
drag, startPoint x: 363, startPoint y: 12, endPoint x: 323, endPoint y: 146, distance: 139.7
click at [363, 12] on button "Refresh" at bounding box center [345, 8] width 56 height 15
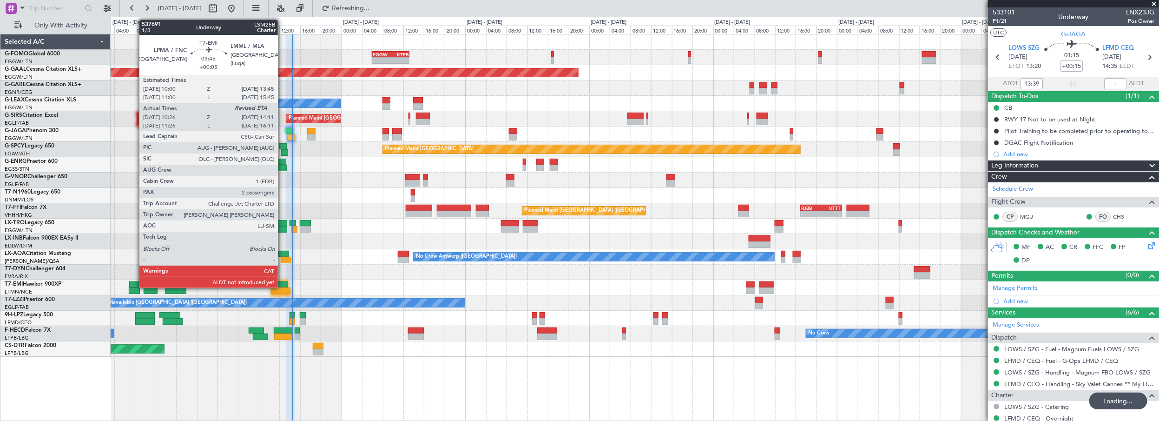
click at [282, 284] on div at bounding box center [279, 284] width 20 height 7
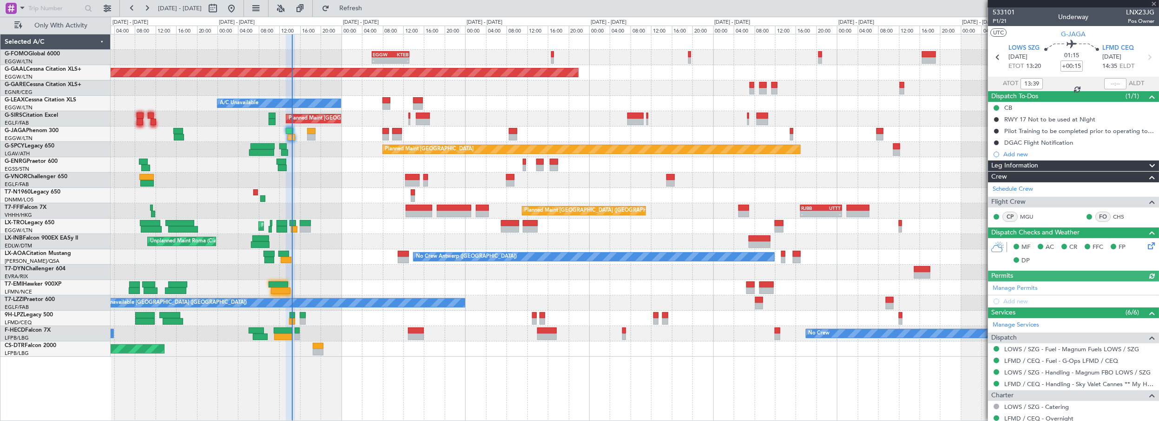
type input "+00:05"
type input "10:26"
type input "2"
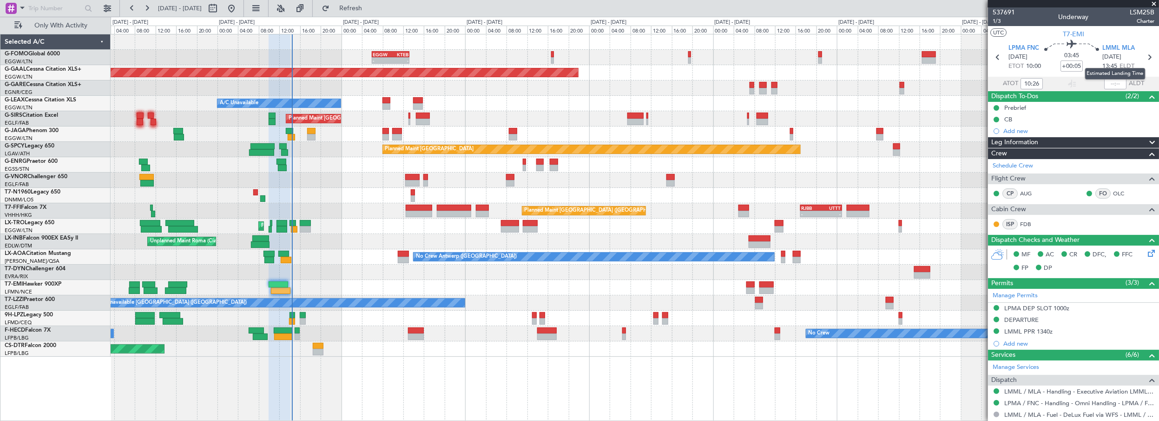
drag, startPoint x: 1109, startPoint y: 83, endPoint x: 1123, endPoint y: 83, distance: 14.0
click at [1110, 83] on mat-tooltip-component "Estimated Landing Time" at bounding box center [1115, 73] width 73 height 25
drag, startPoint x: 1106, startPoint y: 84, endPoint x: 1115, endPoint y: 87, distance: 9.8
click at [1112, 87] on input "text" at bounding box center [1115, 83] width 22 height 11
click at [1116, 86] on input "text" at bounding box center [1115, 83] width 22 height 11
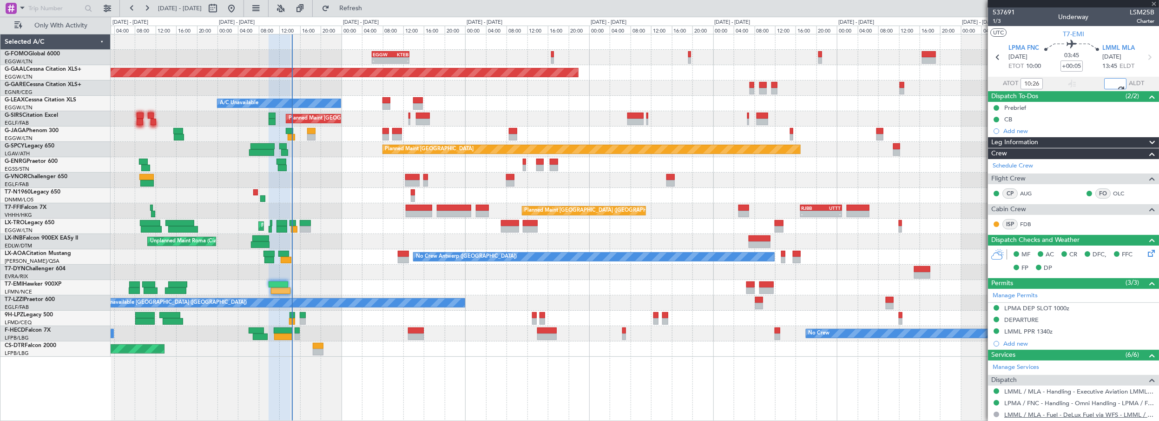
type input "14:15"
click at [361, 269] on div at bounding box center [635, 271] width 1049 height 15
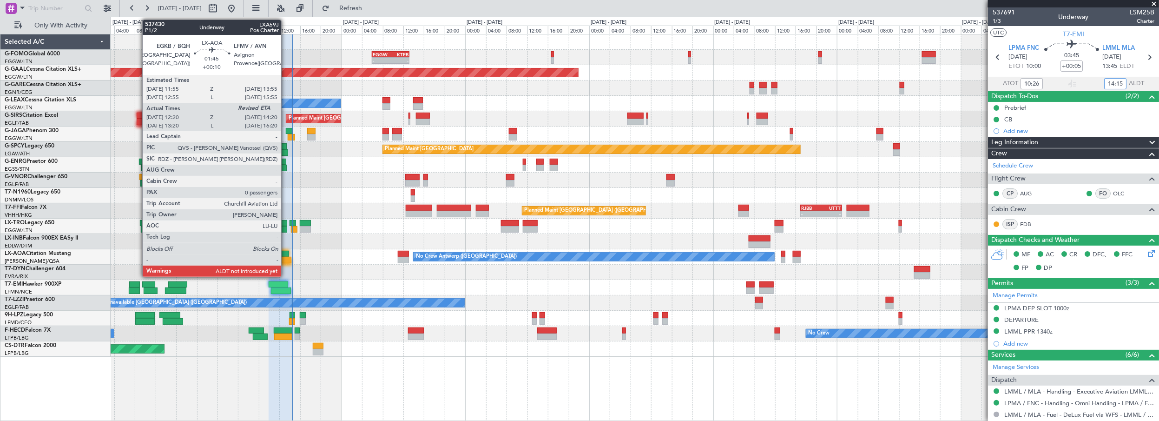
click at [286, 261] on div at bounding box center [286, 260] width 11 height 7
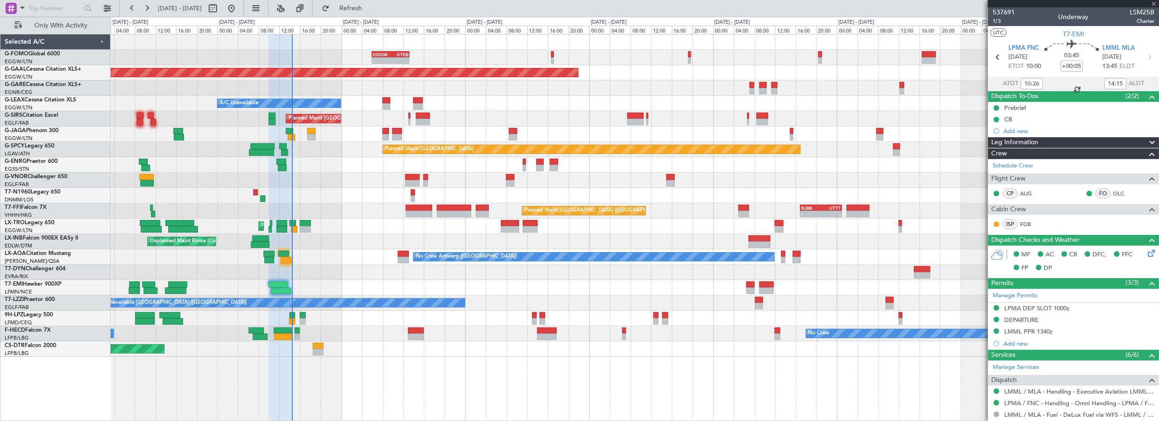
type input "+00:10"
type input "12:30"
type input "0"
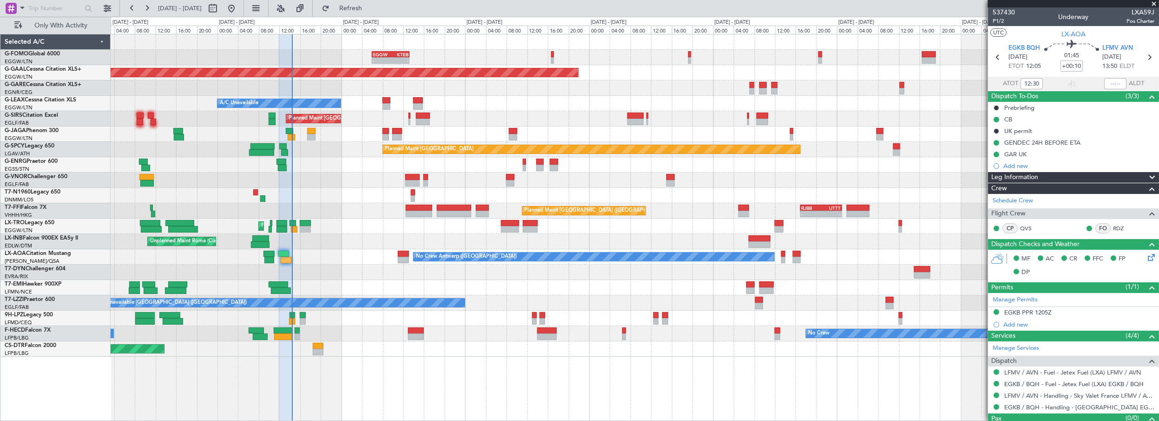
click at [1155, 2] on span at bounding box center [1154, 4] width 9 height 8
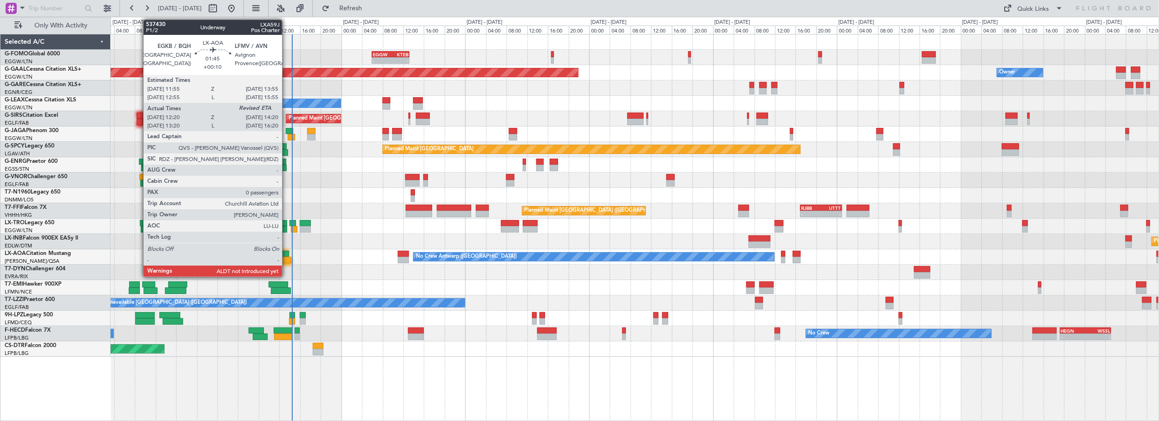
click at [287, 258] on div at bounding box center [286, 260] width 11 height 7
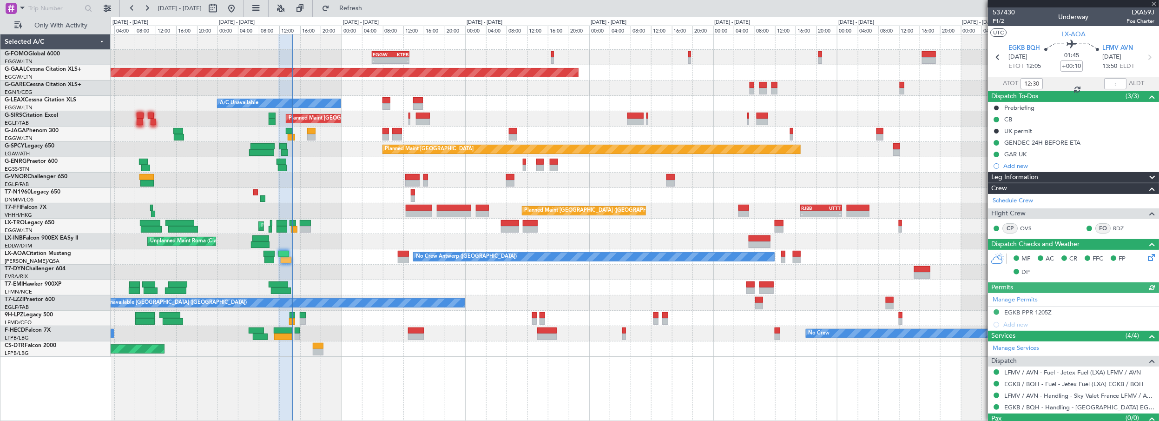
click at [1112, 81] on div at bounding box center [1115, 83] width 22 height 11
drag, startPoint x: 1111, startPoint y: 82, endPoint x: 1125, endPoint y: 85, distance: 14.7
click at [1112, 83] on input "text" at bounding box center [1115, 83] width 22 height 11
type input "14:19"
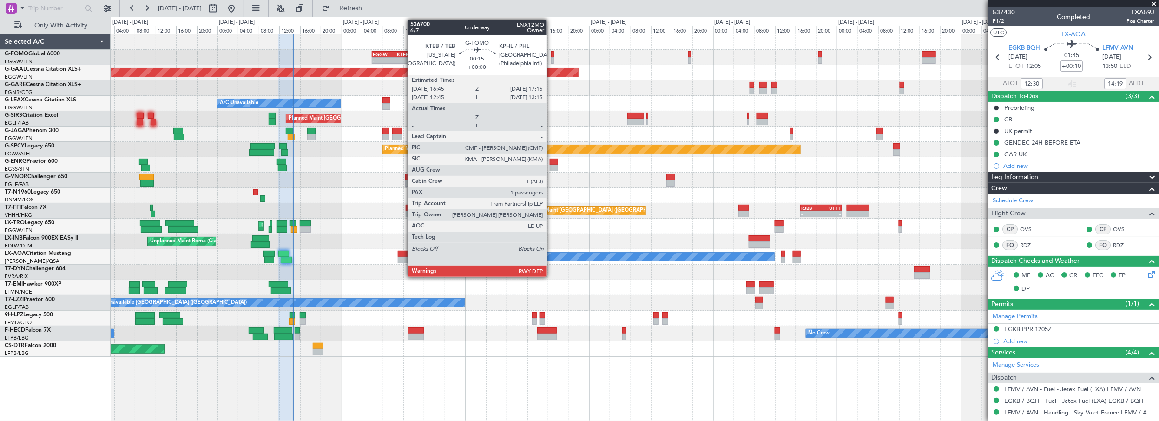
click at [551, 53] on div at bounding box center [552, 54] width 3 height 7
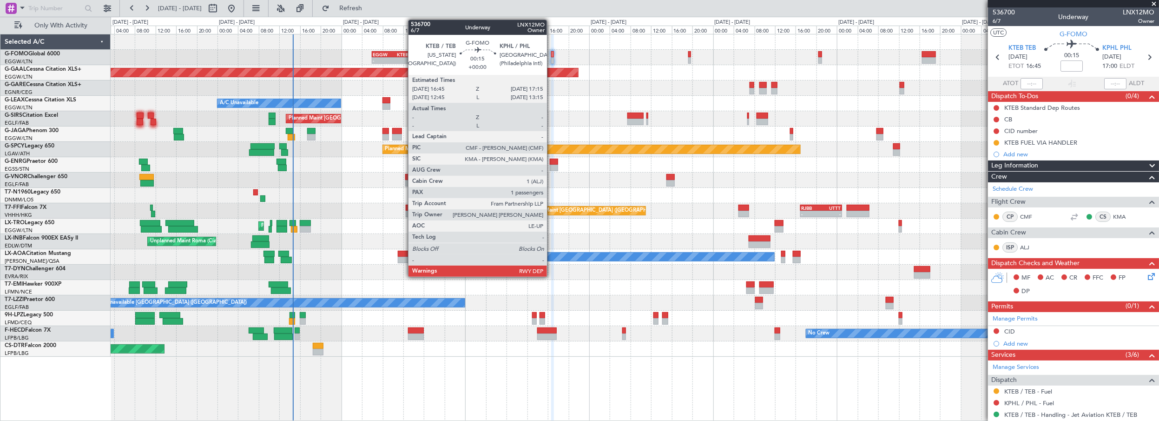
click at [552, 53] on div at bounding box center [552, 54] width 3 height 7
click at [553, 53] on div at bounding box center [552, 54] width 3 height 7
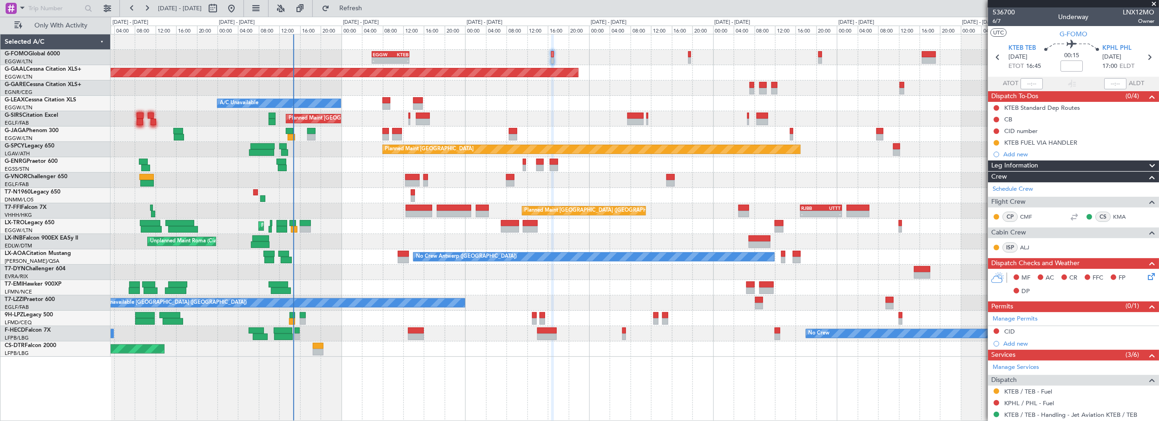
click at [576, 104] on div "A/C Unavailable" at bounding box center [635, 103] width 1049 height 15
click at [997, 119] on button at bounding box center [997, 120] width 6 height 6
click at [996, 158] on span "Completed" at bounding box center [1000, 159] width 31 height 9
click at [1149, 276] on icon at bounding box center [1149, 274] width 7 height 7
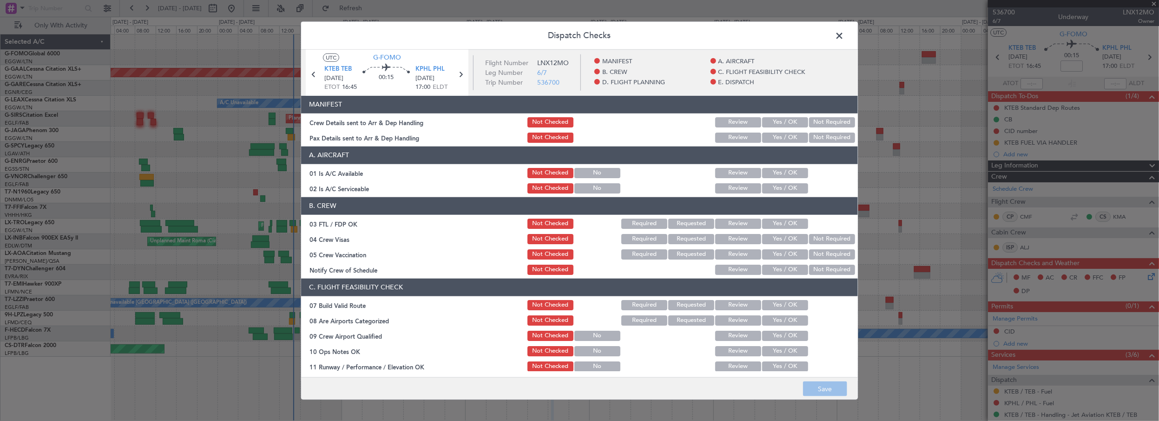
click at [769, 172] on button "Yes / OK" at bounding box center [785, 173] width 46 height 10
click at [770, 187] on button "Yes / OK" at bounding box center [785, 188] width 46 height 10
click at [773, 304] on button "Yes / OK" at bounding box center [785, 305] width 46 height 10
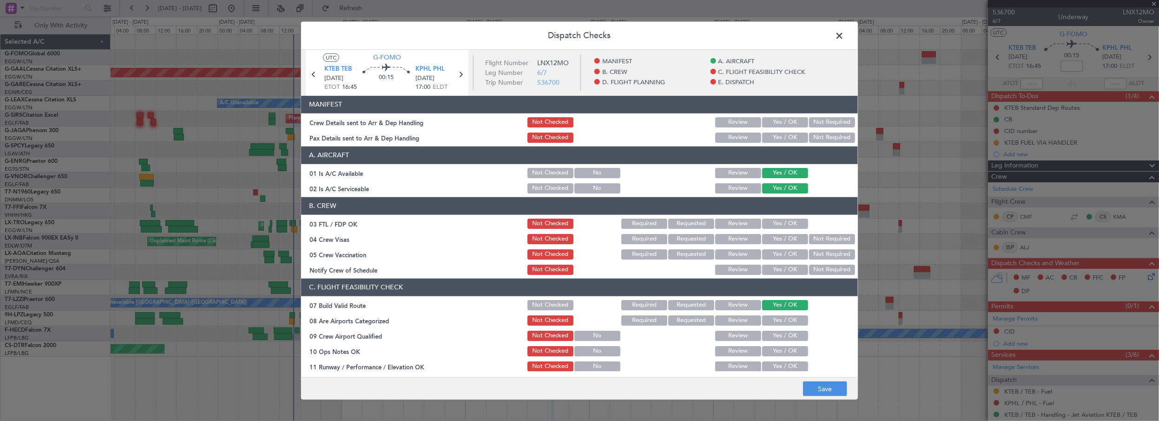
click at [776, 352] on button "Yes / OK" at bounding box center [785, 351] width 46 height 10
click at [775, 365] on button "Yes / OK" at bounding box center [785, 366] width 46 height 10
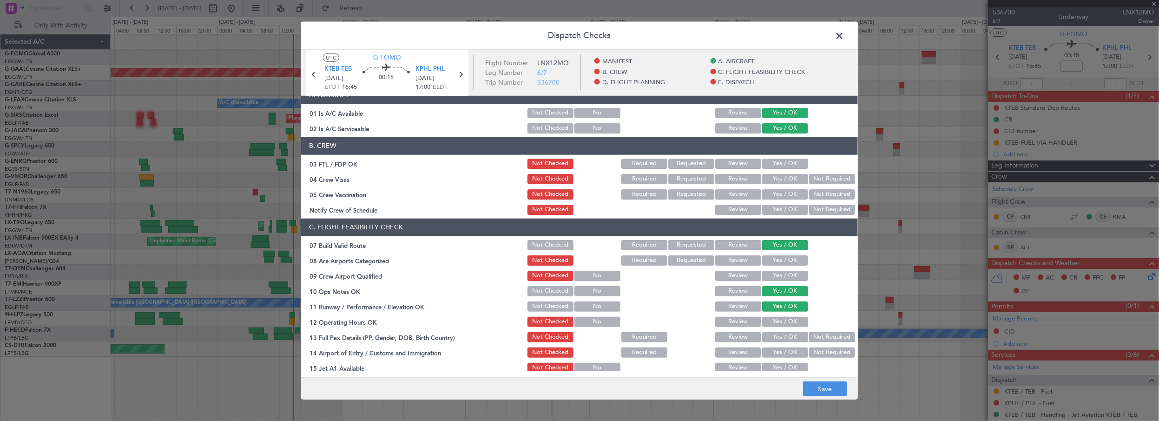
scroll to position [126, 0]
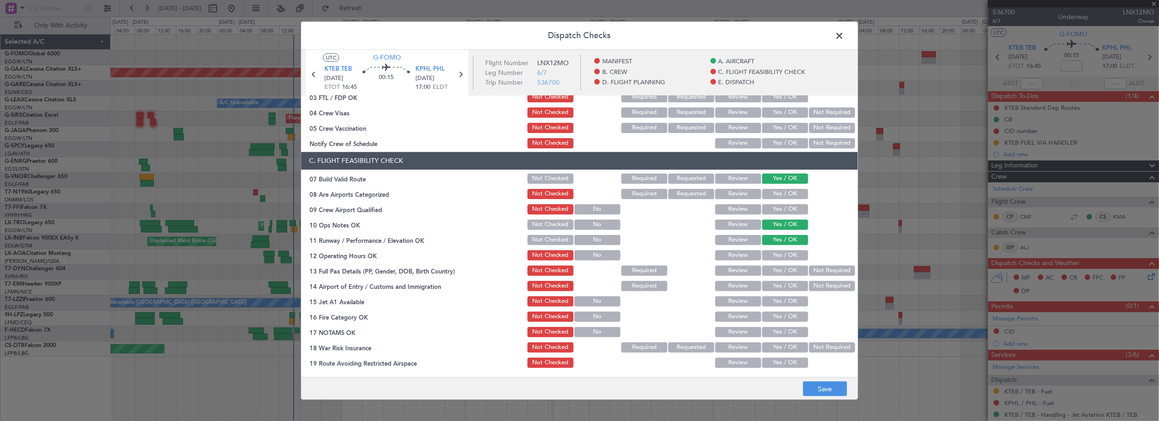
click at [797, 255] on button "Yes / OK" at bounding box center [785, 255] width 46 height 10
click at [785, 268] on button "Yes / OK" at bounding box center [785, 270] width 46 height 10
click at [773, 285] on button "Yes / OK" at bounding box center [785, 286] width 46 height 10
click at [775, 297] on button "Yes / OK" at bounding box center [785, 301] width 46 height 10
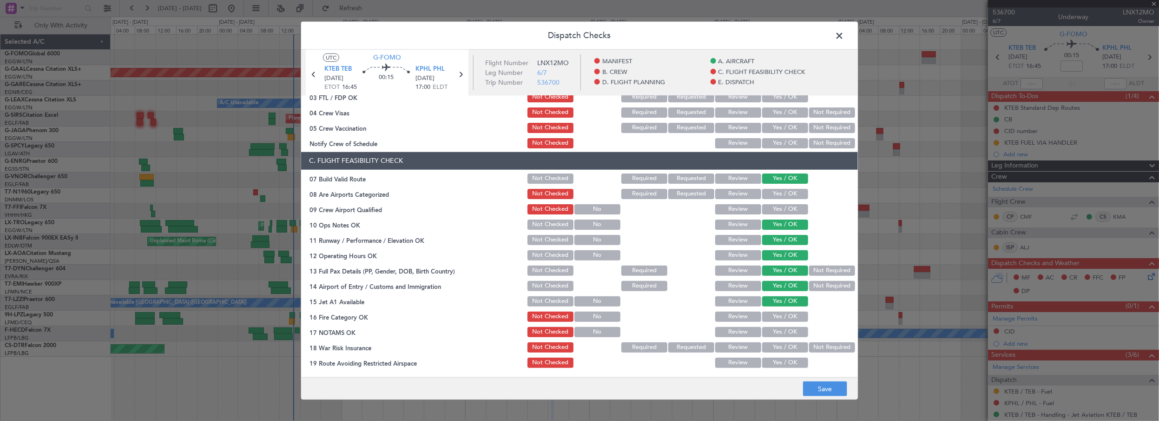
click at [776, 315] on button "Yes / OK" at bounding box center [785, 316] width 46 height 10
click at [778, 333] on button "Yes / OK" at bounding box center [785, 332] width 46 height 10
click at [827, 347] on button "Not Required" at bounding box center [832, 347] width 46 height 10
click at [781, 365] on button "Yes / OK" at bounding box center [785, 362] width 46 height 10
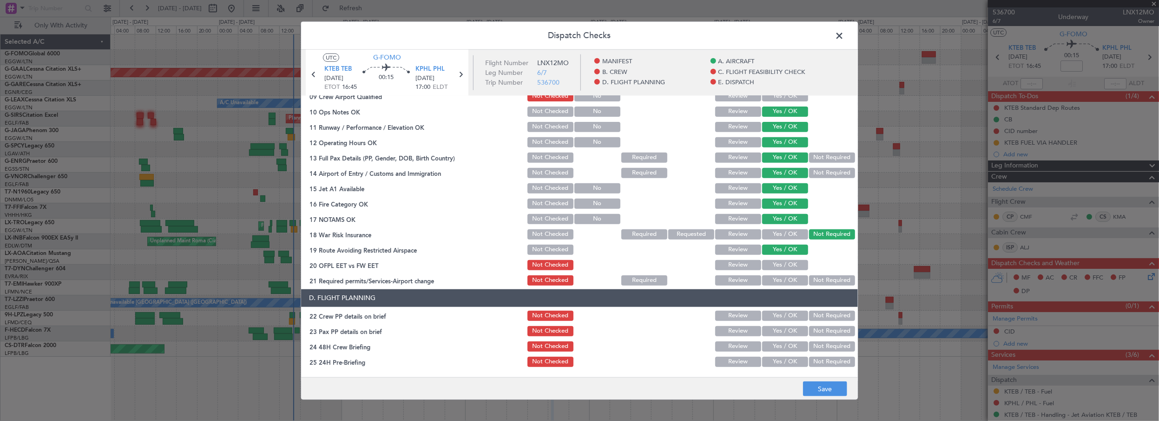
scroll to position [296, 0]
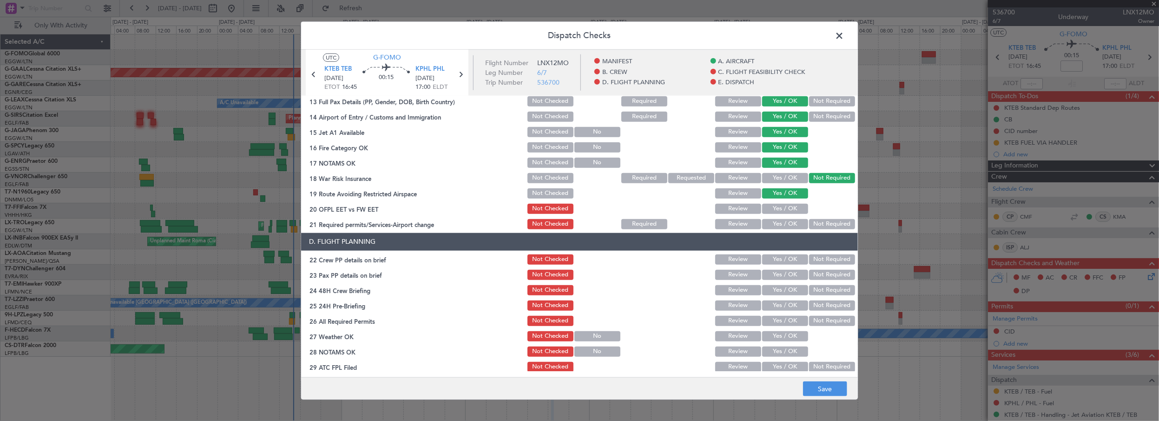
click at [780, 208] on button "Yes / OK" at bounding box center [785, 209] width 46 height 10
click at [779, 229] on div "Yes / OK" at bounding box center [784, 224] width 47 height 13
click at [782, 224] on button "Yes / OK" at bounding box center [785, 224] width 46 height 10
click at [772, 258] on button "Yes / OK" at bounding box center [785, 259] width 46 height 10
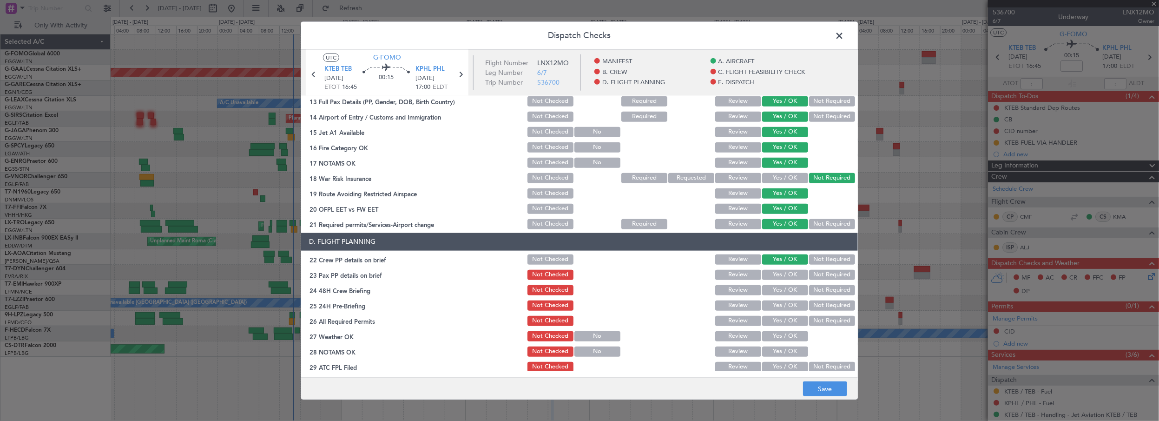
click at [772, 271] on button "Yes / OK" at bounding box center [785, 275] width 46 height 10
click at [777, 284] on div "Yes / OK" at bounding box center [784, 290] width 47 height 13
click at [783, 292] on button "Yes / OK" at bounding box center [785, 290] width 46 height 10
click at [809, 305] on button "Not Required" at bounding box center [832, 305] width 46 height 10
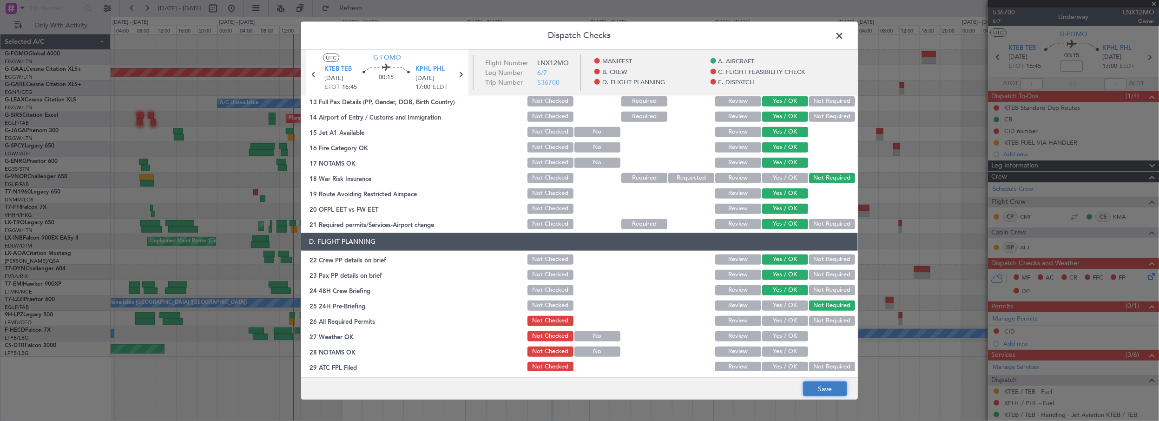
click at [825, 388] on button "Save" at bounding box center [825, 388] width 44 height 15
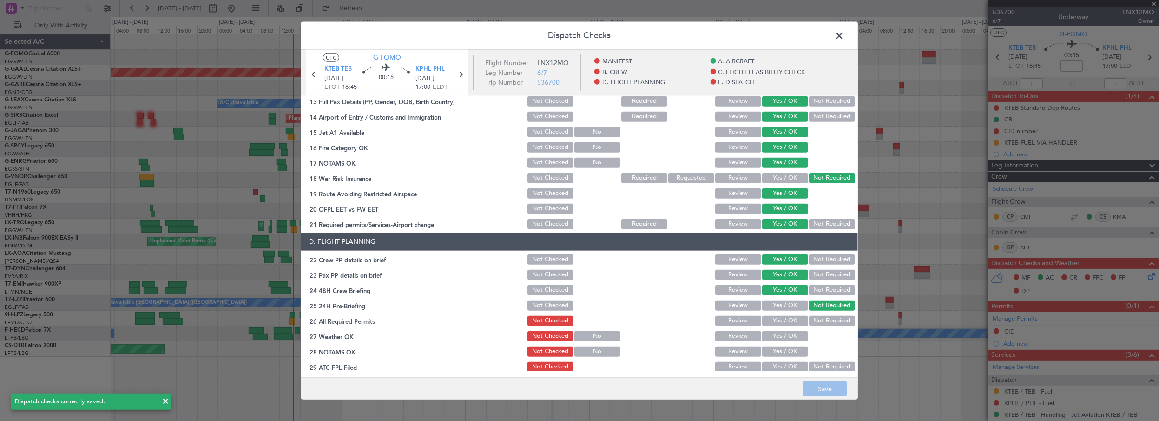
click at [844, 37] on span at bounding box center [844, 37] width 0 height 19
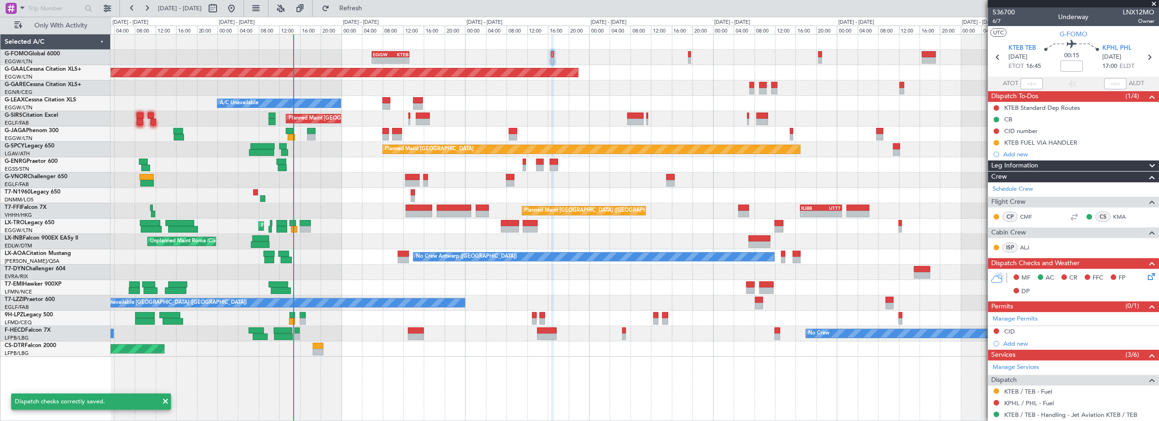
drag, startPoint x: 1156, startPoint y: 5, endPoint x: 865, endPoint y: 97, distance: 305.7
click at [1156, 5] on span at bounding box center [1154, 4] width 9 height 8
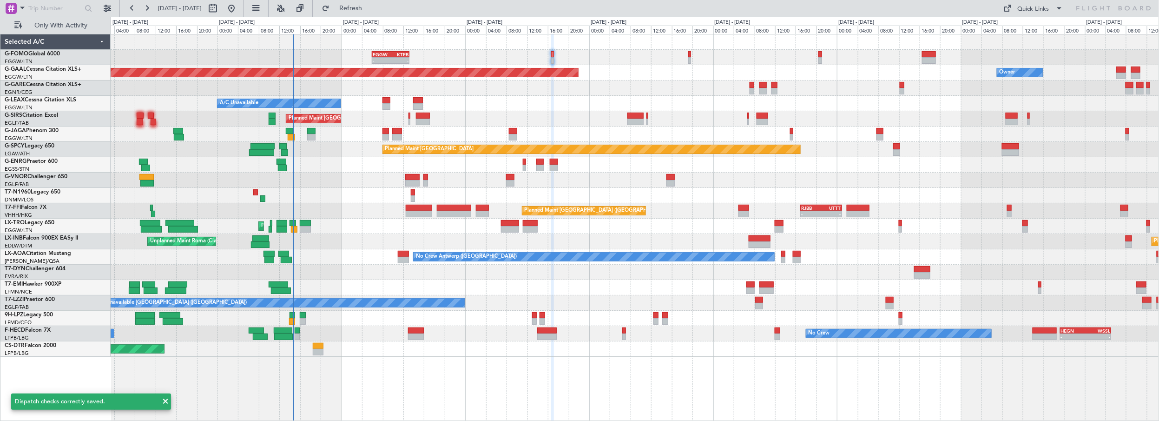
type input "0"
click at [472, 376] on div "- - EGGW 06:00 Z KTEB 13:15 Z Planned [GEOGRAPHIC_DATA] Owner A/C Unavailable P…" at bounding box center [635, 227] width 1049 height 387
click at [553, 84] on div at bounding box center [635, 87] width 1049 height 15
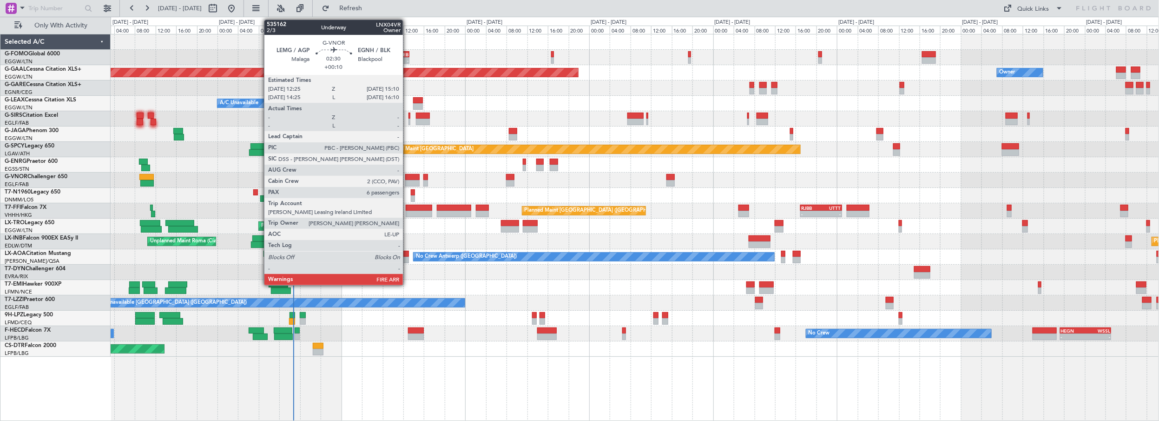
click at [408, 176] on div at bounding box center [412, 177] width 14 height 7
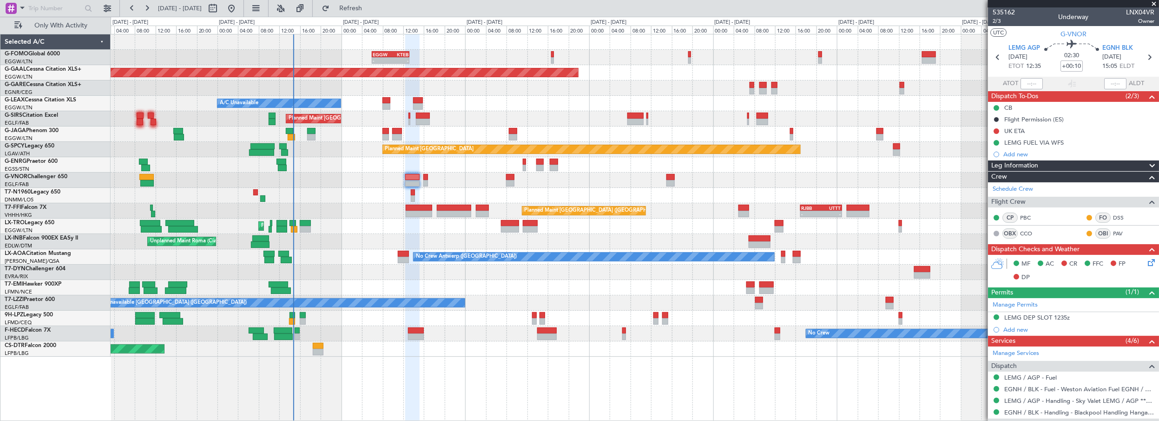
scroll to position [215, 0]
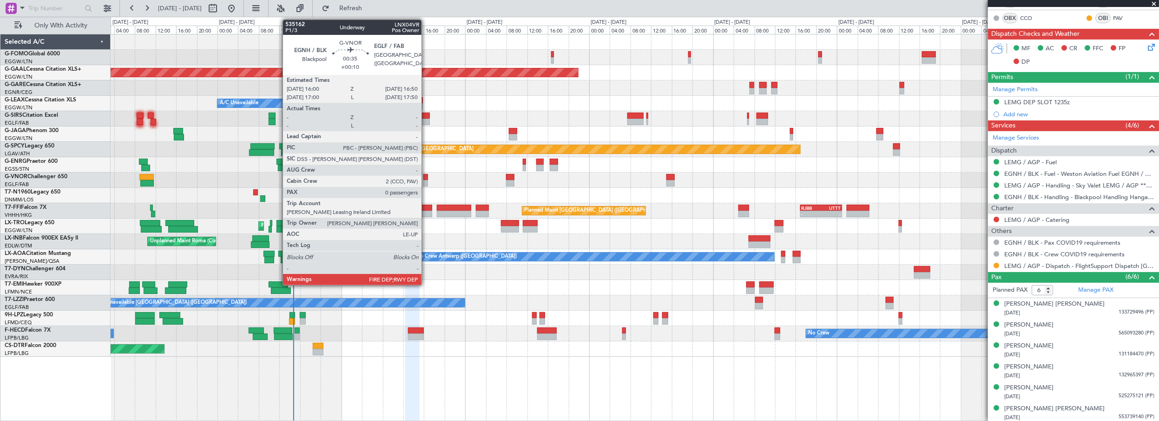
click at [426, 177] on div at bounding box center [425, 177] width 5 height 7
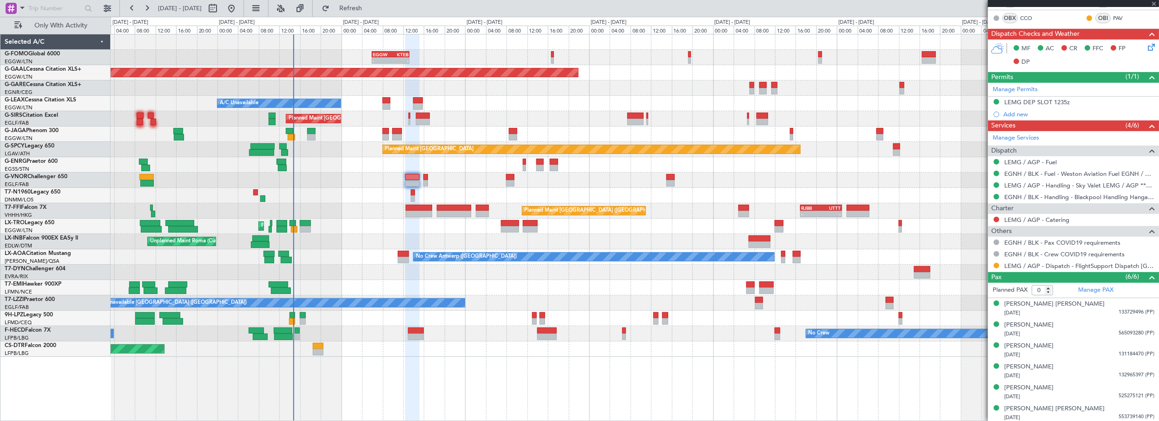
scroll to position [0, 0]
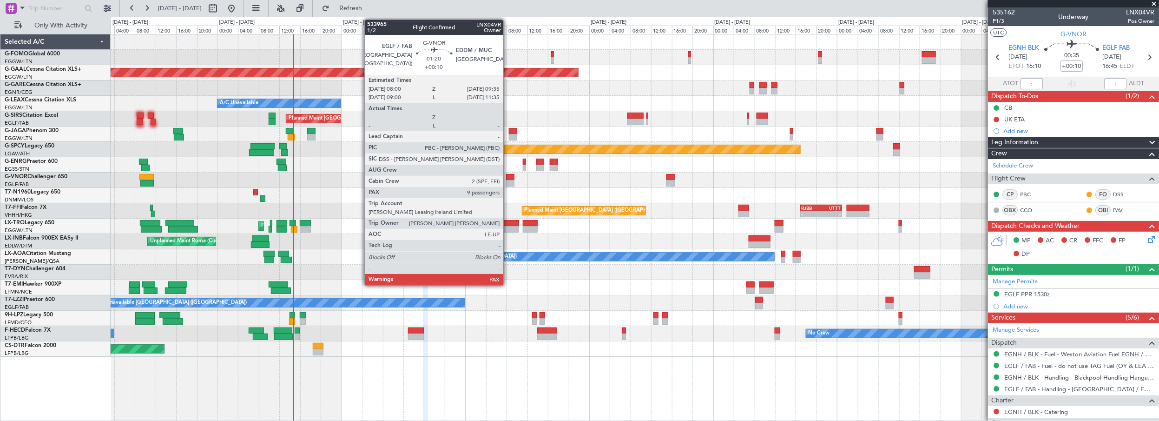
click at [508, 175] on div at bounding box center [510, 177] width 8 height 7
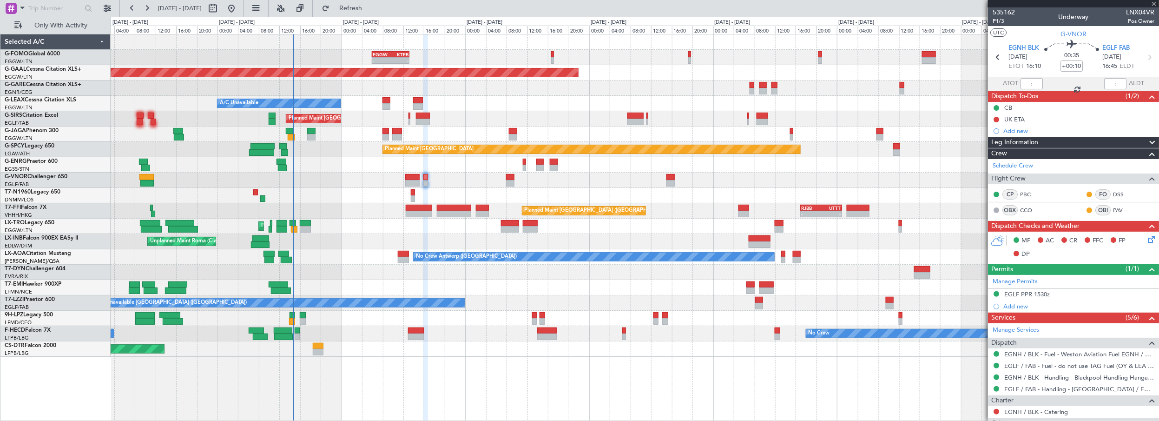
type input "10"
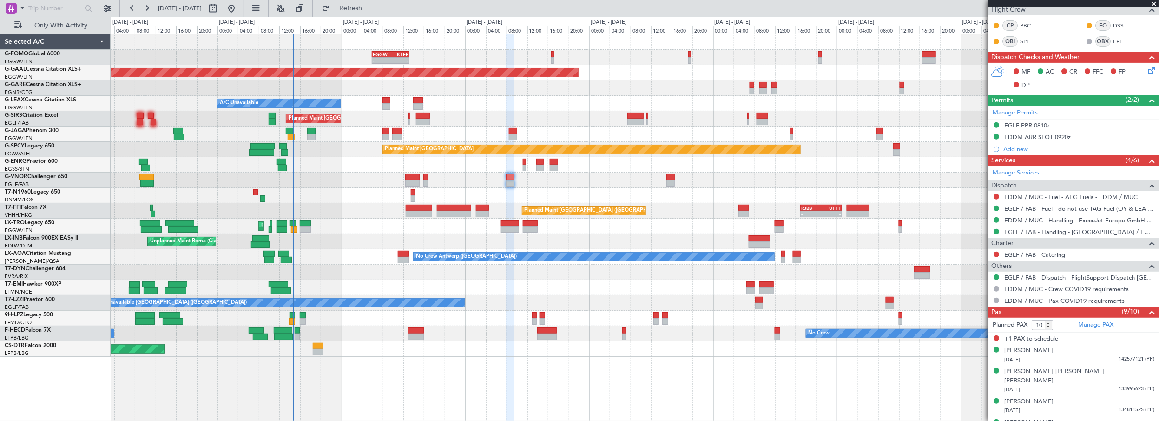
scroll to position [278, 0]
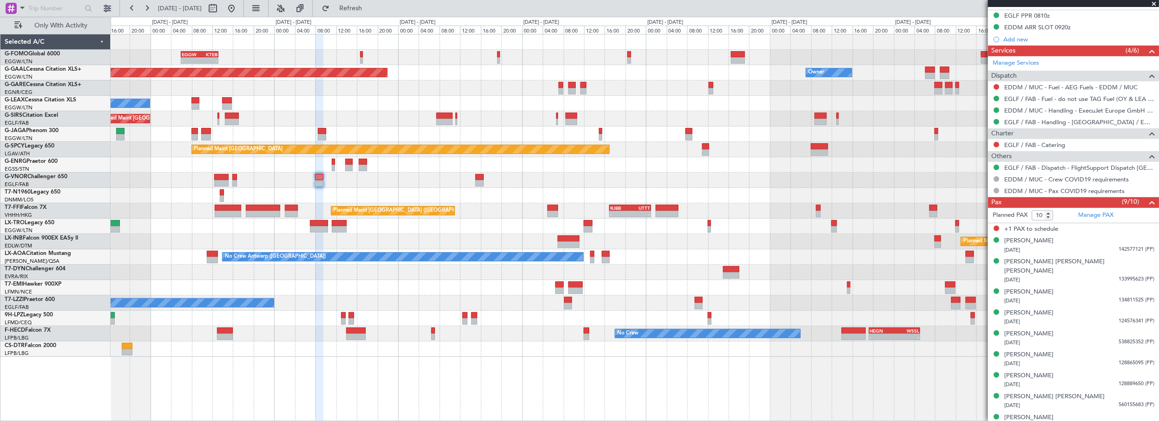
click at [390, 380] on div "- - EGGW 06:00 Z KTEB 13:15 Z Planned [GEOGRAPHIC_DATA] Owner A/C Unavailable P…" at bounding box center [635, 227] width 1049 height 387
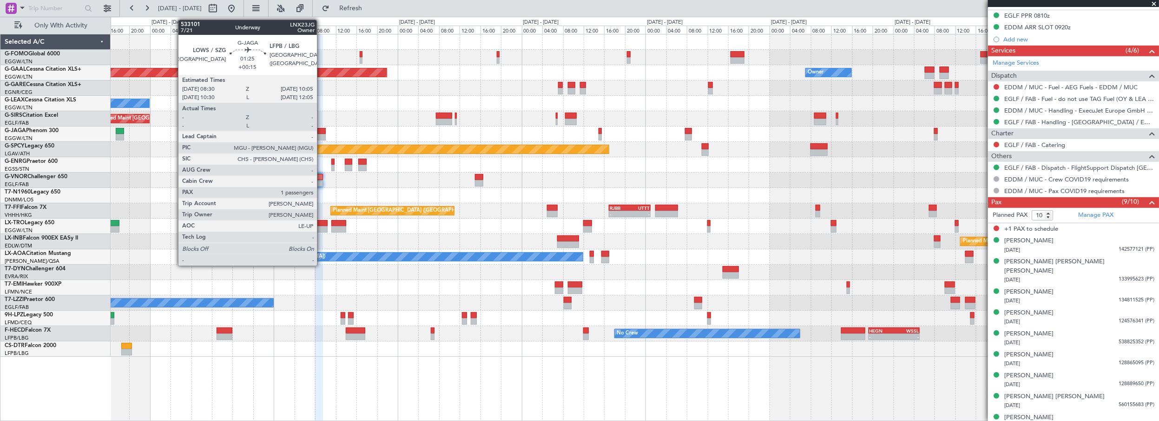
click at [321, 130] on div at bounding box center [321, 131] width 8 height 7
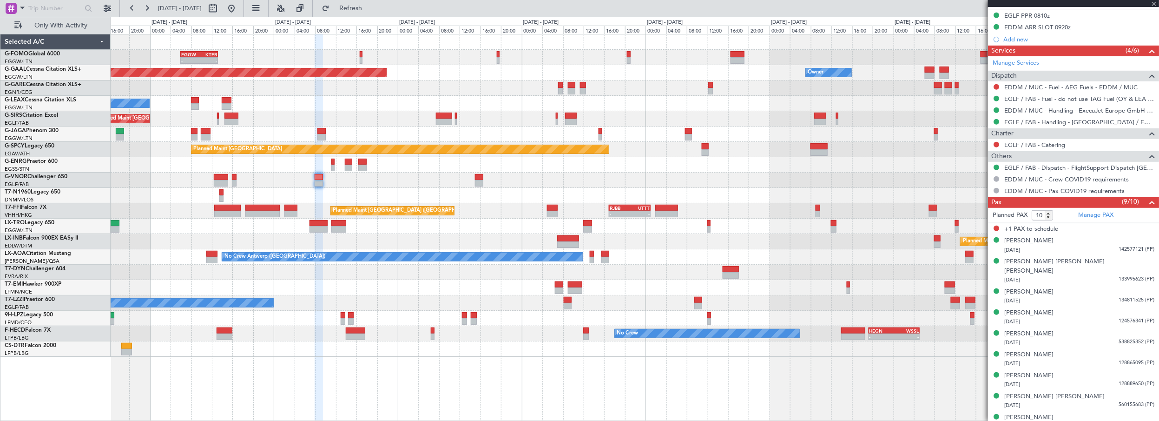
type input "+00:15"
type input "1"
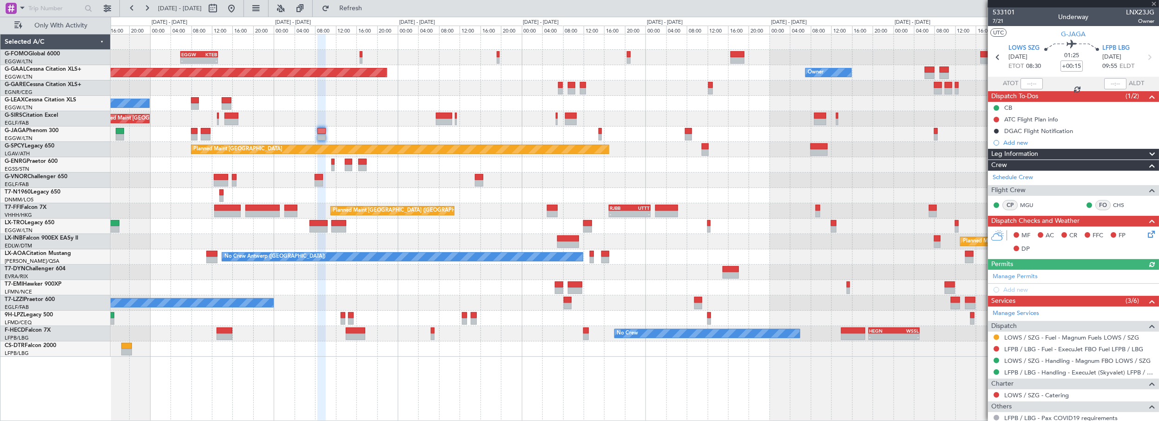
click at [1010, 149] on span "Leg Information" at bounding box center [1014, 154] width 47 height 11
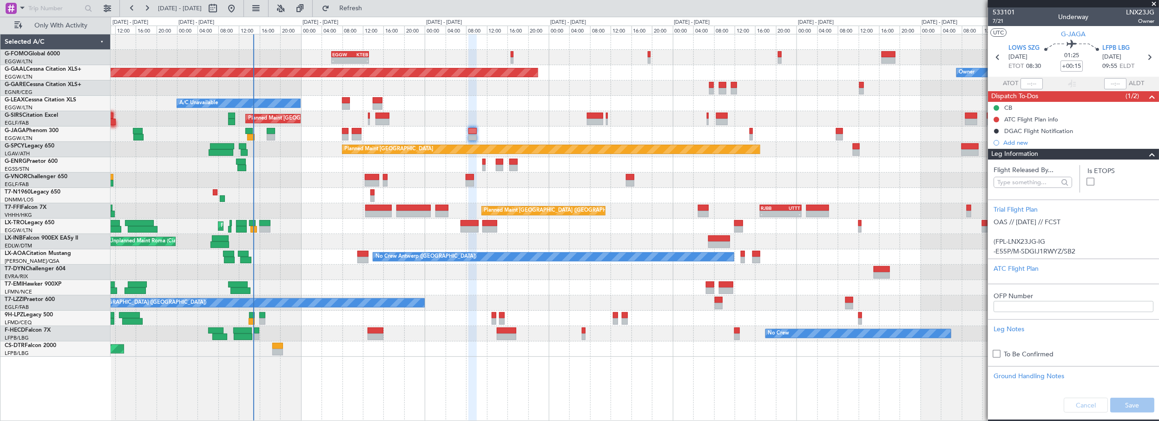
click at [434, 132] on div "Planned Maint [GEOGRAPHIC_DATA] ([GEOGRAPHIC_DATA])" at bounding box center [635, 133] width 1049 height 15
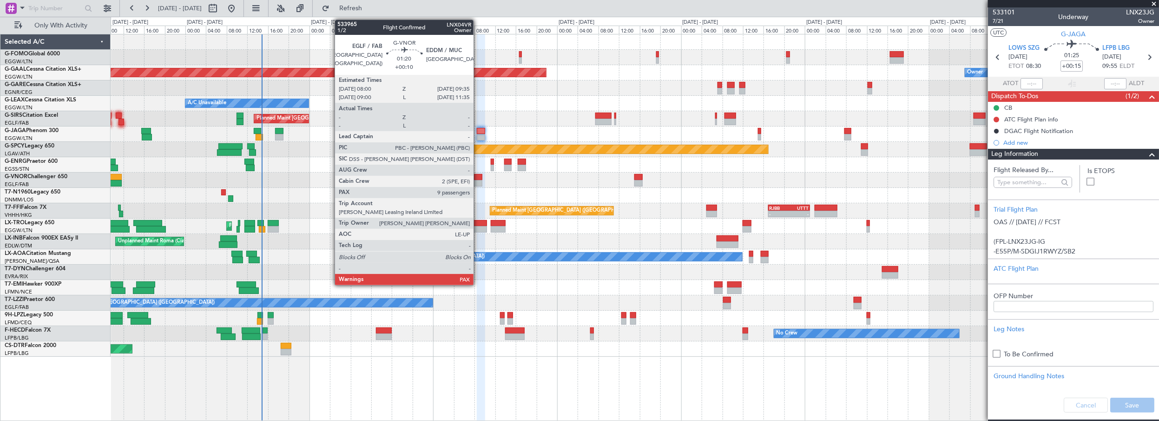
click at [478, 178] on div at bounding box center [478, 177] width 8 height 7
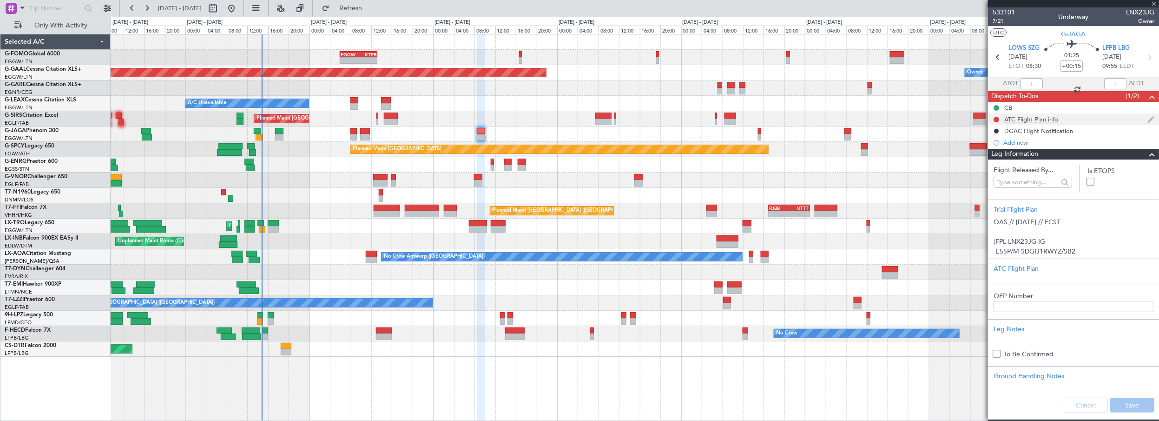
type input "+00:10"
type input "10"
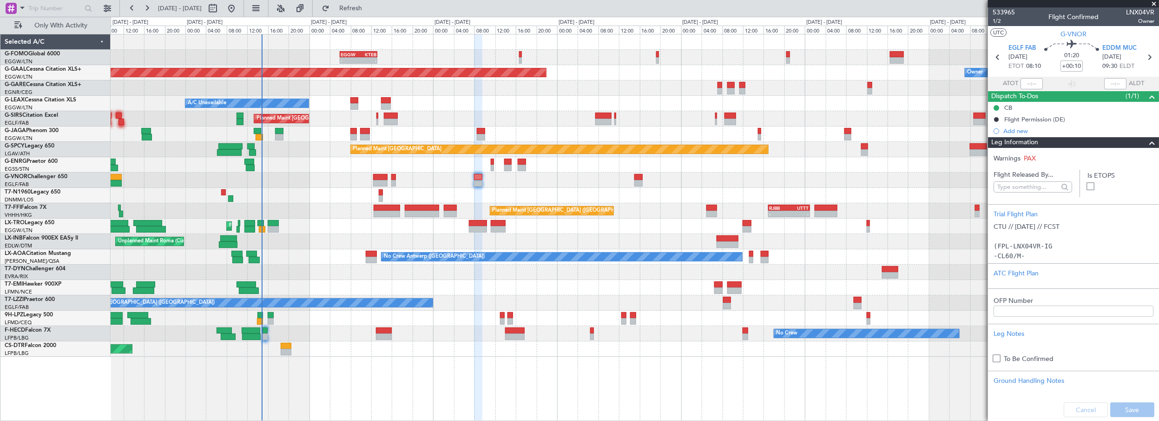
click at [686, 384] on div "- - EGGW 06:00 Z KTEB 13:15 Z Planned [GEOGRAPHIC_DATA] Owner A/C Unavailable P…" at bounding box center [635, 227] width 1049 height 387
drag, startPoint x: 915, startPoint y: 3, endPoint x: 1030, endPoint y: 19, distance: 116.3
click at [915, 3] on div "[DATE] - [DATE] Refresh Quick Links Only With Activity" at bounding box center [579, 8] width 1159 height 17
click at [1150, 145] on span at bounding box center [1152, 142] width 11 height 11
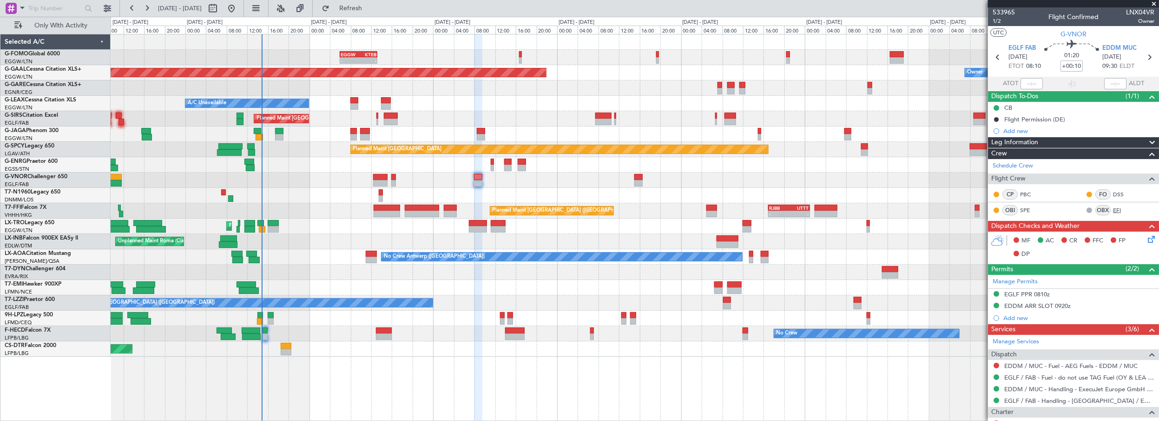
click at [1113, 206] on link "EFI" at bounding box center [1123, 210] width 21 height 8
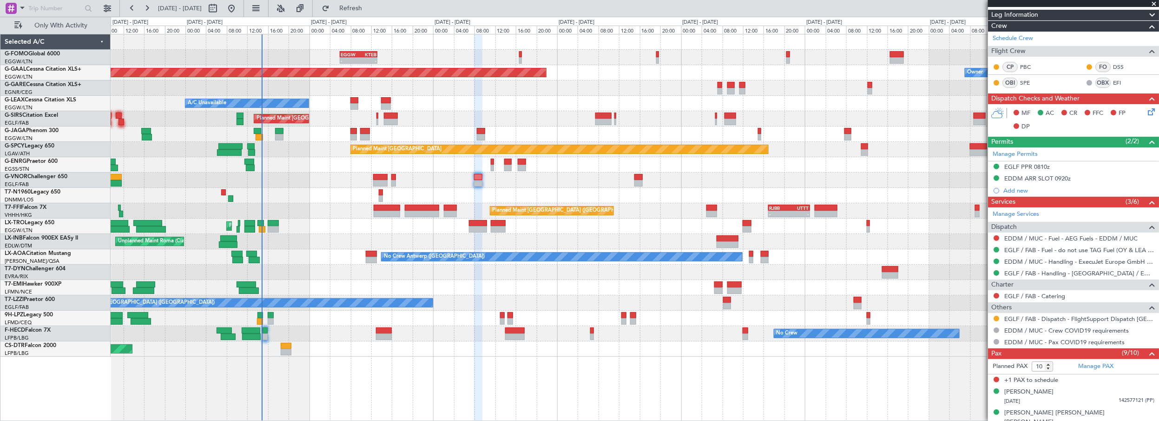
scroll to position [84, 0]
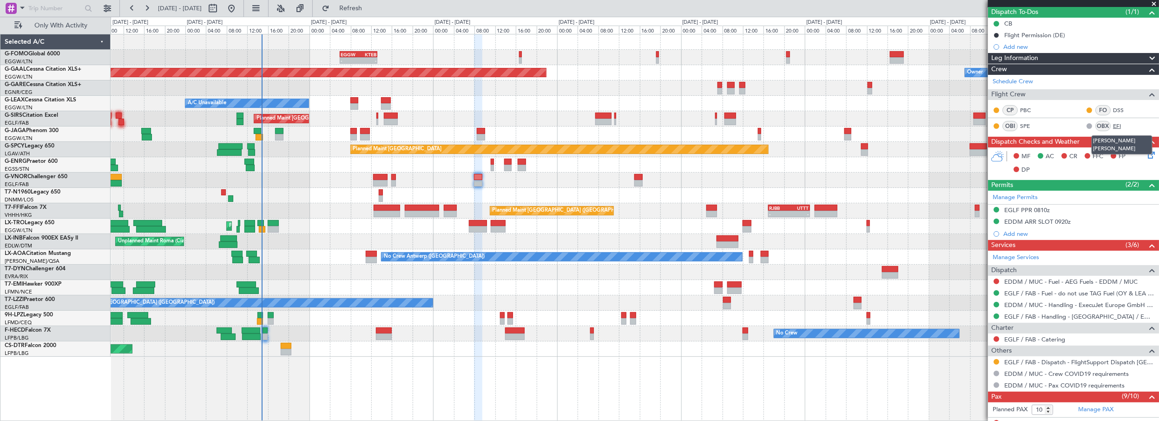
click at [1114, 124] on link "EFI" at bounding box center [1123, 126] width 21 height 8
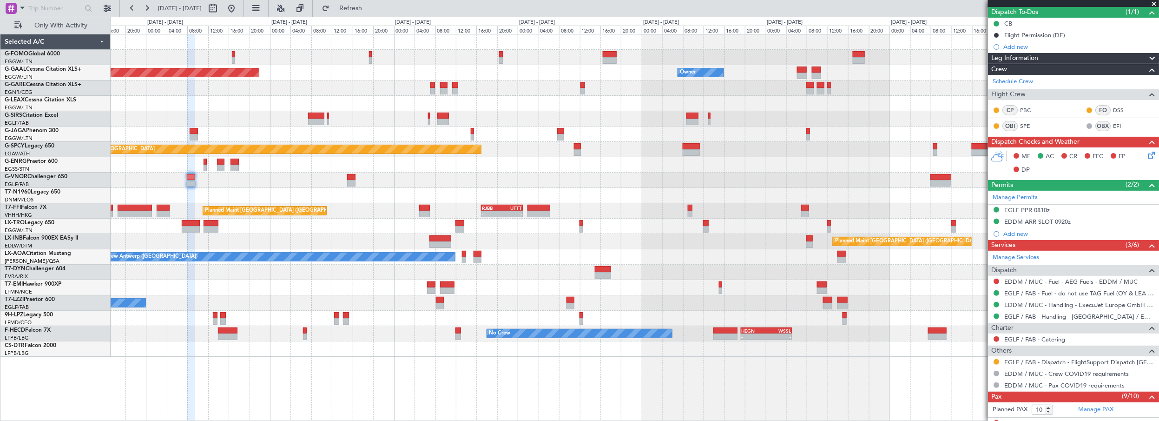
click at [307, 88] on div "EGGW 06:00 Z KTEB 13:15 Z - - Planned [GEOGRAPHIC_DATA] Owner Owner A/C Unavail…" at bounding box center [635, 195] width 1049 height 322
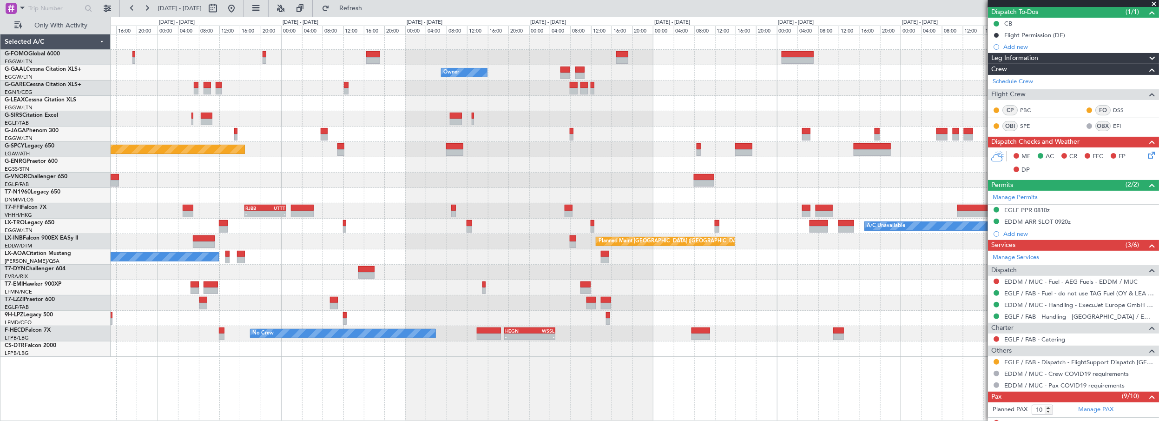
click at [389, 96] on div "EGGW 06:00 Z KTEB 13:15 Z - - Owner Owner Owner Planned [GEOGRAPHIC_DATA] Plann…" at bounding box center [635, 195] width 1049 height 322
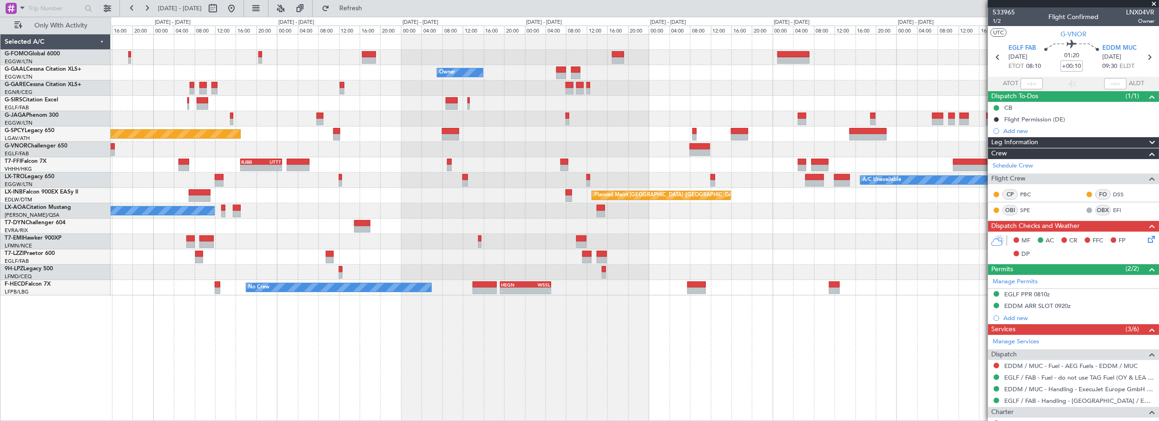
scroll to position [84, 0]
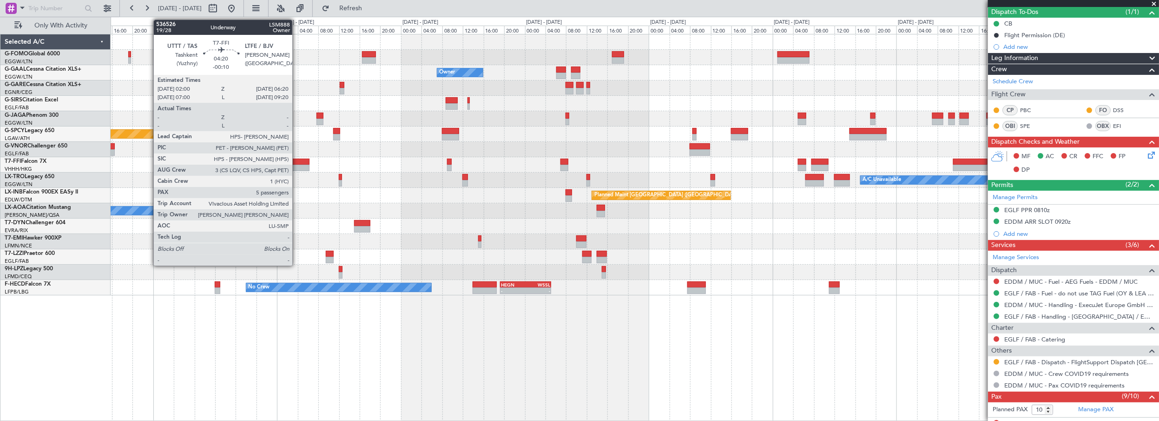
click at [302, 160] on div at bounding box center [298, 161] width 23 height 7
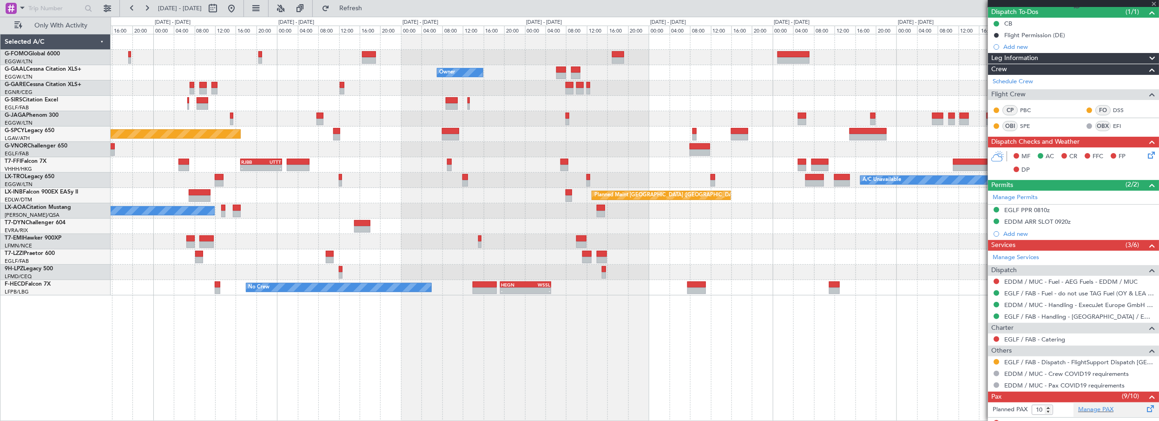
type input "-00:10"
type input "5"
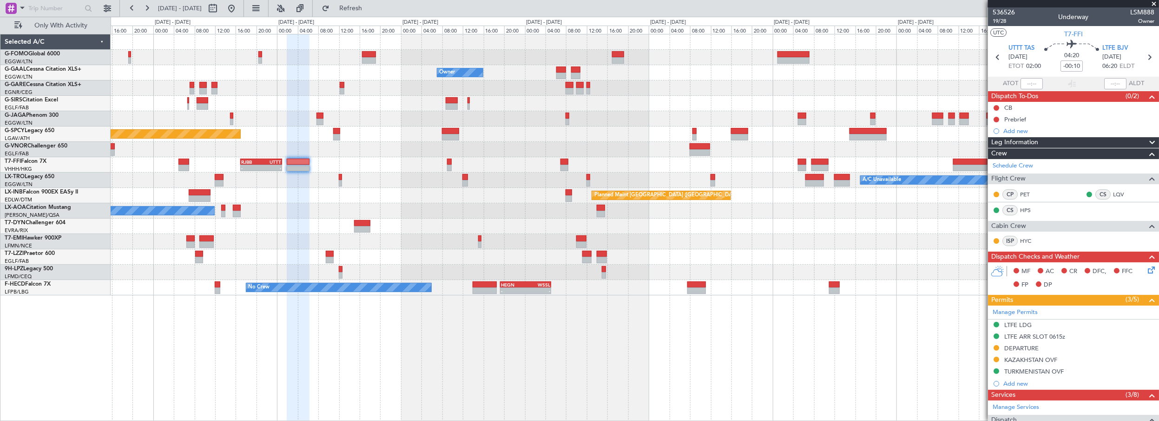
scroll to position [169, 0]
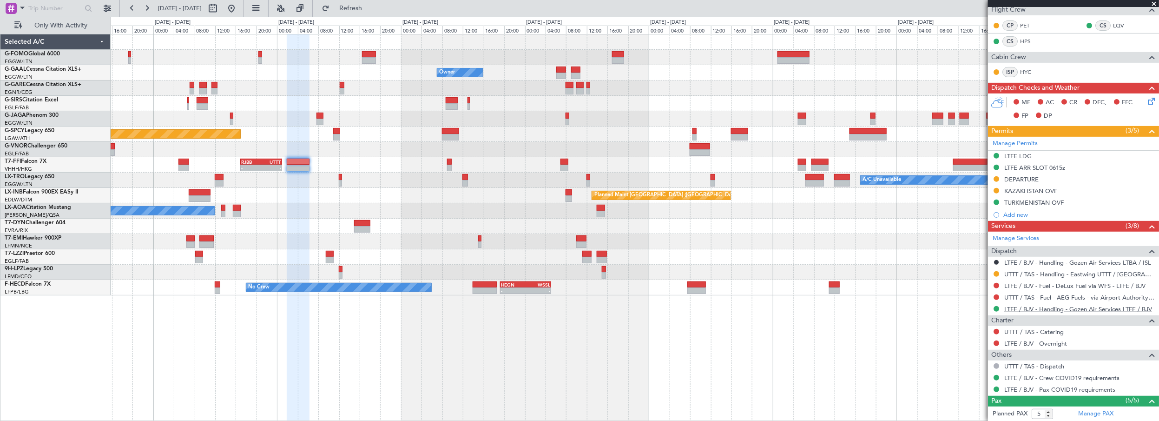
click at [1069, 305] on link "LTFE / BJV - Handling - Gozen Air Services LTFE / BJV" at bounding box center [1078, 309] width 148 height 8
click at [369, 7] on span "Refresh" at bounding box center [350, 8] width 39 height 7
click at [473, 372] on div "EGGW 06:00 Z KTEB 13:15 Z - - Owner Owner Owner Planned [GEOGRAPHIC_DATA] Plann…" at bounding box center [635, 227] width 1049 height 387
click at [367, 2] on button "Refresh" at bounding box center [345, 8] width 56 height 15
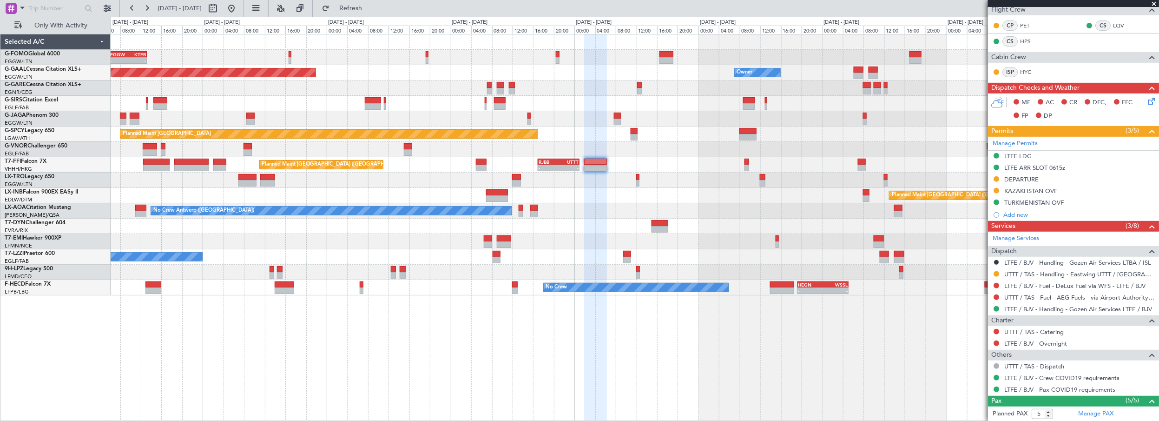
click at [604, 232] on div "EGGW 06:00 Z KTEB 13:15 Z - - Owner Planned Maint Dusseldorf Owner Planned Main…" at bounding box center [635, 164] width 1049 height 261
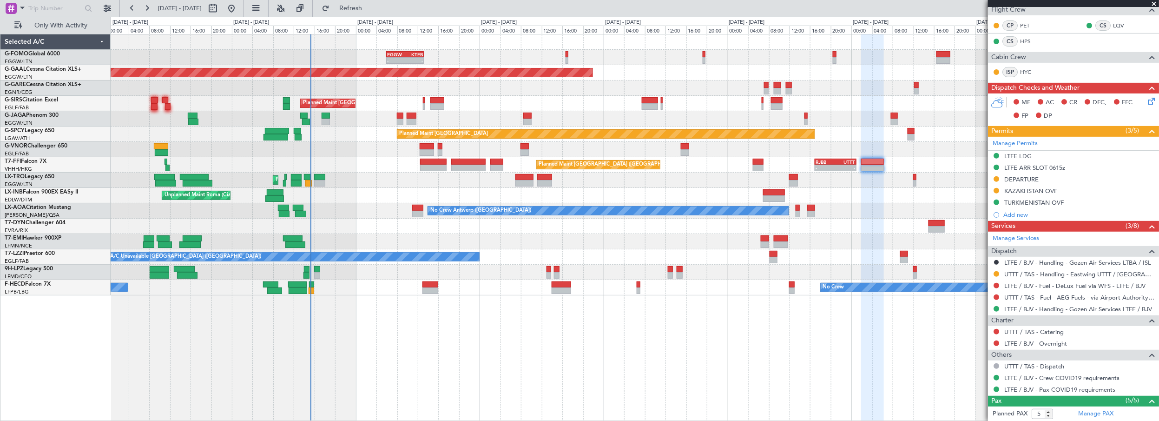
click at [541, 261] on div "EGGW 06:00 Z KTEB 13:15 Z - - Owner Planned Maint Dusseldorf Planned Maint Lond…" at bounding box center [635, 164] width 1049 height 261
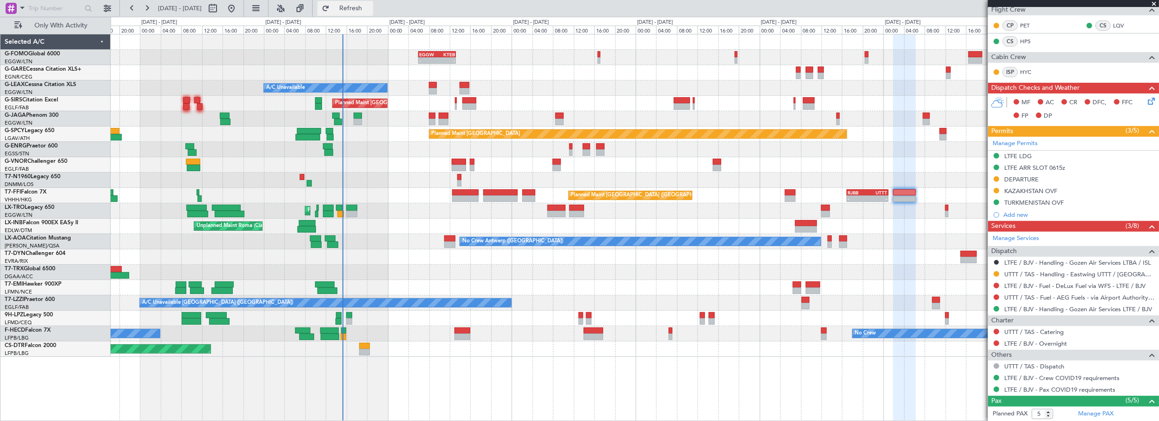
click at [370, 7] on span "Refresh" at bounding box center [350, 8] width 39 height 7
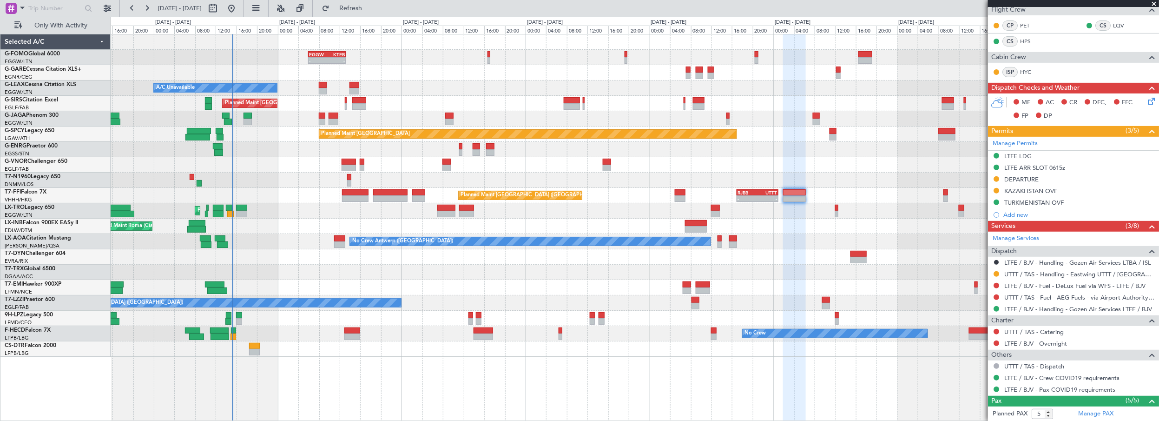
click at [306, 285] on div "- - EGGW 06:00 Z KTEB 13:15 Z A/C Unavailable Planned Maint London (Luton) Plan…" at bounding box center [635, 195] width 1049 height 322
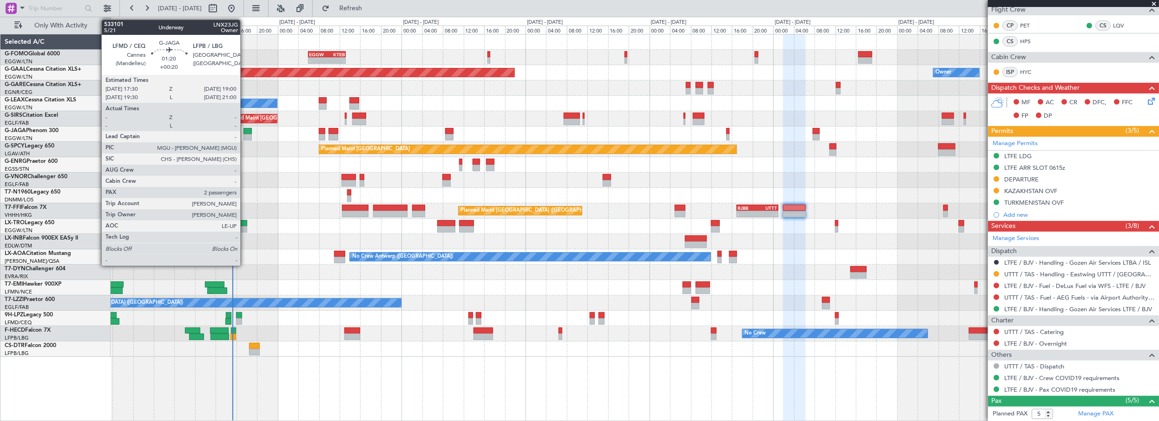
click at [245, 131] on div at bounding box center [248, 131] width 8 height 7
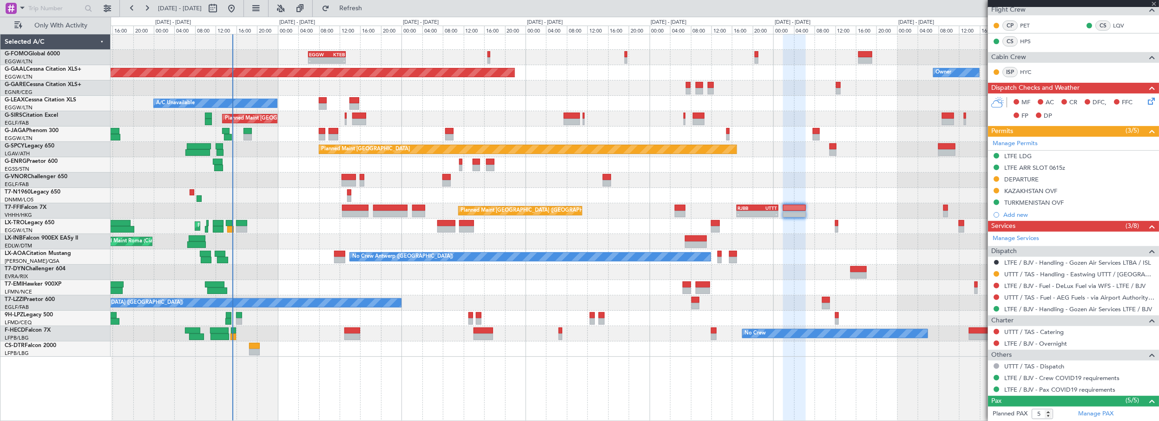
type input "+00:20"
type input "2"
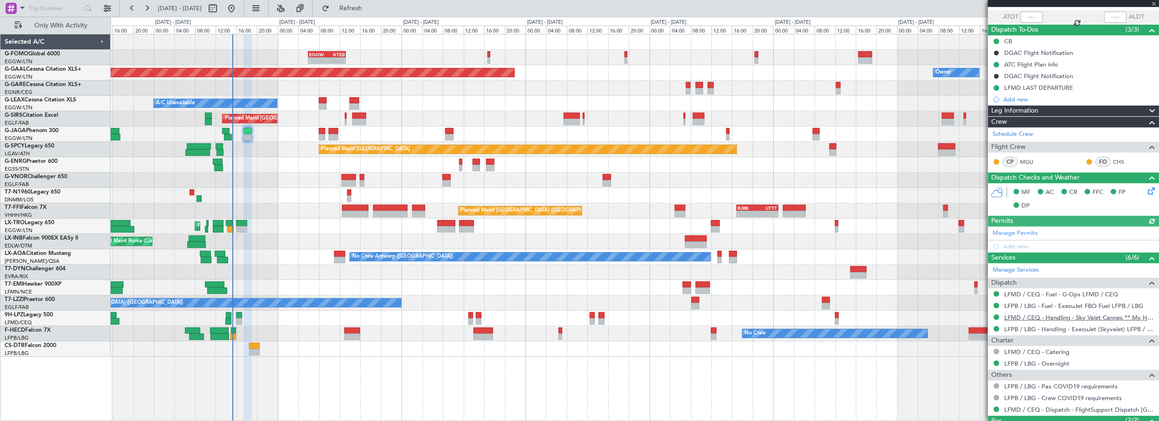
scroll to position [126, 0]
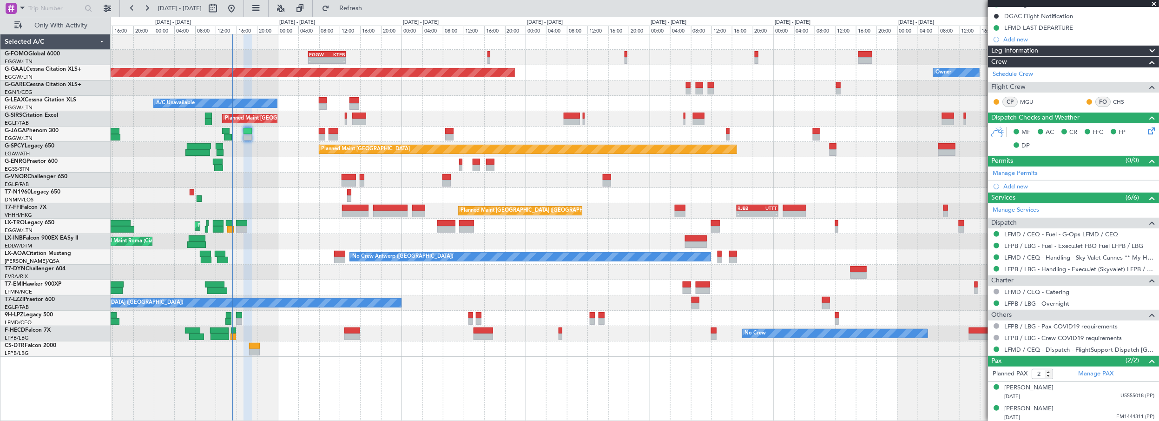
click at [268, 203] on div "Planned Maint Beijing (Beijing Capital) - - RJBB 17:00 Z UTTT 01:00 Z" at bounding box center [635, 210] width 1049 height 15
drag, startPoint x: 362, startPoint y: 7, endPoint x: 590, endPoint y: 1, distance: 228.3
click at [362, 7] on span "Refresh" at bounding box center [350, 8] width 39 height 7
click at [373, 13] on button "Refresh" at bounding box center [345, 8] width 56 height 15
click at [261, 189] on div at bounding box center [635, 195] width 1049 height 15
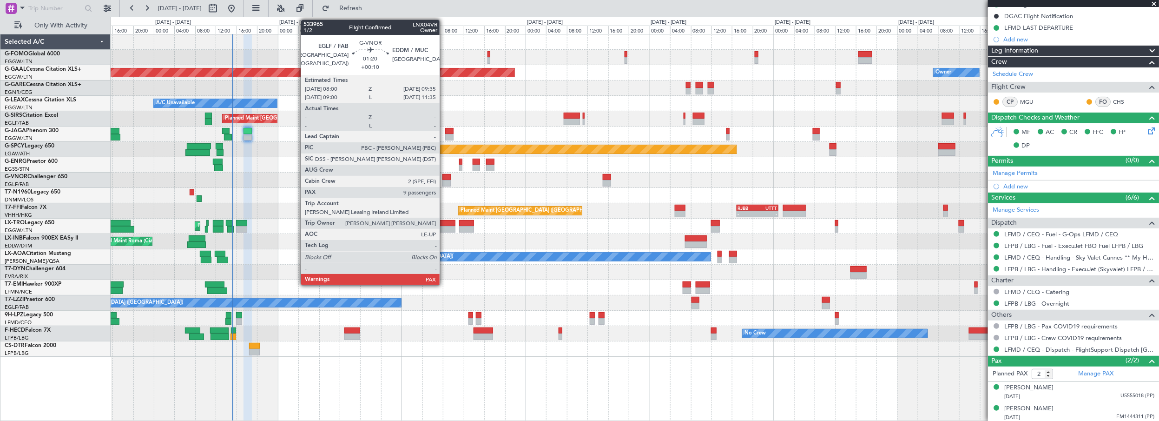
click at [444, 177] on div at bounding box center [446, 177] width 8 height 7
